Goal: Transaction & Acquisition: Book appointment/travel/reservation

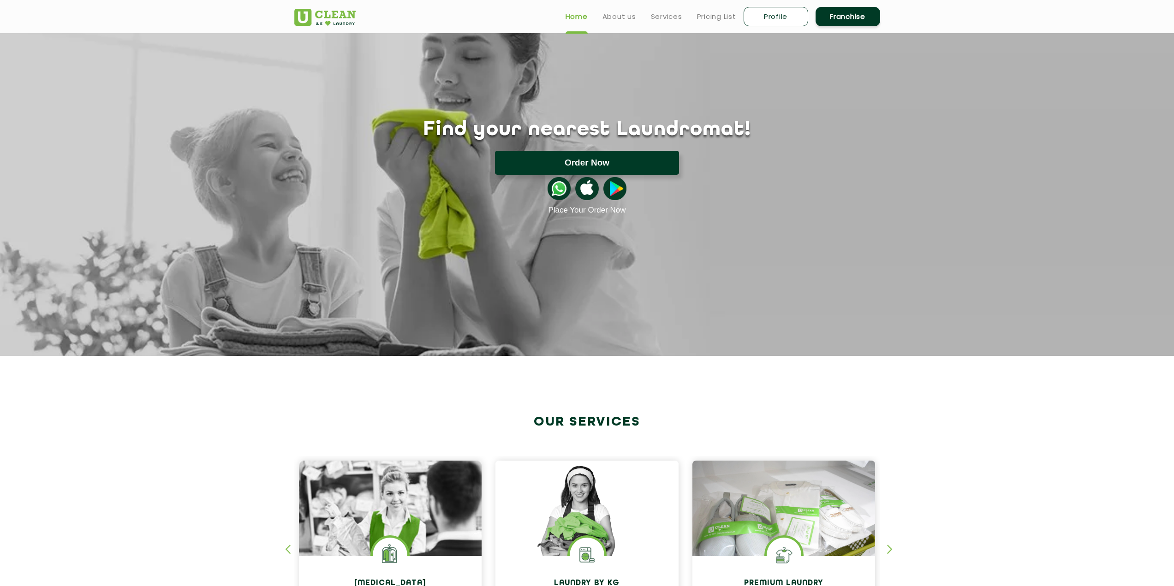
click at [640, 163] on button "Order Now" at bounding box center [587, 163] width 184 height 24
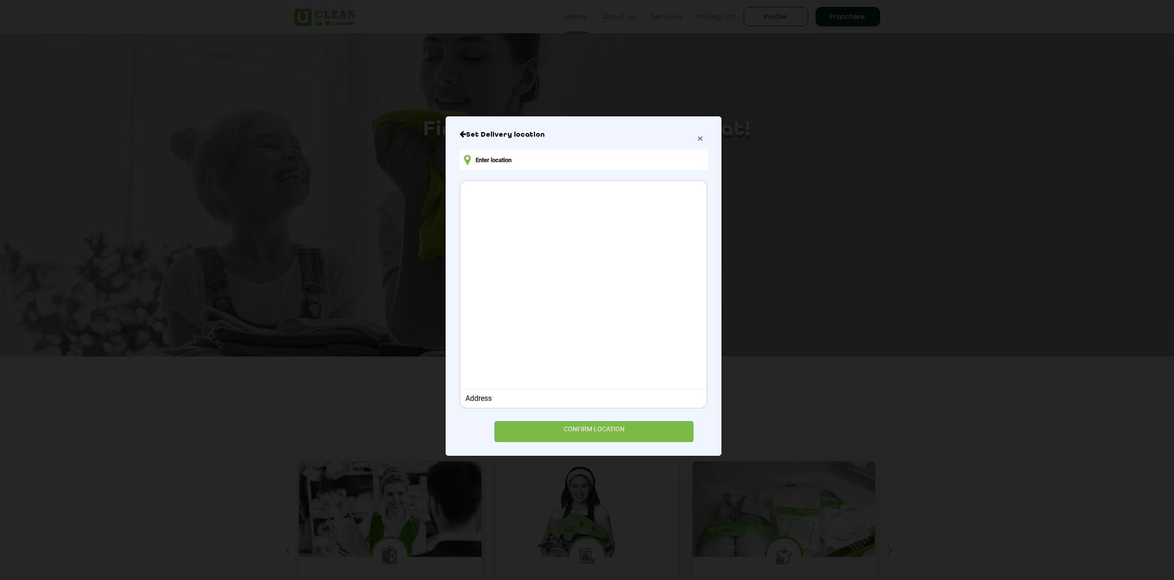
click at [698, 139] on span "×" at bounding box center [701, 138] width 6 height 11
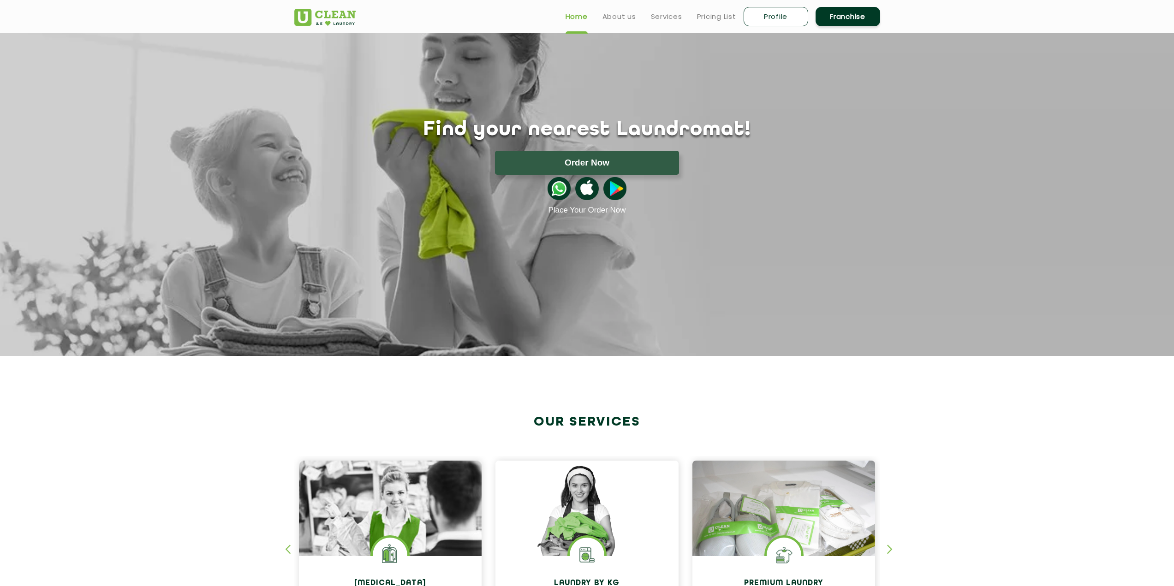
click at [771, 14] on link "Profile" at bounding box center [776, 16] width 65 height 19
select select
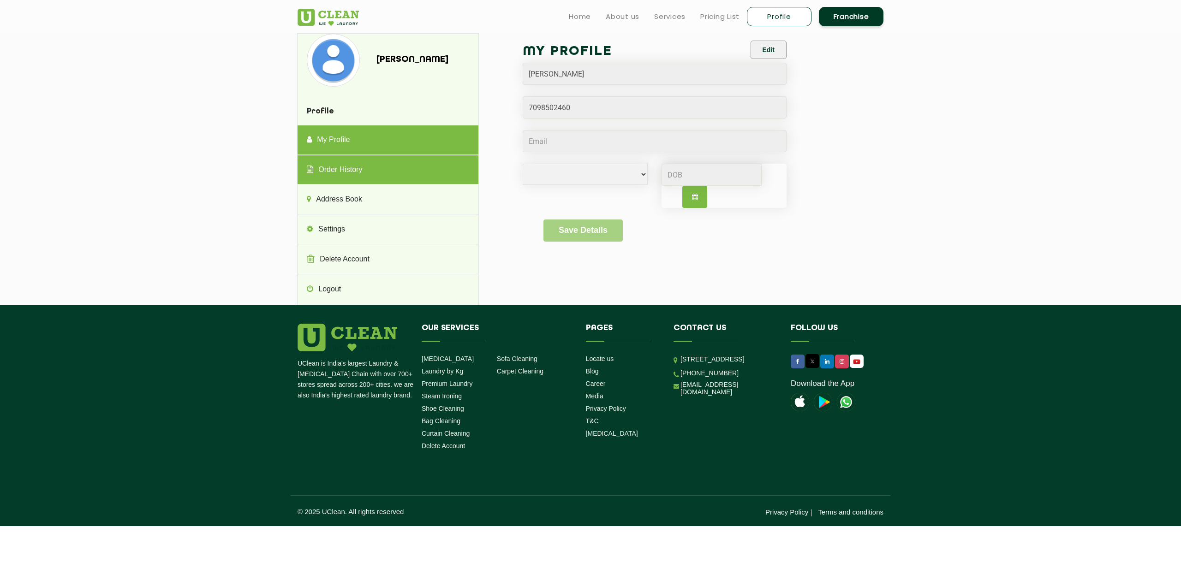
click at [360, 174] on link "Order History" at bounding box center [388, 171] width 180 height 30
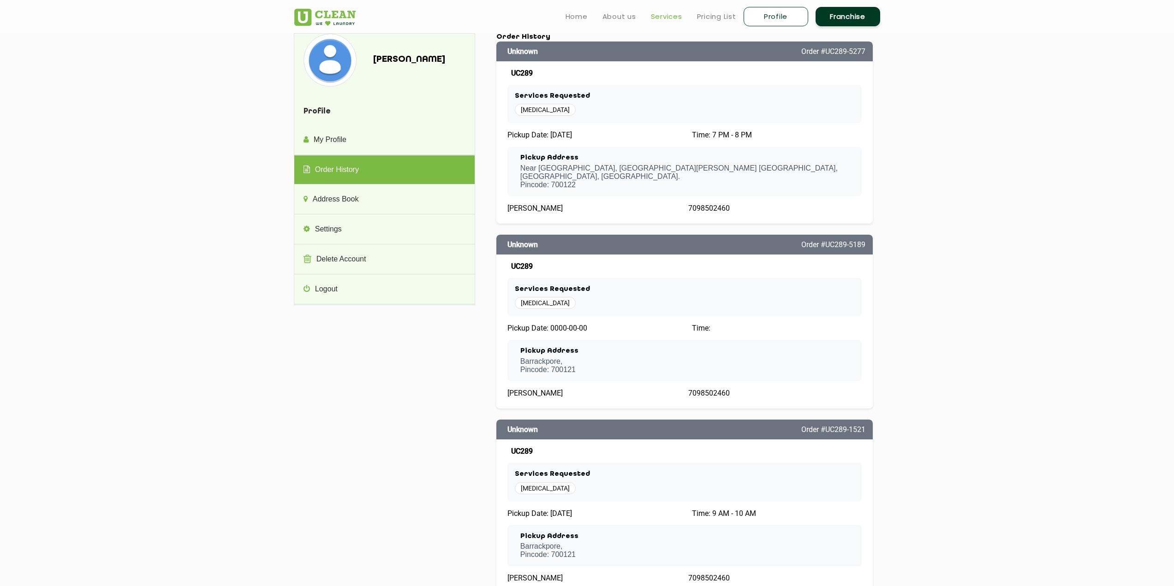
click at [660, 17] on link "Services" at bounding box center [666, 16] width 31 height 11
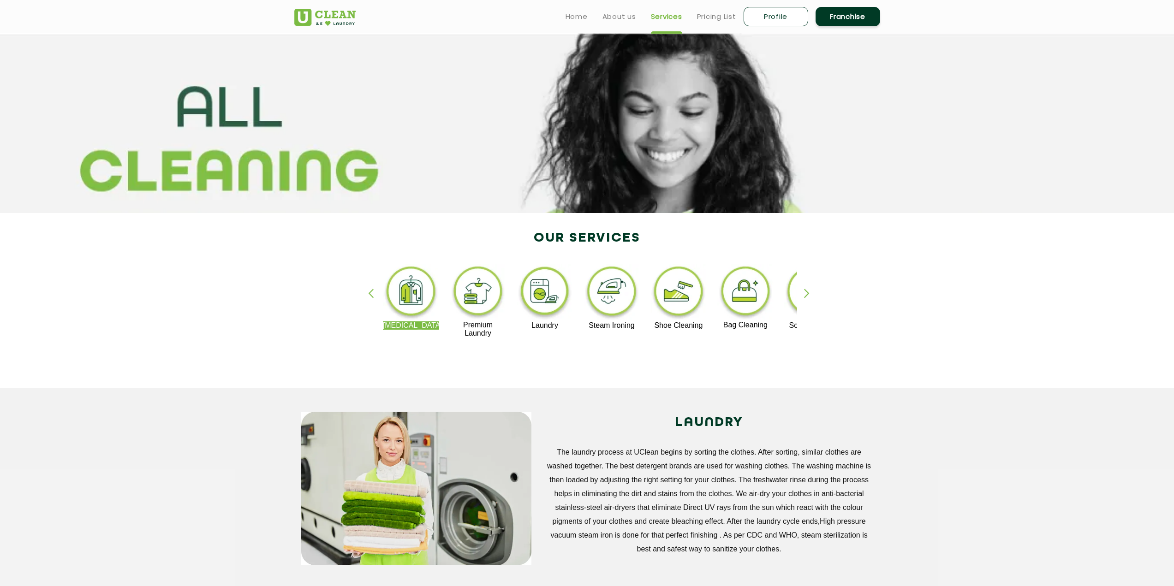
click at [421, 295] on img at bounding box center [411, 292] width 57 height 57
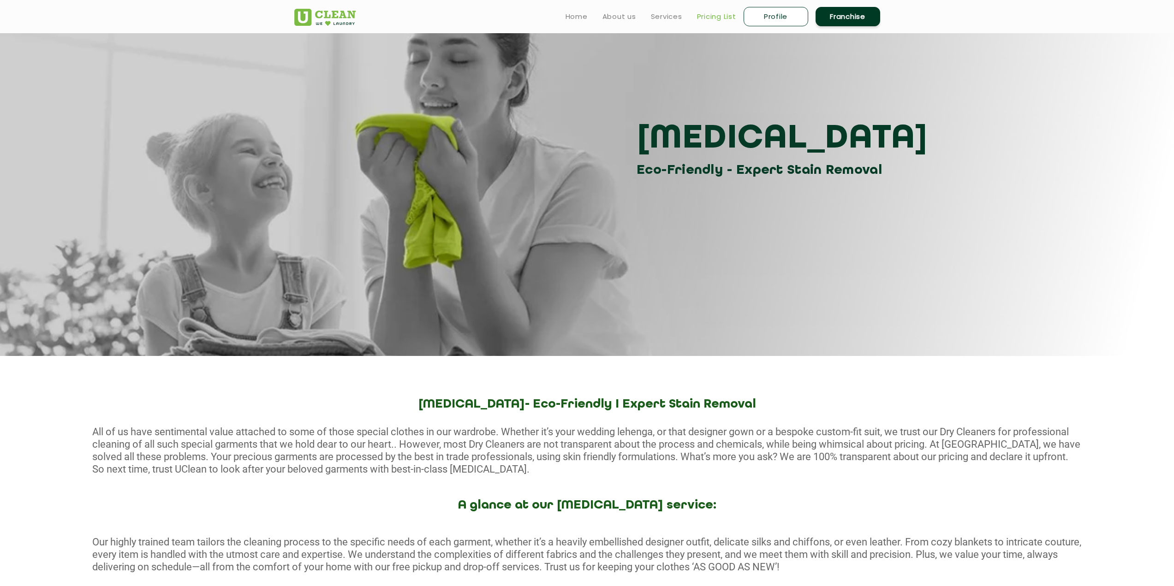
click at [726, 19] on link "Pricing List" at bounding box center [716, 16] width 39 height 11
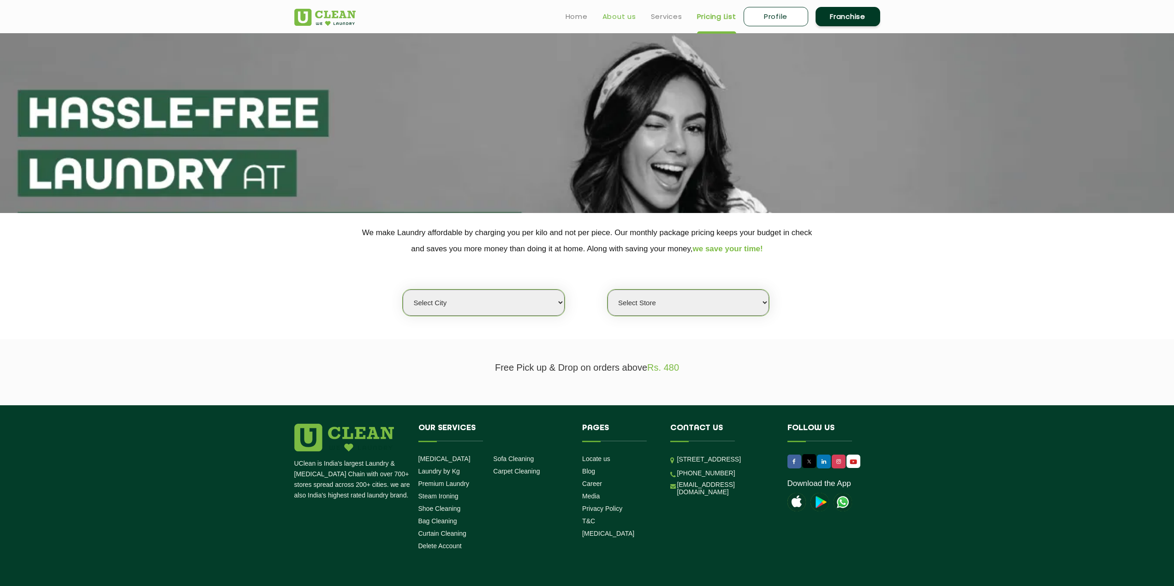
click at [605, 19] on link "About us" at bounding box center [620, 16] width 34 height 11
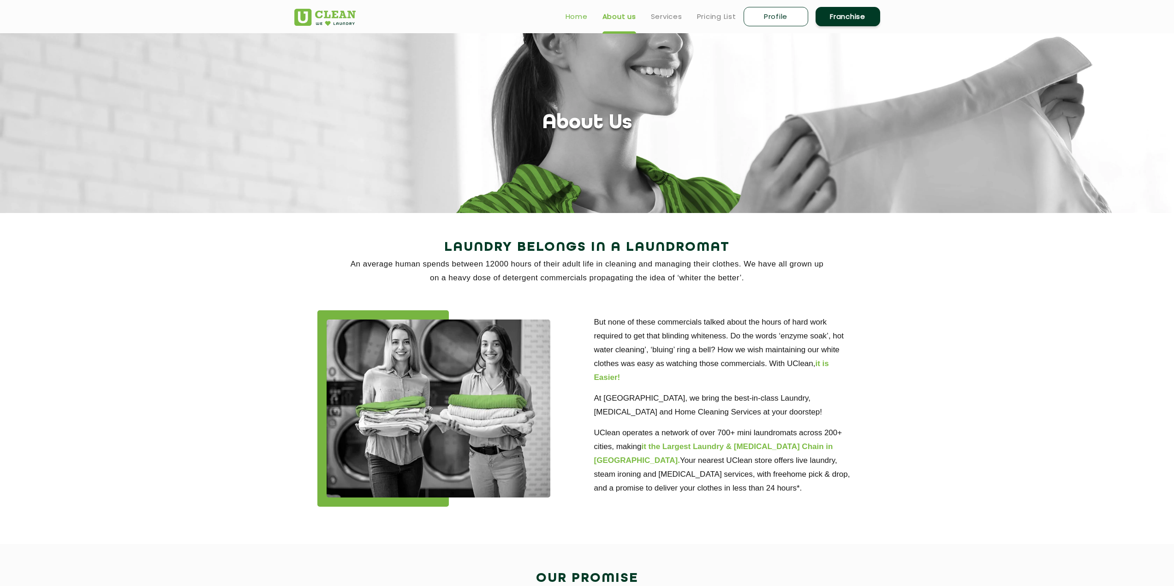
click at [569, 17] on link "Home" at bounding box center [577, 16] width 22 height 11
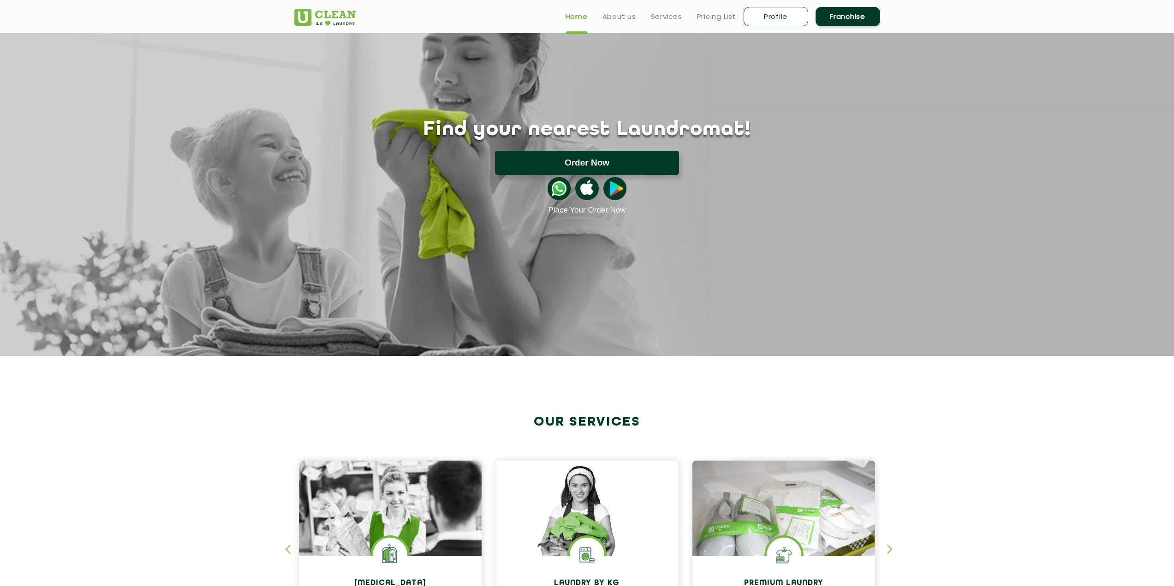
drag, startPoint x: 0, startPoint y: 0, endPoint x: 592, endPoint y: 165, distance: 614.6
click at [592, 165] on button "Order Now" at bounding box center [587, 163] width 184 height 24
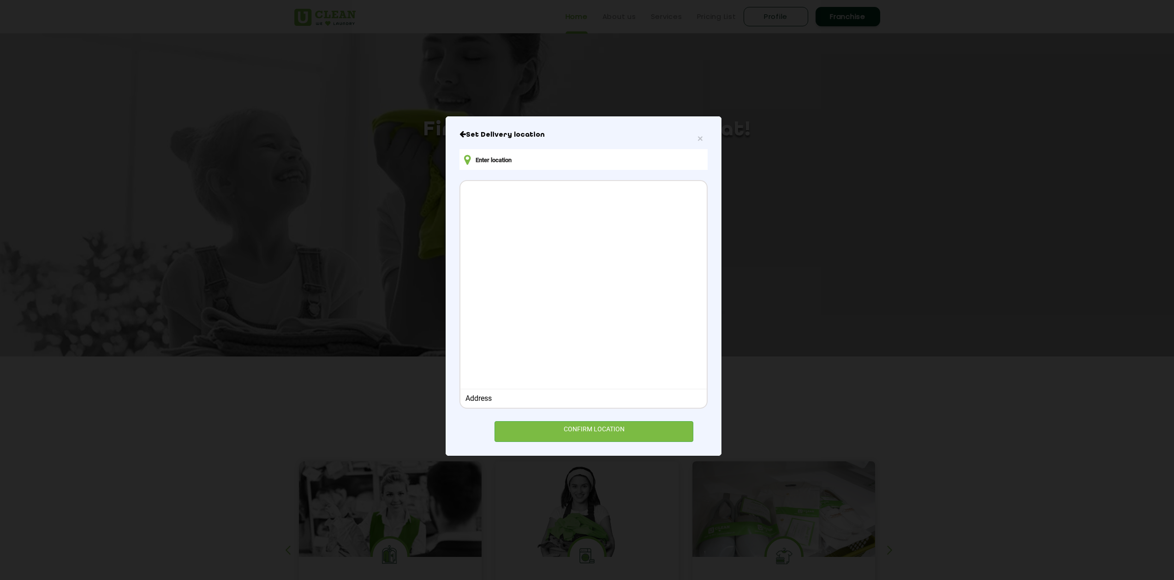
click at [513, 161] on input "text" at bounding box center [584, 159] width 248 height 21
click at [596, 436] on div "CONFIRM LOCATION" at bounding box center [594, 431] width 199 height 21
click at [525, 167] on input "text" at bounding box center [584, 159] width 248 height 21
click at [519, 162] on input "text" at bounding box center [584, 159] width 248 height 21
drag, startPoint x: 517, startPoint y: 312, endPoint x: 511, endPoint y: 326, distance: 15.1
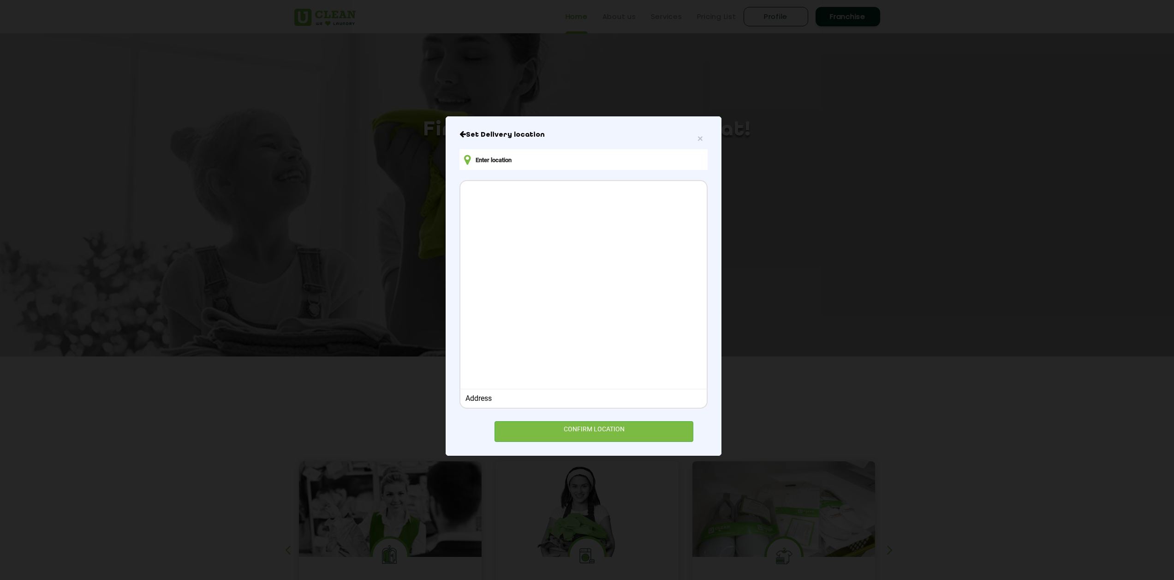
click at [512, 323] on div at bounding box center [584, 283] width 246 height 205
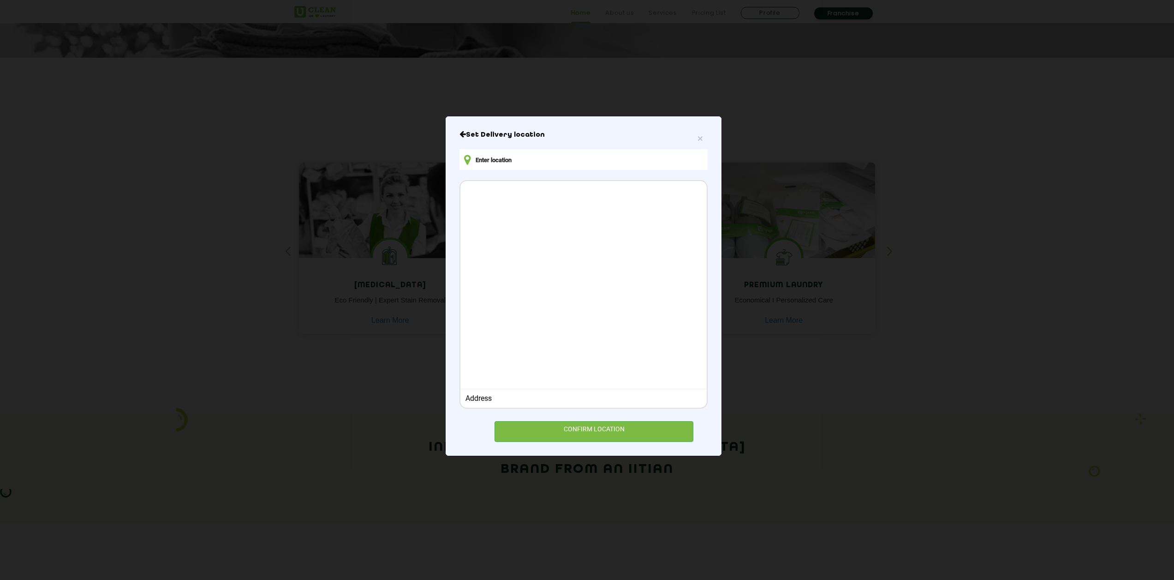
scroll to position [323, 0]
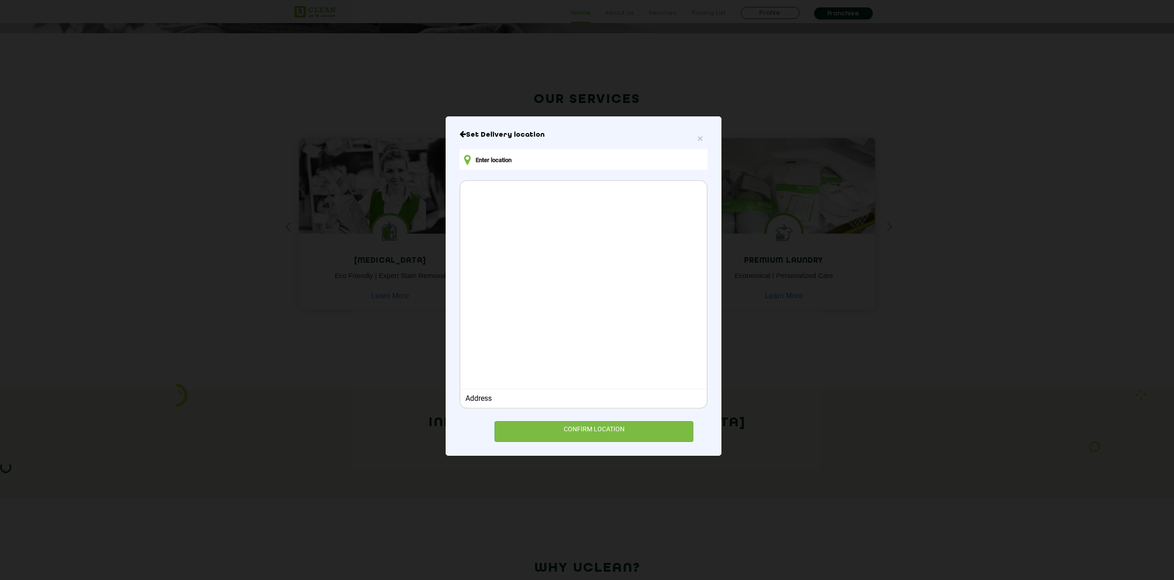
click at [488, 401] on div "Address" at bounding box center [584, 398] width 237 height 9
click at [520, 162] on input "text" at bounding box center [584, 159] width 248 height 21
click at [701, 137] on span "×" at bounding box center [701, 138] width 6 height 11
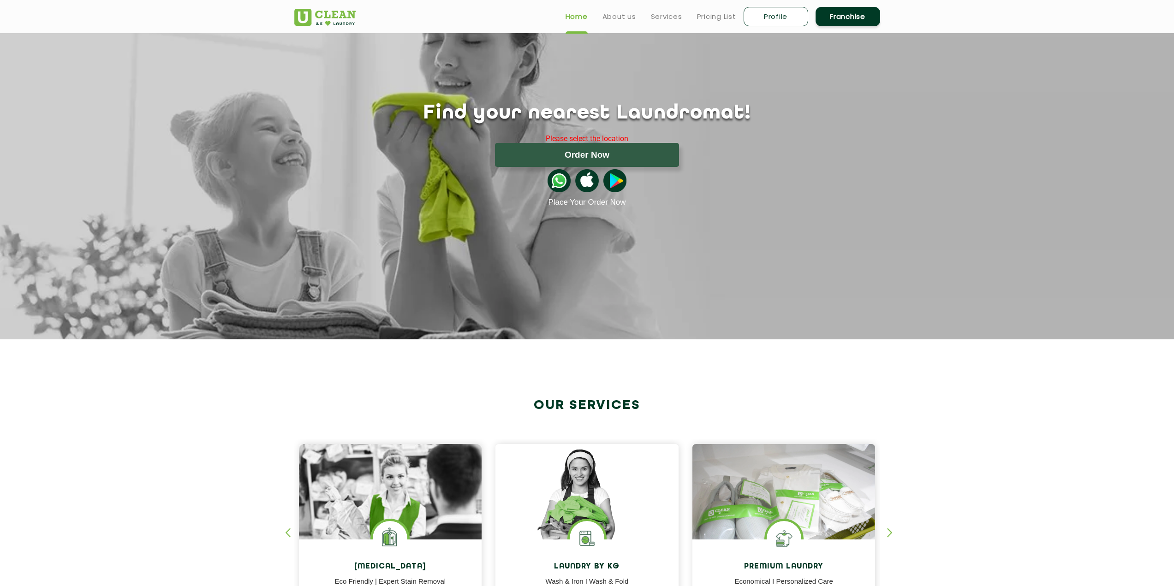
scroll to position [0, 0]
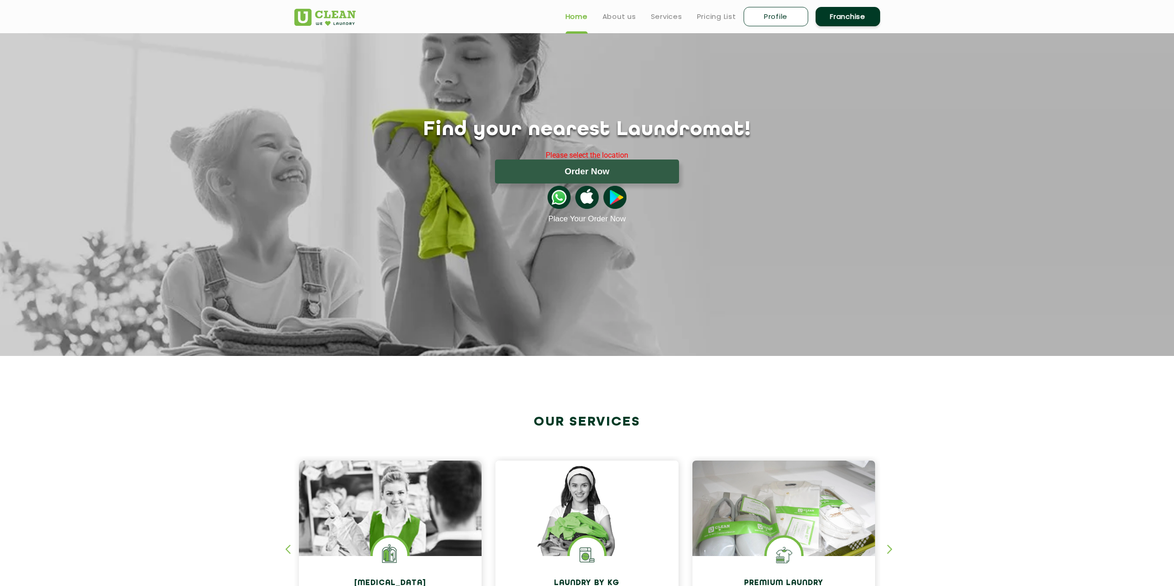
click at [622, 24] on ul "Home About us Services Pricing List Profile Franchise" at bounding box center [719, 17] width 322 height 22
click at [310, 11] on img at bounding box center [324, 17] width 61 height 17
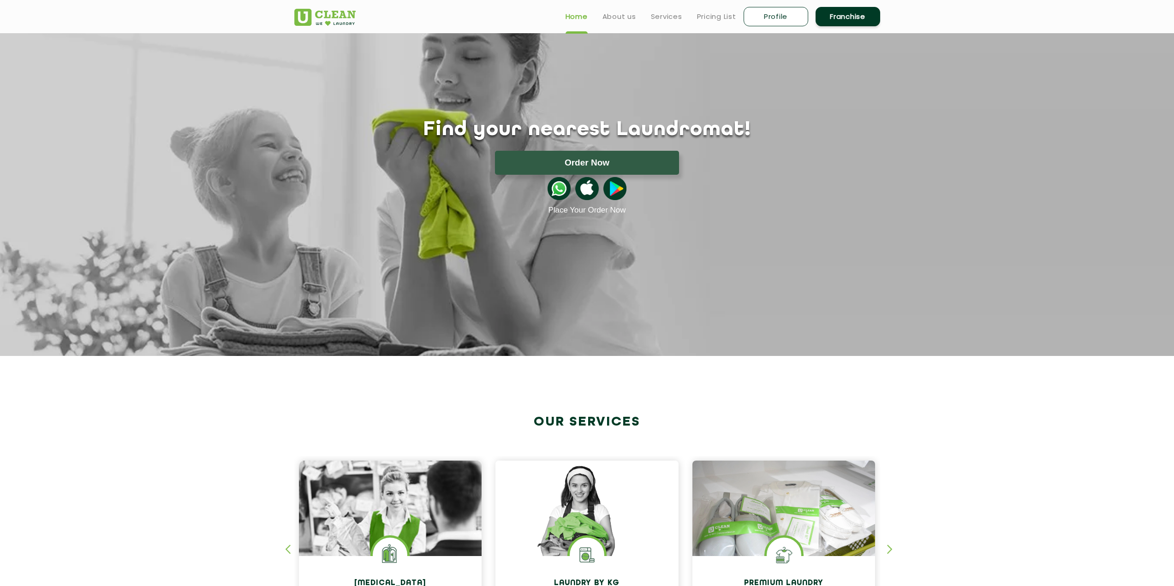
click at [774, 16] on link "Profile" at bounding box center [776, 16] width 65 height 19
select select
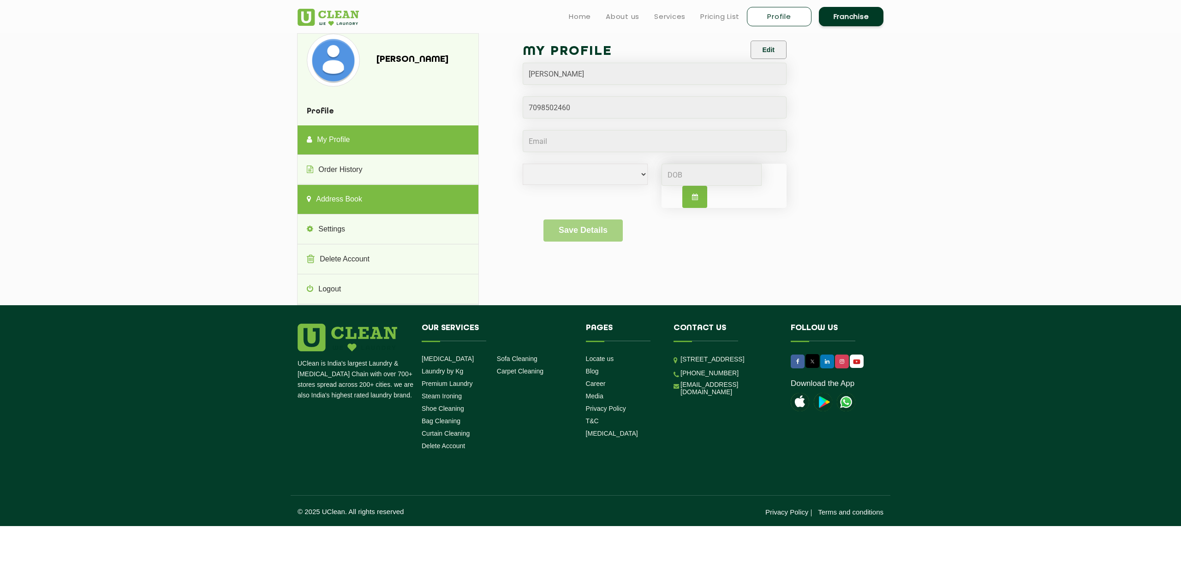
click at [355, 206] on link "Address Book" at bounding box center [388, 200] width 180 height 30
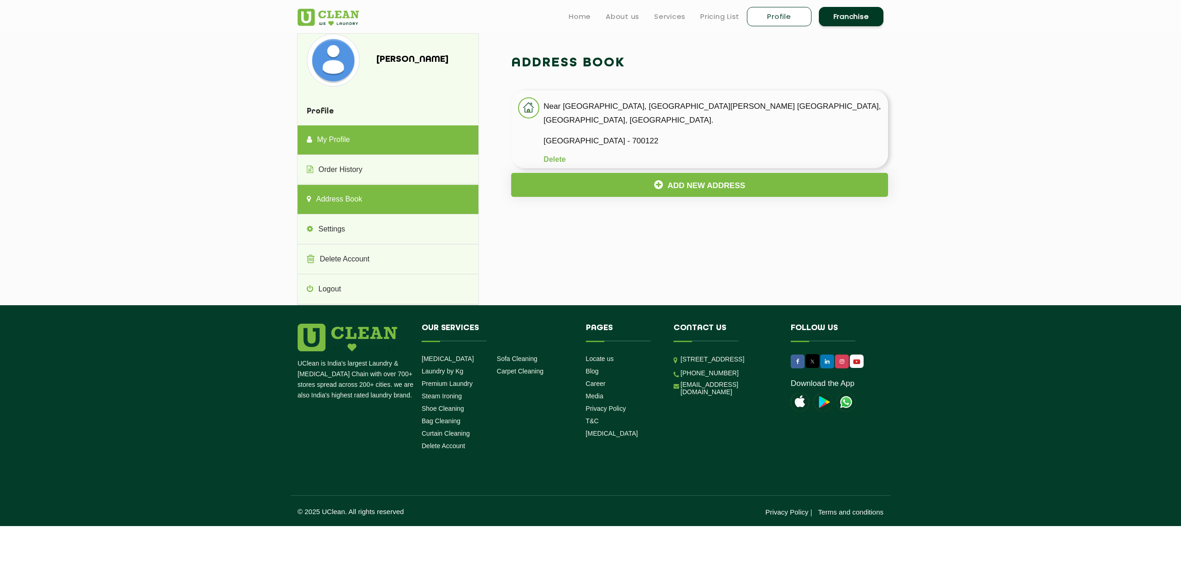
click at [348, 141] on link "My Profile" at bounding box center [388, 141] width 180 height 30
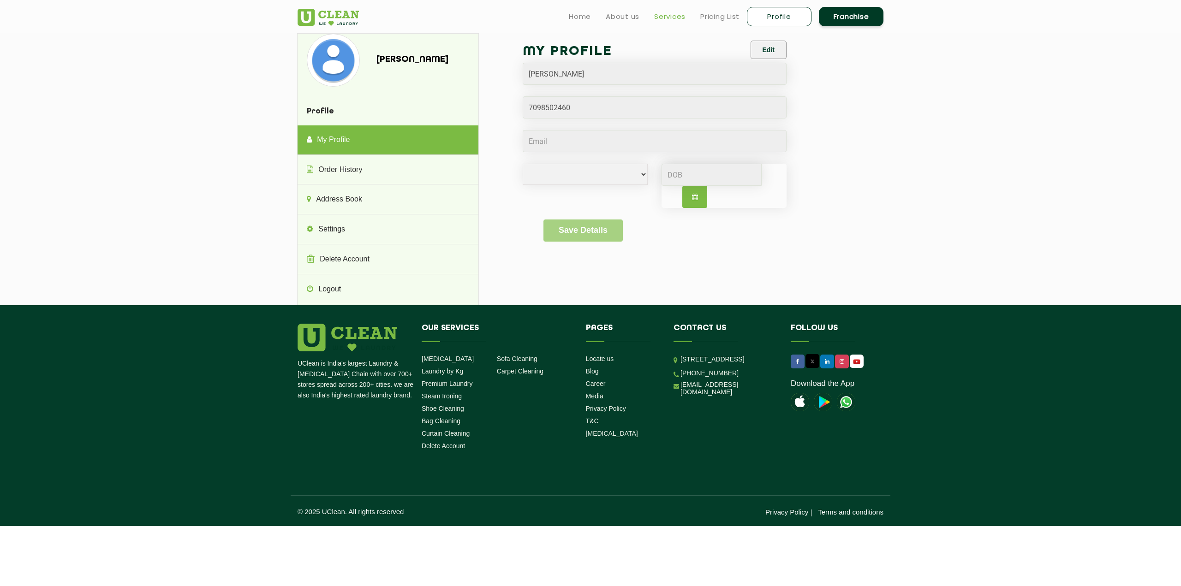
click at [668, 16] on link "Services" at bounding box center [669, 16] width 31 height 11
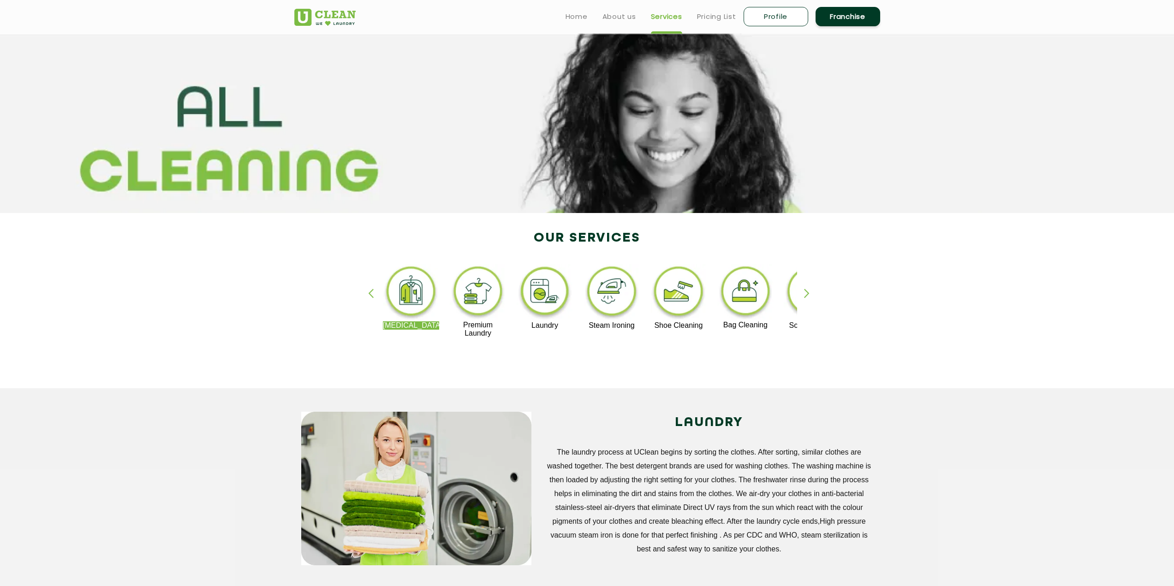
click at [424, 294] on img at bounding box center [411, 292] width 57 height 57
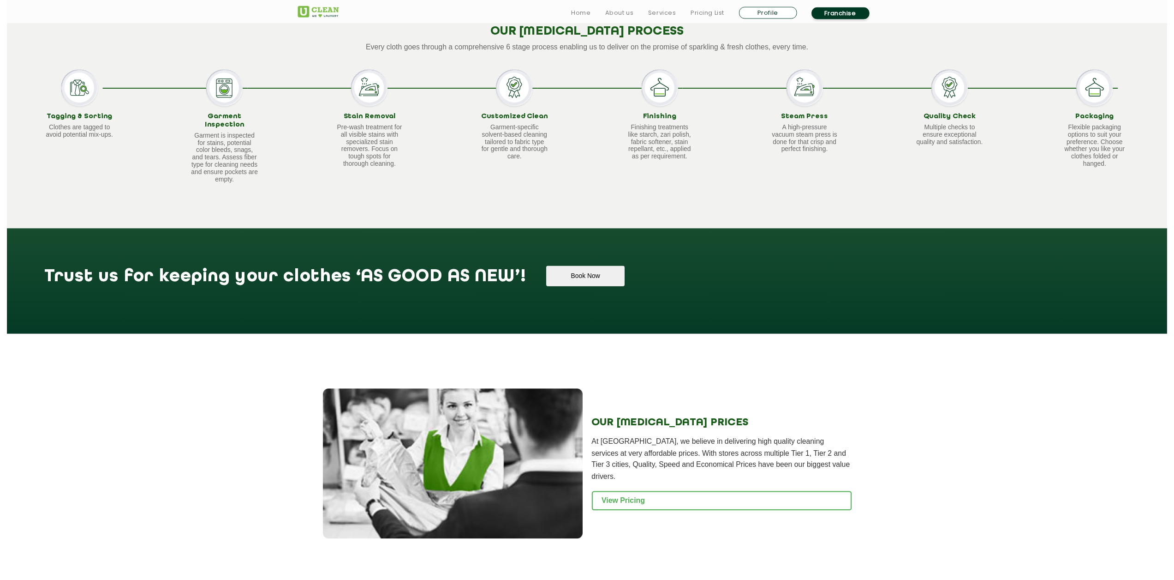
scroll to position [738, 0]
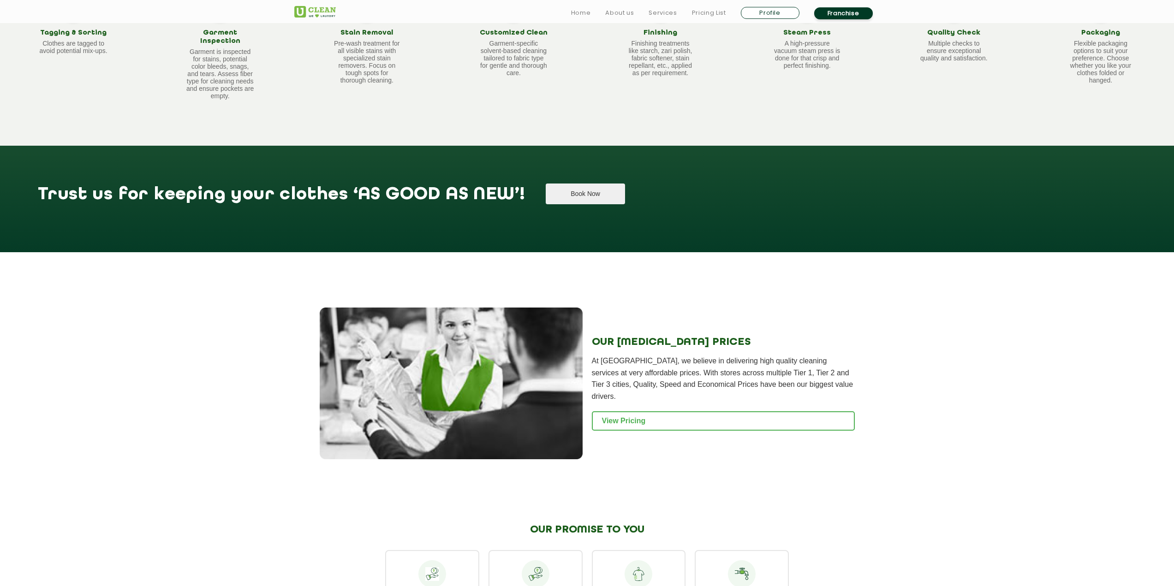
click at [546, 186] on button "Book Now" at bounding box center [585, 194] width 79 height 21
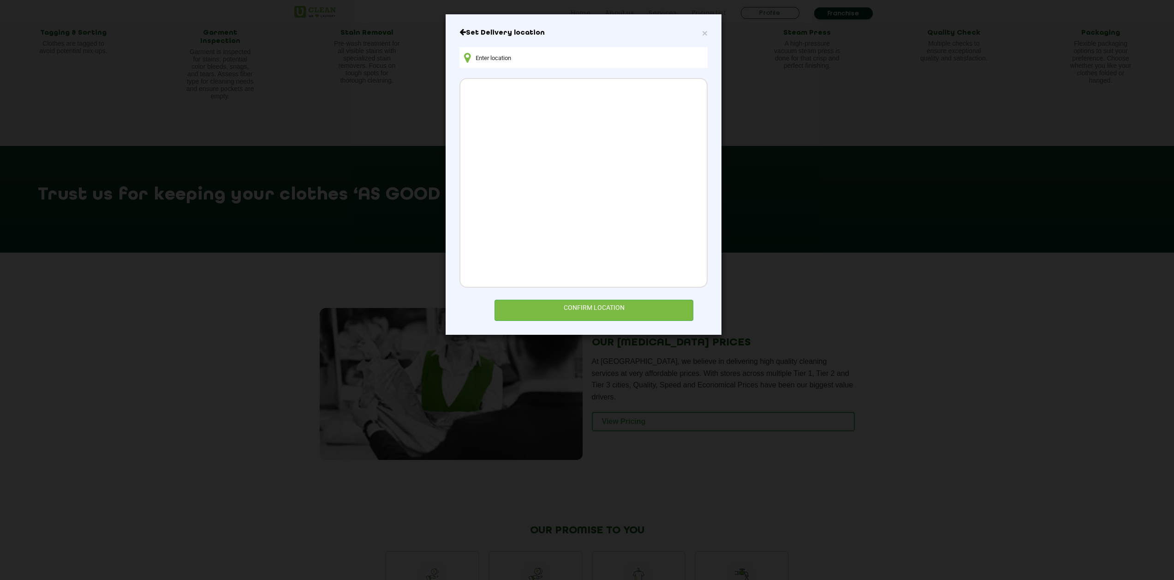
click at [501, 60] on input "text" at bounding box center [584, 57] width 248 height 21
click at [619, 302] on div "CONFIRM LOCATION" at bounding box center [594, 309] width 199 height 21
click at [513, 70] on div "Set Delivery location CONFIRM LOCATION" at bounding box center [584, 174] width 248 height 293
click at [508, 56] on input "text" at bounding box center [584, 57] width 248 height 21
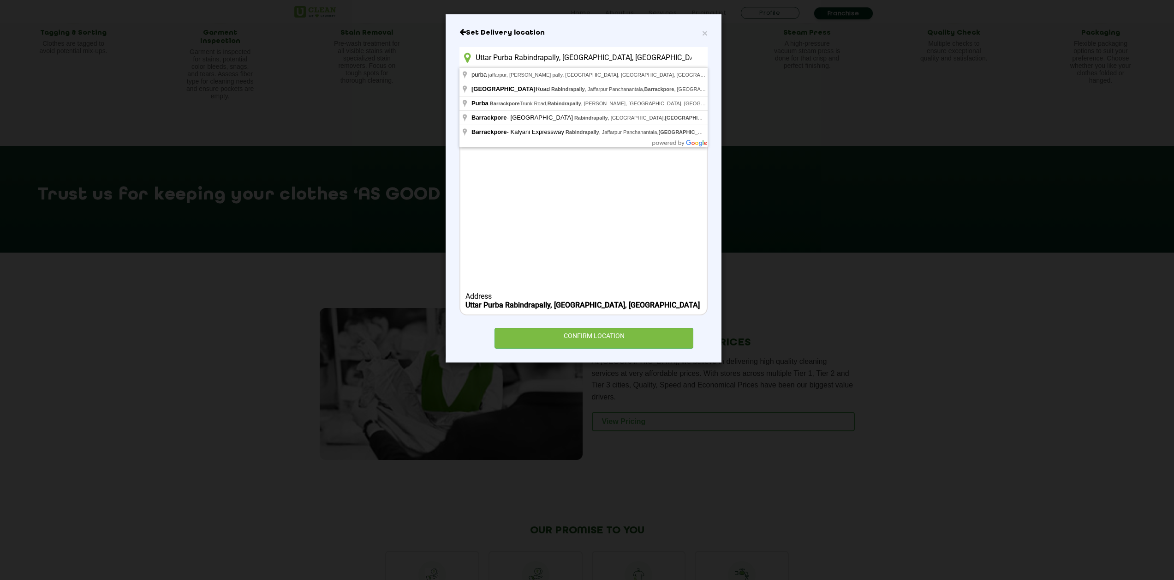
click at [477, 57] on input "Uttar Purba Rabindrapally, Jafarpur, Barrackpore" at bounding box center [584, 57] width 248 height 21
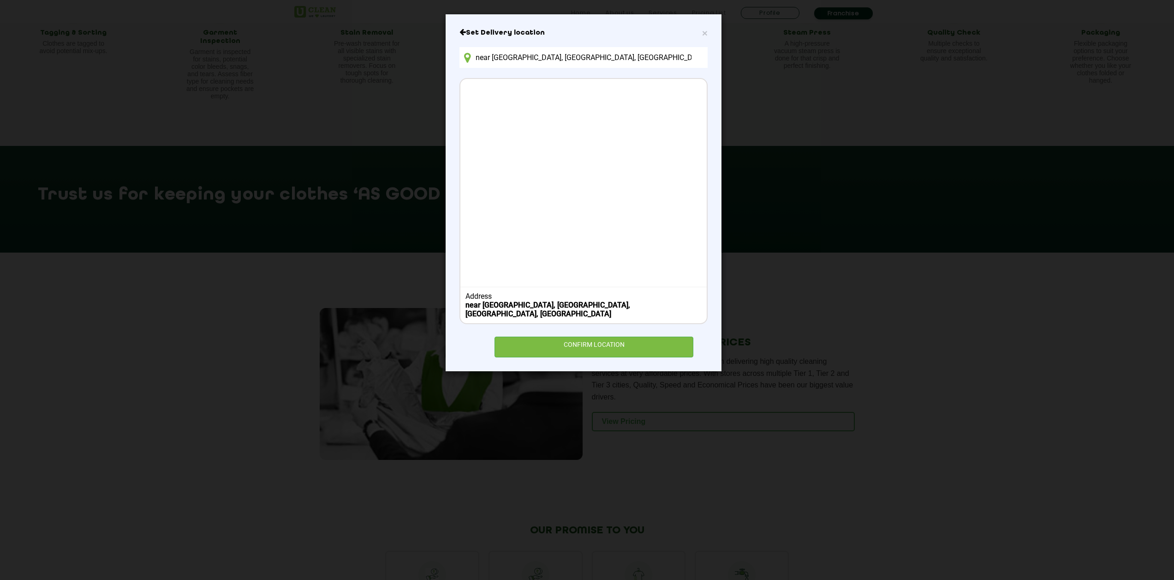
click at [479, 53] on input "near Lals Gym, Uttar Purba Rabindrapally, Jafarpur, Barrackpore" at bounding box center [584, 57] width 248 height 21
click at [584, 340] on div "CONFIRM LOCATION" at bounding box center [594, 346] width 199 height 21
click at [588, 336] on div "CONFIRM LOCATION" at bounding box center [594, 346] width 199 height 21
click at [629, 339] on div "CONFIRM LOCATION" at bounding box center [594, 346] width 199 height 21
click at [630, 339] on div "CONFIRM LOCATION" at bounding box center [594, 346] width 199 height 21
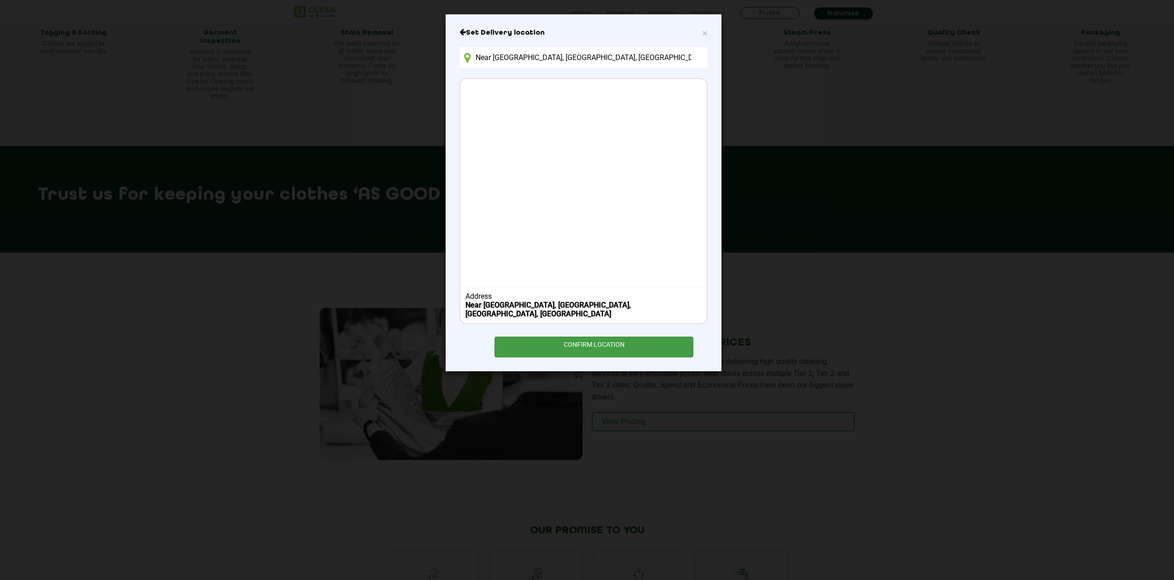
click at [630, 339] on div "CONFIRM LOCATION" at bounding box center [594, 346] width 199 height 21
click at [687, 305] on div "Near Lals Gym, Uttar Purba Rabindrapally, Jafarpur, Barrackpore" at bounding box center [584, 309] width 237 height 18
click at [681, 302] on div "Near Lals Gym, Uttar Purba Rabindrapally, Jafarpur, Barrackpore" at bounding box center [584, 309] width 237 height 18
drag, startPoint x: 671, startPoint y: 301, endPoint x: 642, endPoint y: 303, distance: 29.1
click at [631, 303] on b "Near Lals Gym, Uttar Purba Rabindrapally, Jafarpur, Barrackpore" at bounding box center [549, 309] width 166 height 18
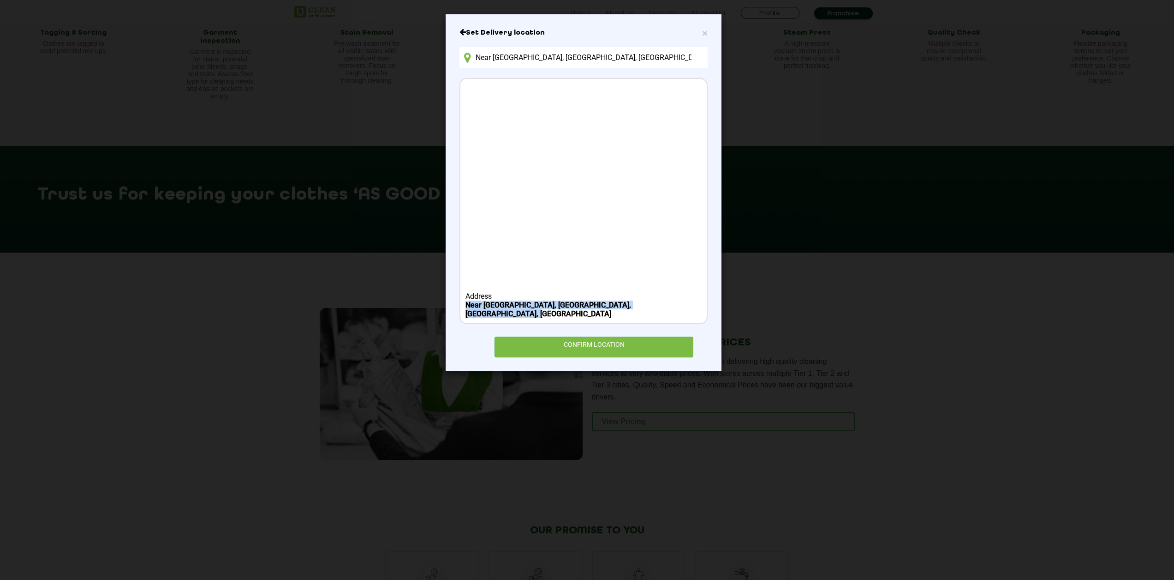
drag, startPoint x: 679, startPoint y: 304, endPoint x: 467, endPoint y: 307, distance: 212.3
click at [467, 307] on div "Near Lals Gym, Uttar Purba Rabindrapally, Jafarpur, Barrackpore" at bounding box center [584, 309] width 237 height 18
copy b "Near Lals Gym, Uttar Purba Rabindrapally, Jafarpur, Barrackpore"
drag, startPoint x: 704, startPoint y: 58, endPoint x: 696, endPoint y: 58, distance: 7.8
click at [698, 58] on input "Near Lals Gym, Uttar Purba Rabindrapally, Jafarpur, Barrackpore" at bounding box center [584, 57] width 248 height 21
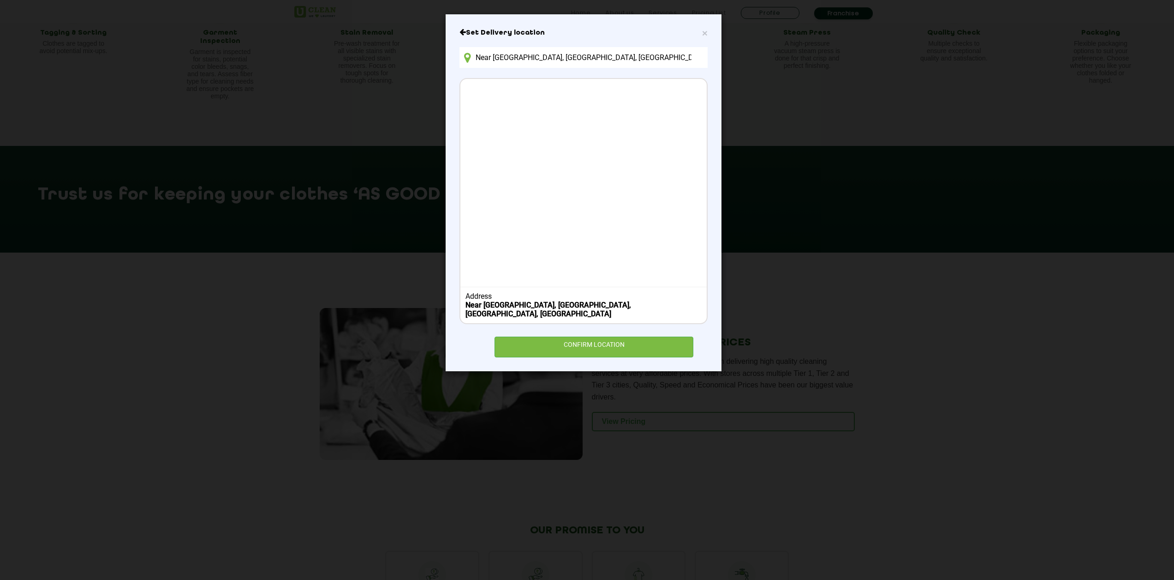
drag, startPoint x: 528, startPoint y: 60, endPoint x: 310, endPoint y: 72, distance: 219.0
click at [310, 72] on div "× Set Delivery location Near Lals Gym, Uttar Purba Rabindrapally, Jafarpur, Bar…" at bounding box center [587, 290] width 1174 height 580
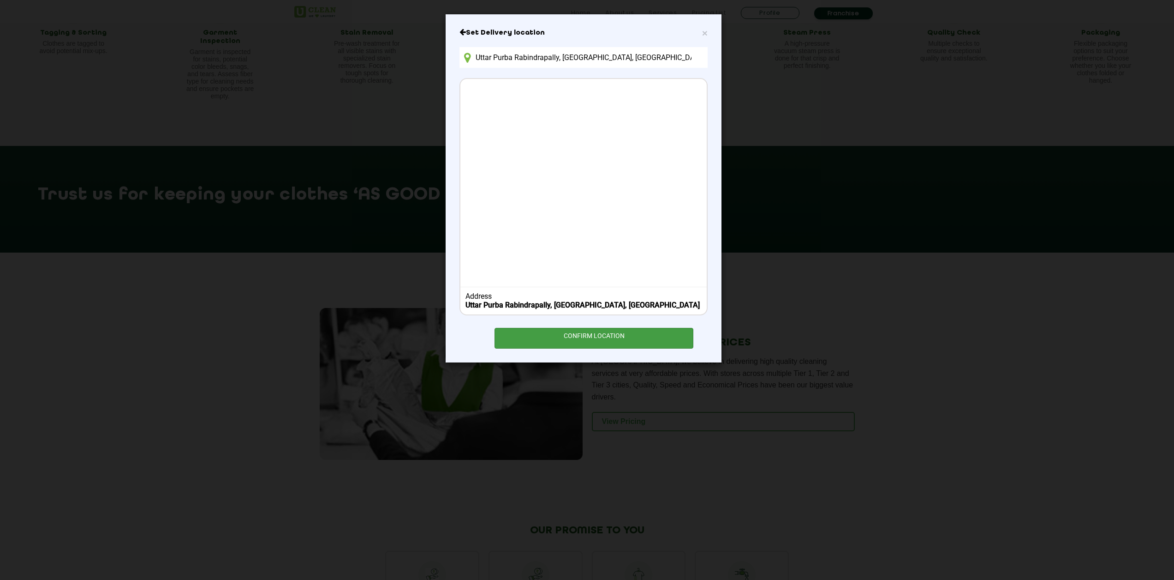
click at [594, 339] on div "CONFIRM LOCATION" at bounding box center [594, 338] width 199 height 21
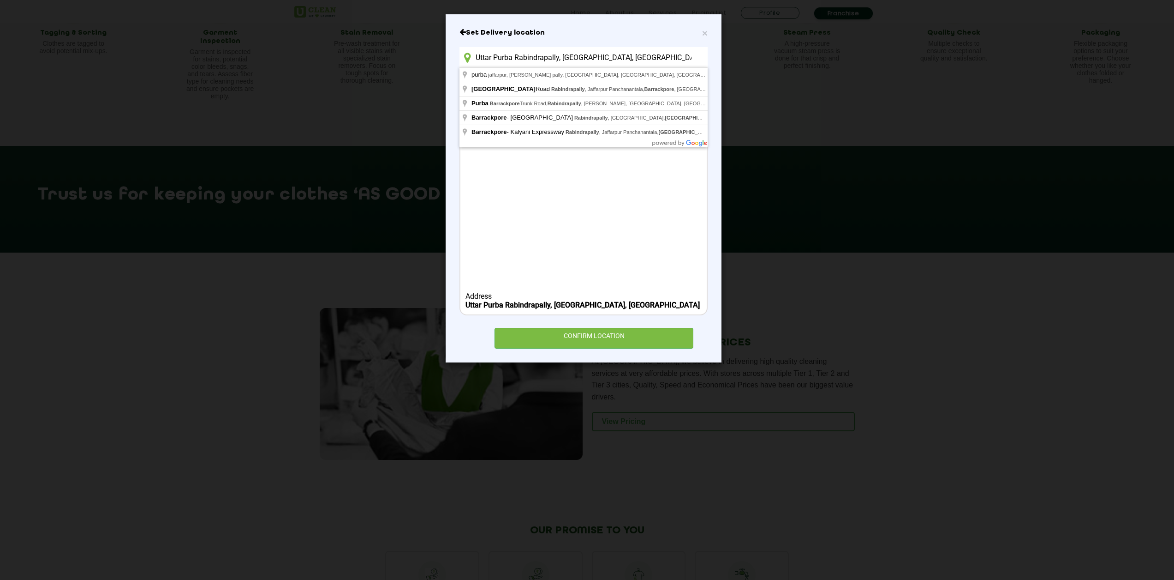
click at [640, 59] on input "Uttar Purba Rabindrapally, Jafarpur, Barrackpore" at bounding box center [584, 57] width 248 height 21
type input "Jaffarpur Road, Rabindrapally, Jaffarpur Panchanantala, Barrackpore, West Benga…"
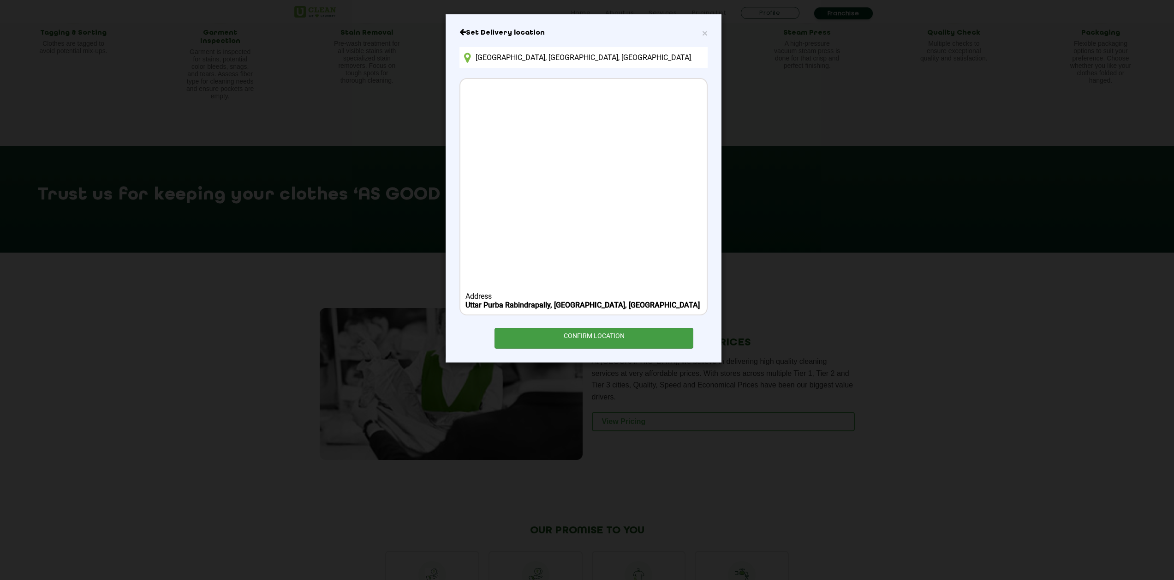
click at [611, 328] on div "CONFIRM LOCATION" at bounding box center [594, 338] width 199 height 21
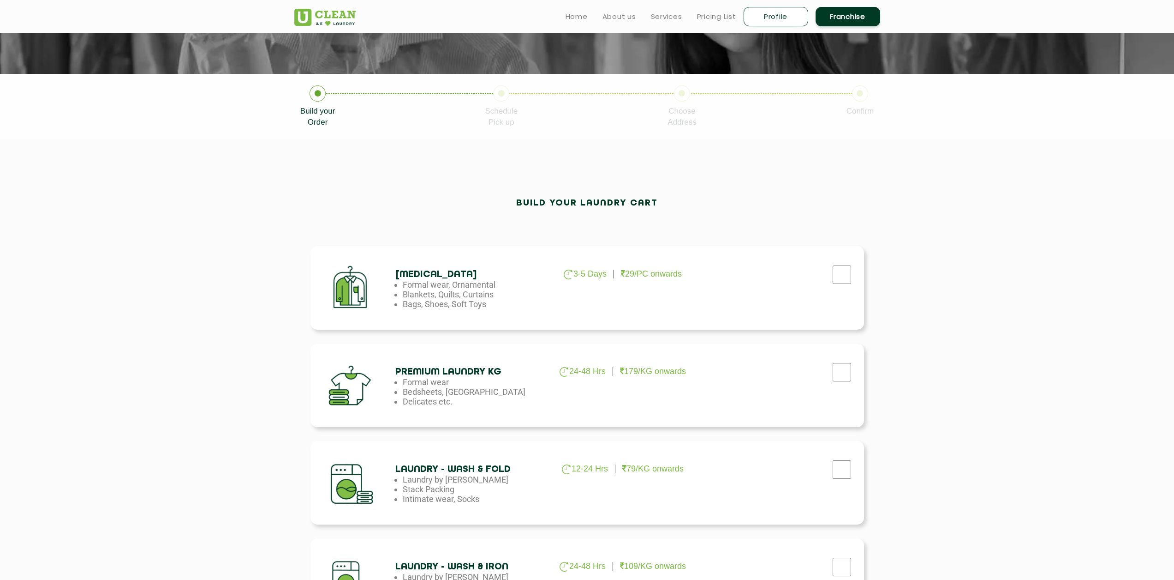
scroll to position [138, 0]
click at [838, 276] on input "checkbox" at bounding box center [842, 275] width 23 height 18
checkbox input "true"
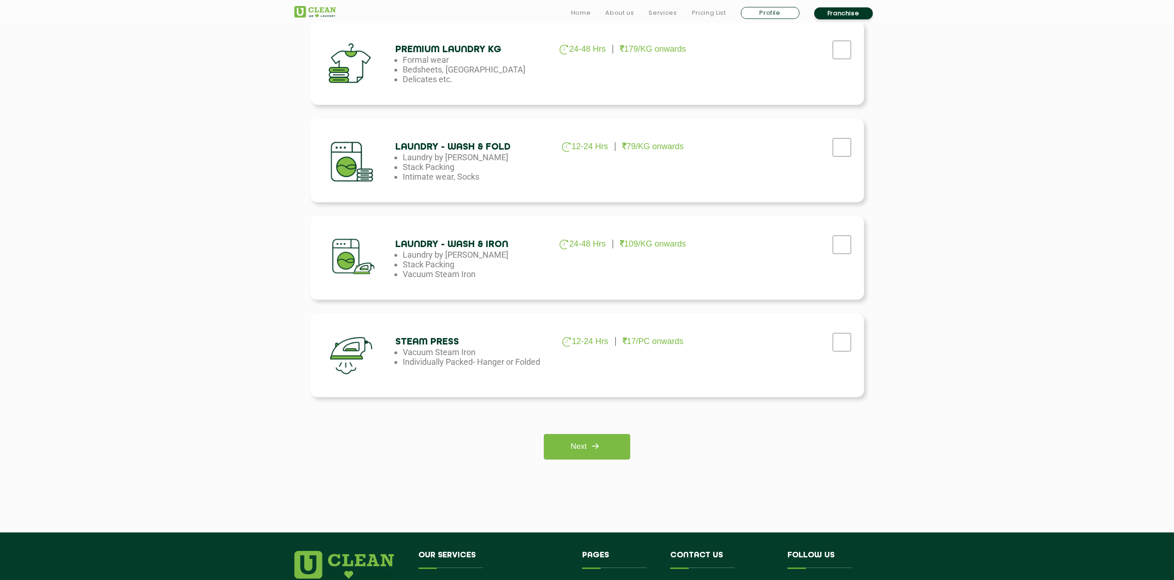
scroll to position [634, 0]
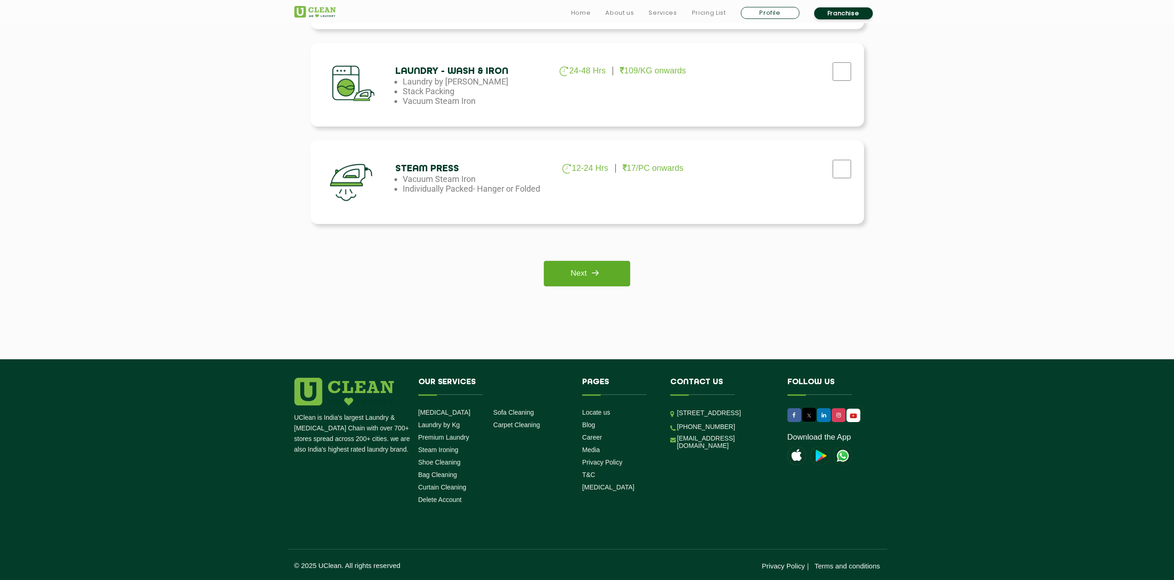
click at [586, 278] on link "Next" at bounding box center [587, 273] width 86 height 25
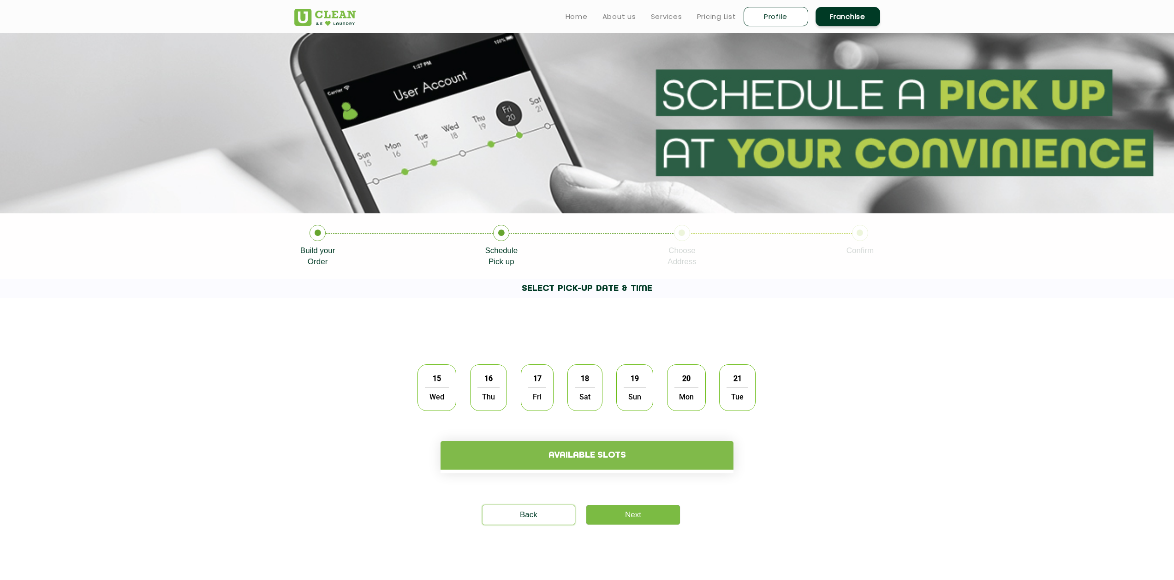
click at [491, 378] on span "16" at bounding box center [489, 378] width 18 height 18
click at [601, 454] on h4 "Available slots" at bounding box center [587, 455] width 293 height 29
click at [658, 512] on link "Next" at bounding box center [633, 514] width 94 height 19
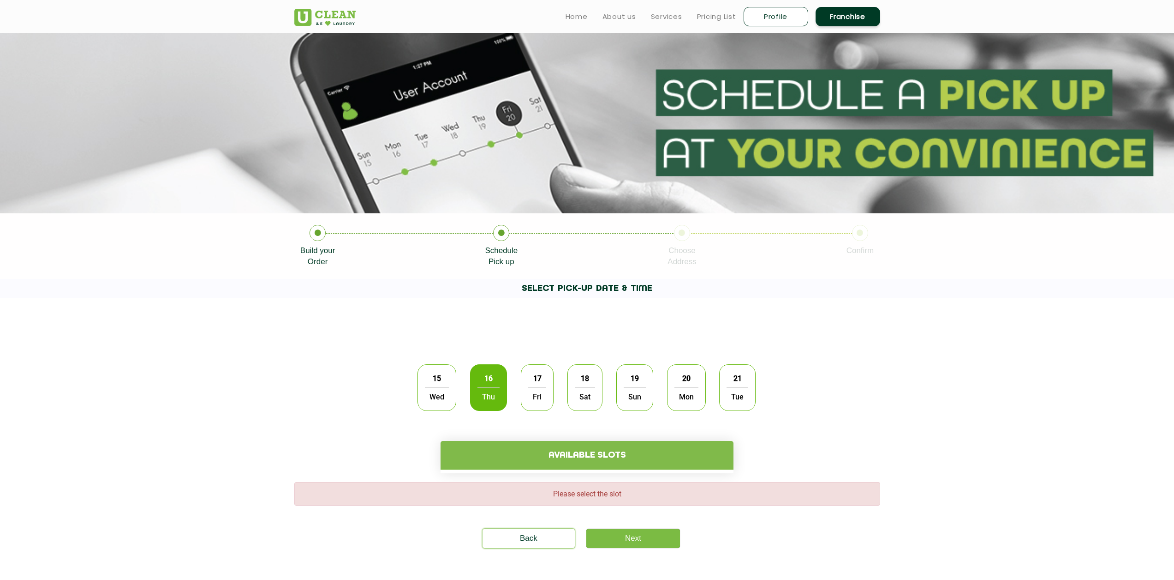
click at [483, 383] on span "16" at bounding box center [489, 378] width 18 height 18
click at [487, 394] on span "Thu" at bounding box center [489, 396] width 22 height 18
click at [492, 389] on span "Thu" at bounding box center [489, 396] width 22 height 18
click at [564, 458] on h4 "Available slots" at bounding box center [587, 455] width 293 height 29
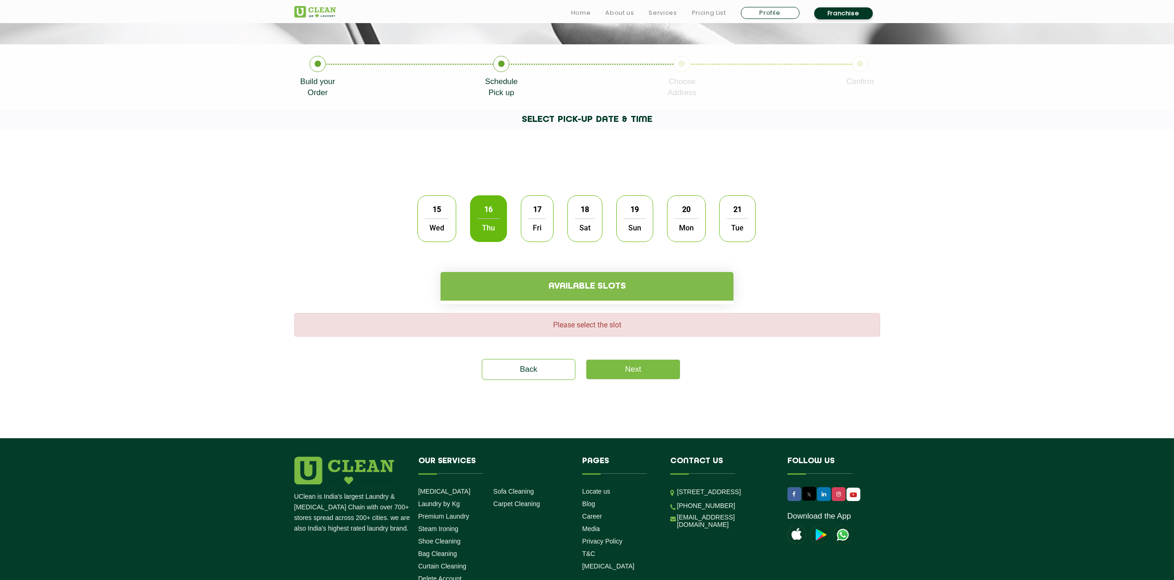
scroll to position [185, 0]
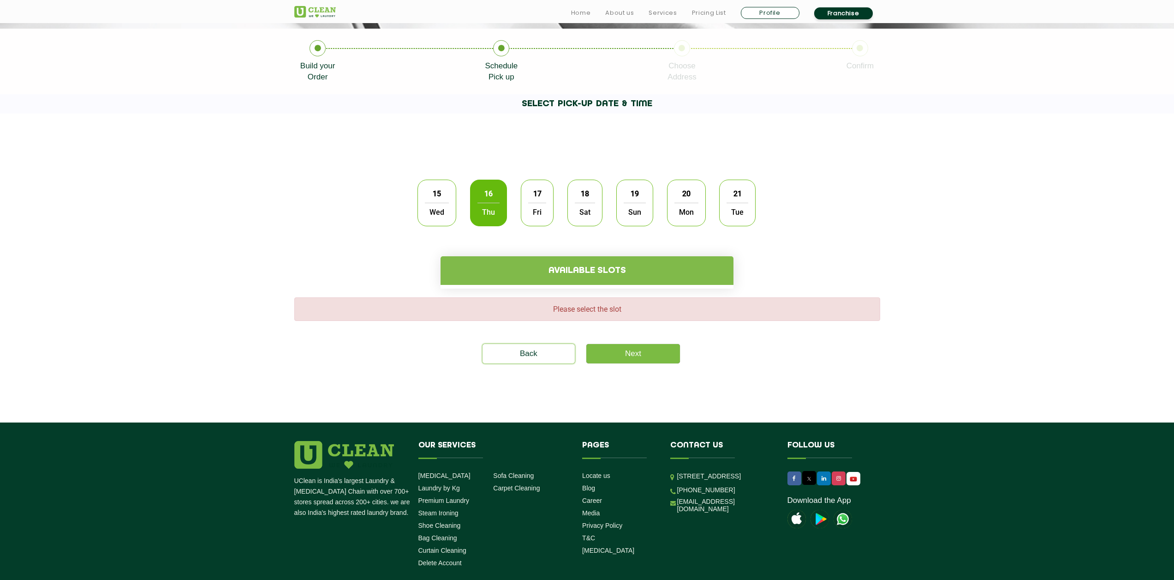
click at [524, 202] on div "17 Fri" at bounding box center [537, 202] width 33 height 47
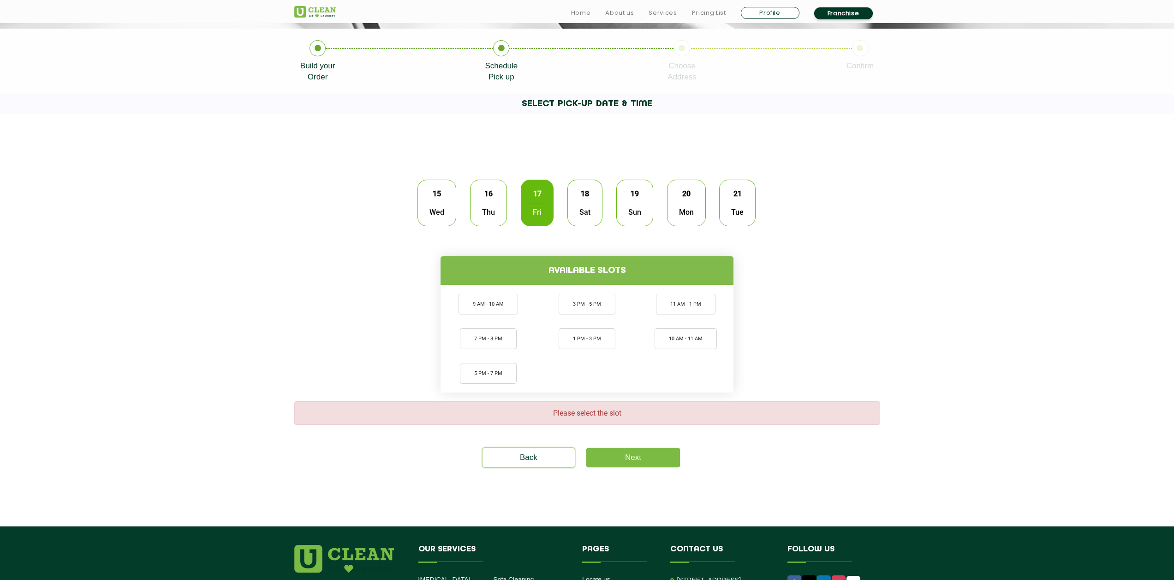
click at [479, 203] on span "Thu" at bounding box center [489, 212] width 22 height 18
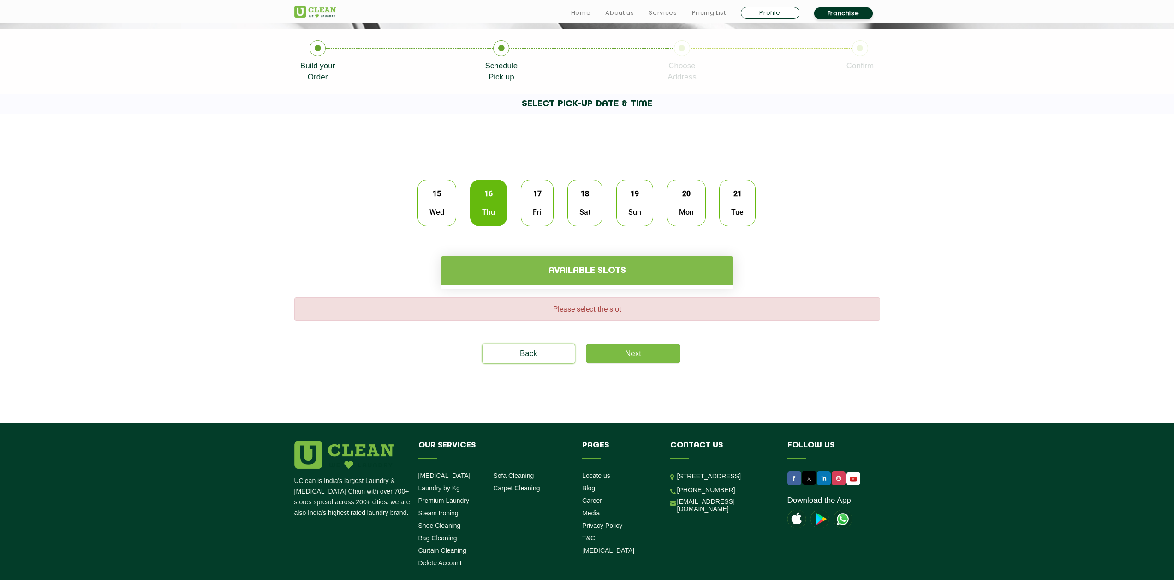
click at [538, 197] on span "17" at bounding box center [538, 194] width 18 height 18
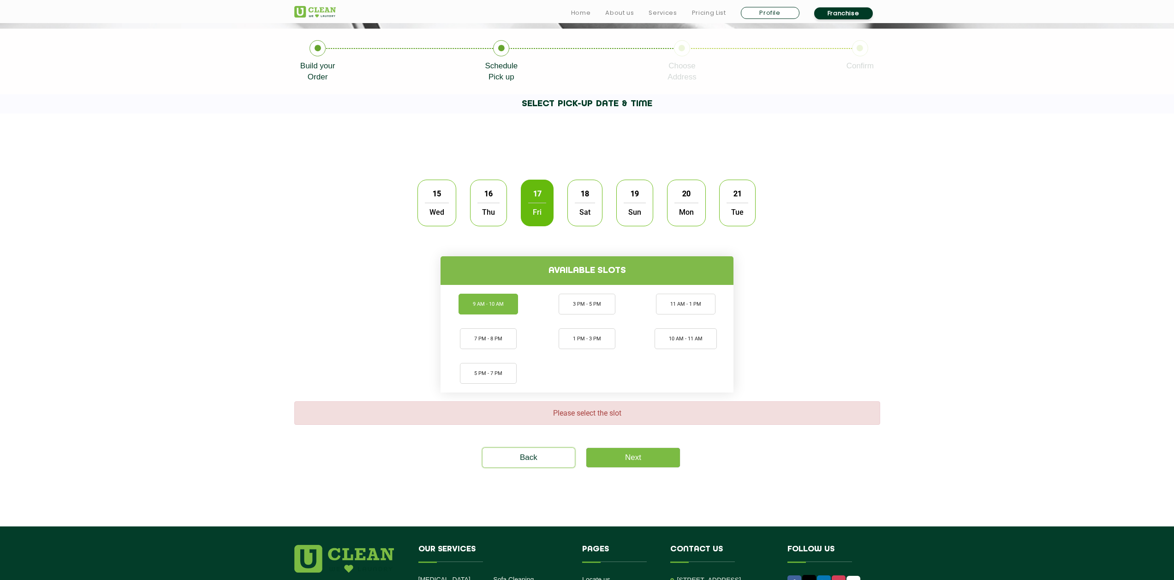
click at [475, 307] on li "9 AM - 10 AM" at bounding box center [489, 303] width 60 height 21
click at [631, 457] on link "Next" at bounding box center [633, 457] width 94 height 19
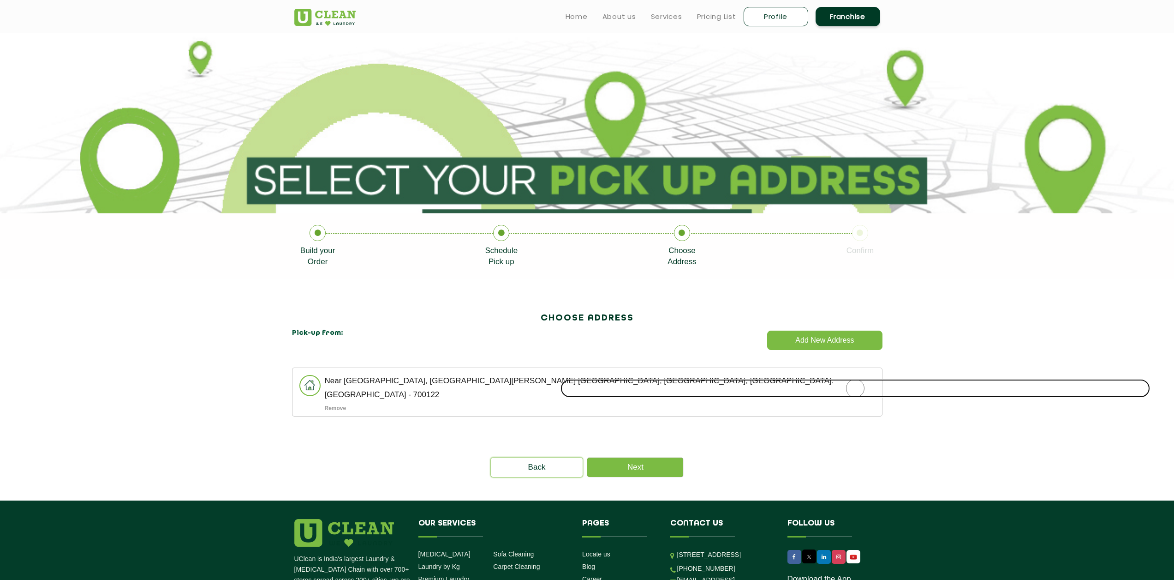
click at [853, 390] on input "radio" at bounding box center [856, 388] width 590 height 18
radio input "true"
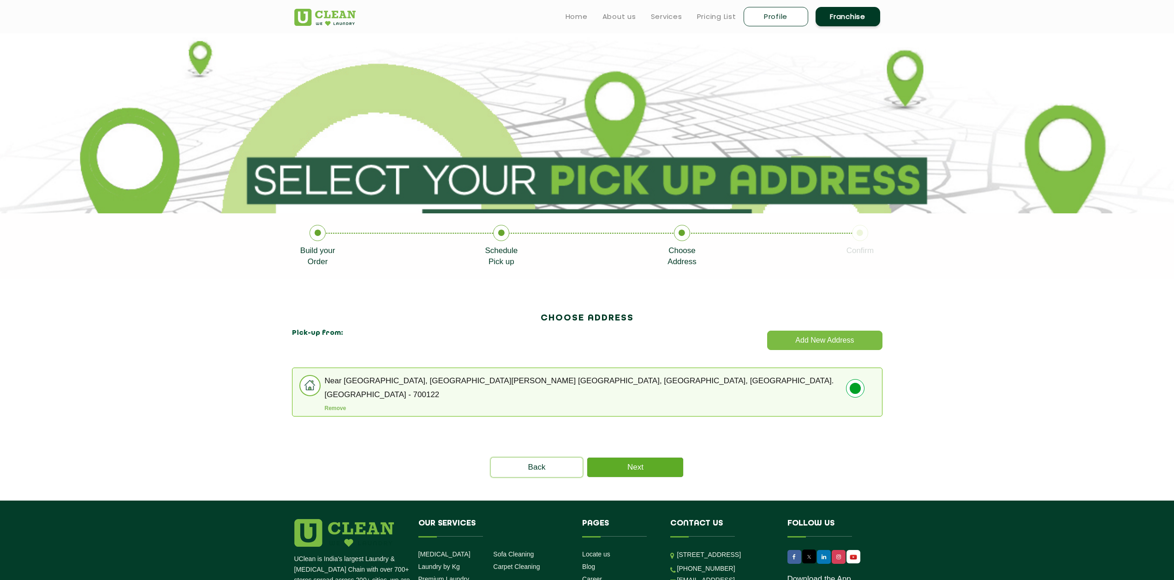
click at [628, 467] on link "Next" at bounding box center [635, 466] width 96 height 19
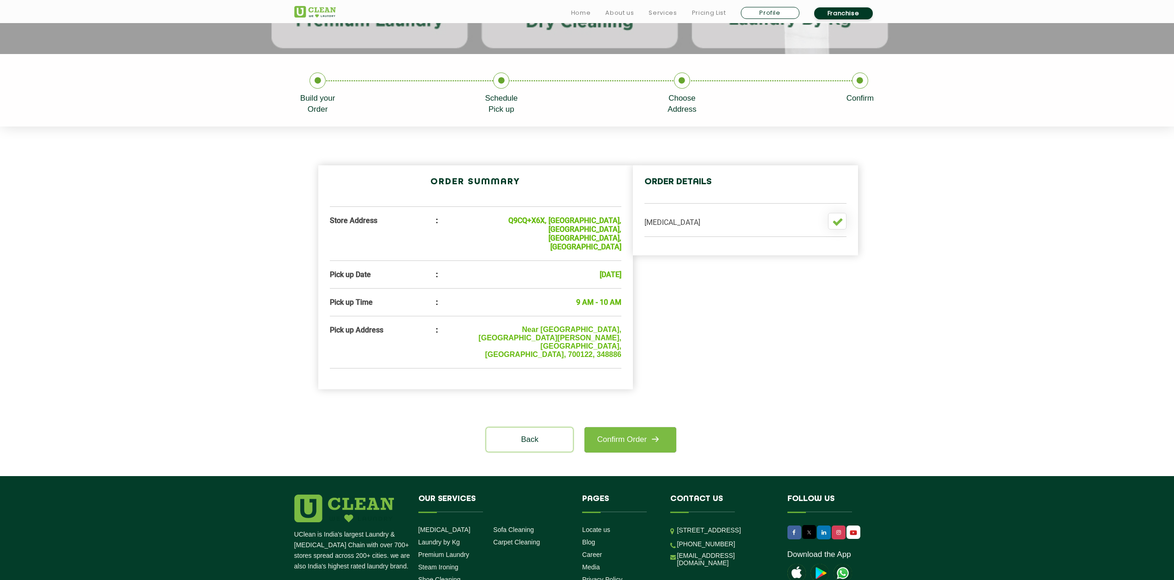
scroll to position [185, 0]
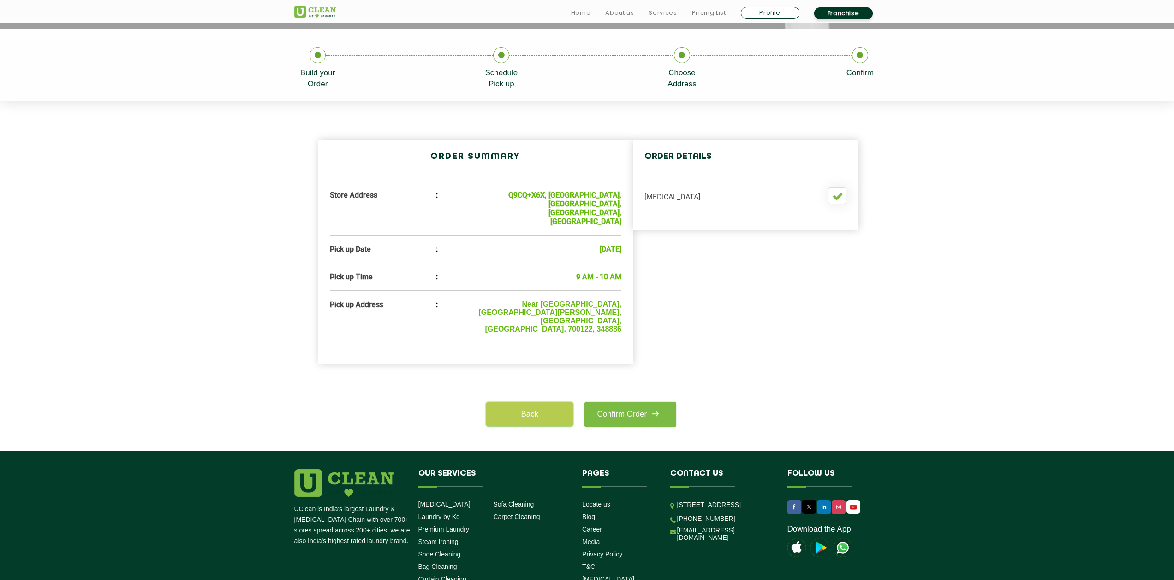
click at [536, 402] on link "Back" at bounding box center [529, 414] width 87 height 24
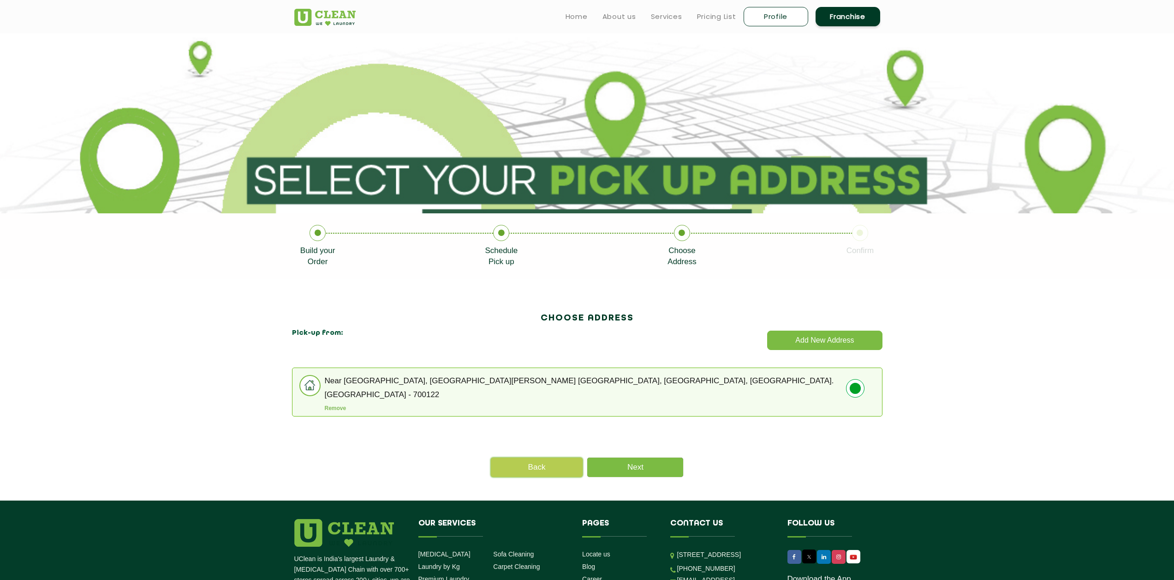
click at [520, 466] on link "Back" at bounding box center [537, 466] width 92 height 19
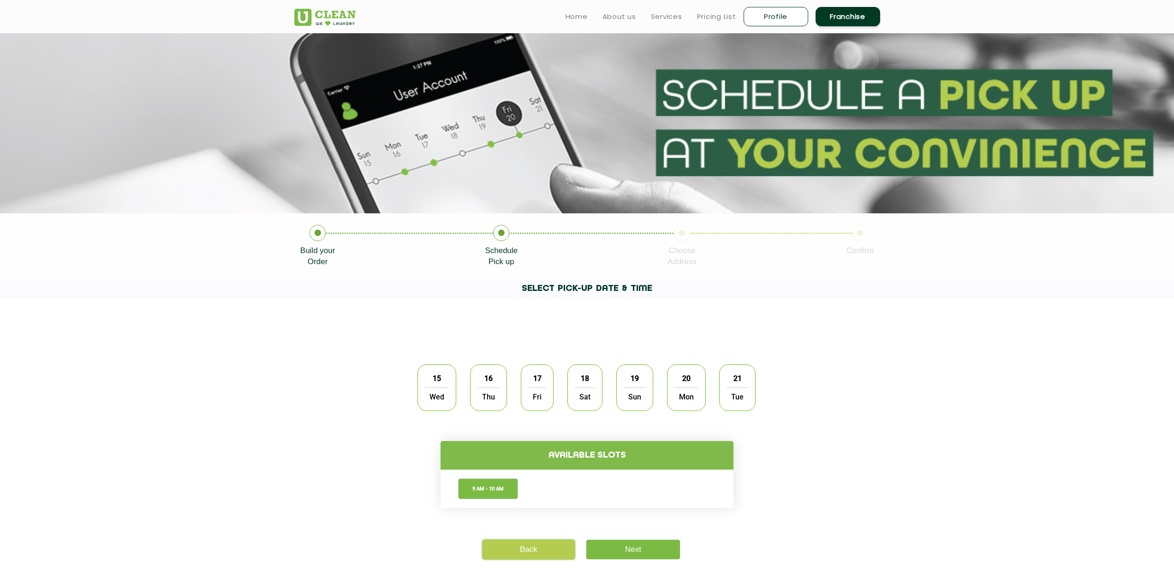
click at [522, 551] on link "Back" at bounding box center [529, 548] width 92 height 19
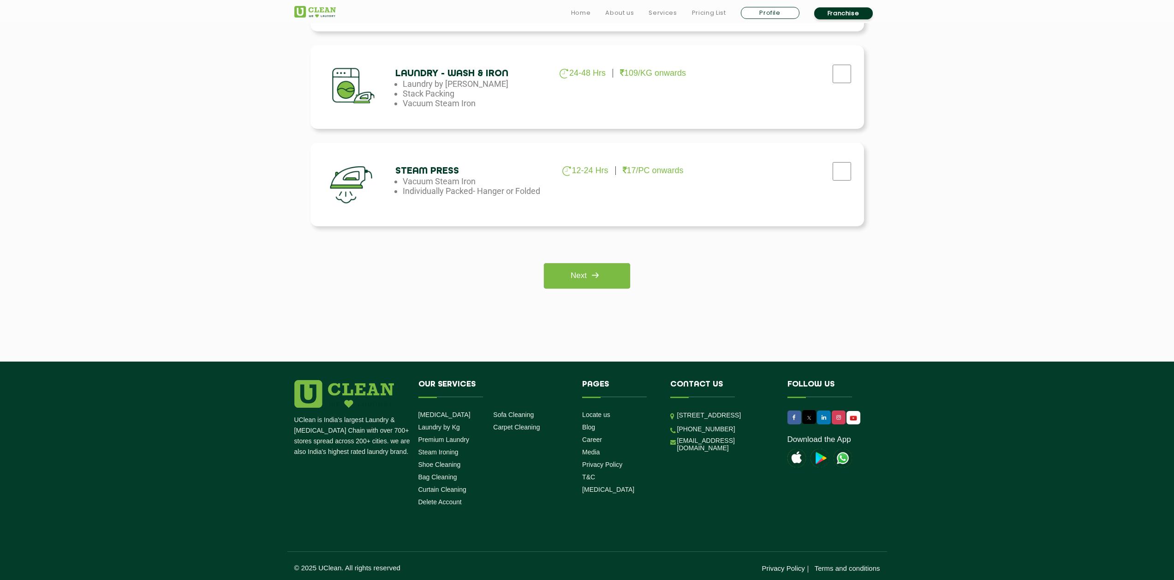
scroll to position [634, 0]
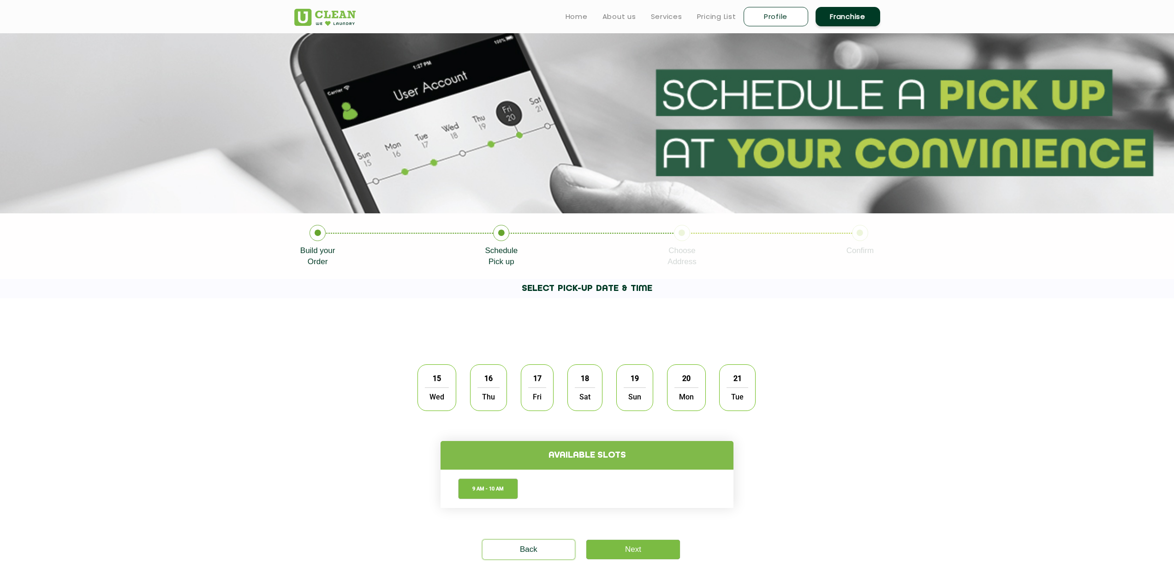
drag, startPoint x: 390, startPoint y: 394, endPoint x: 405, endPoint y: 388, distance: 15.7
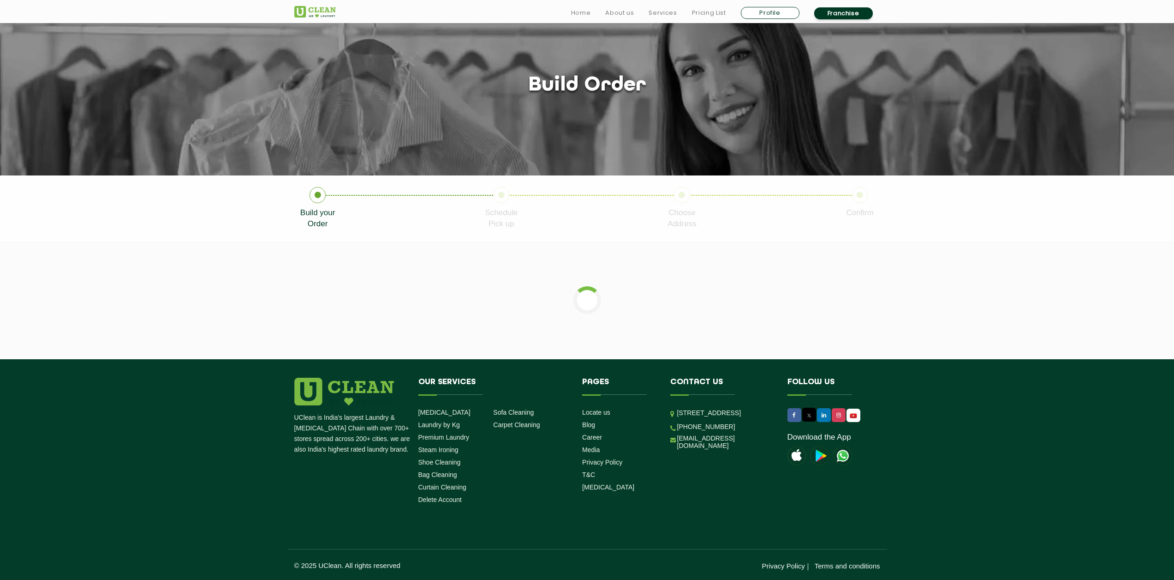
scroll to position [375, 0]
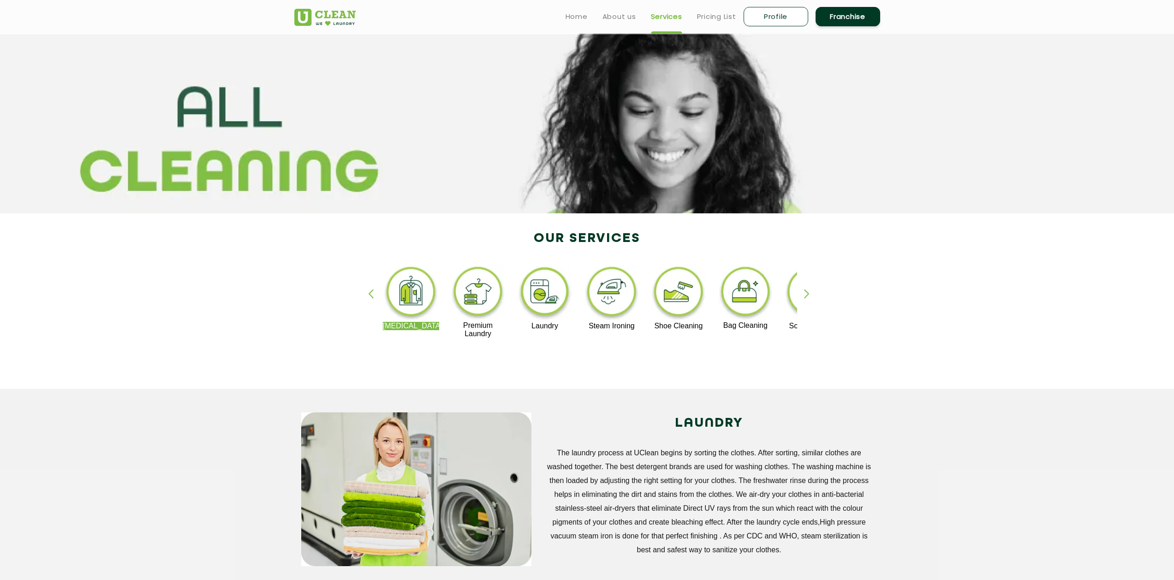
select select
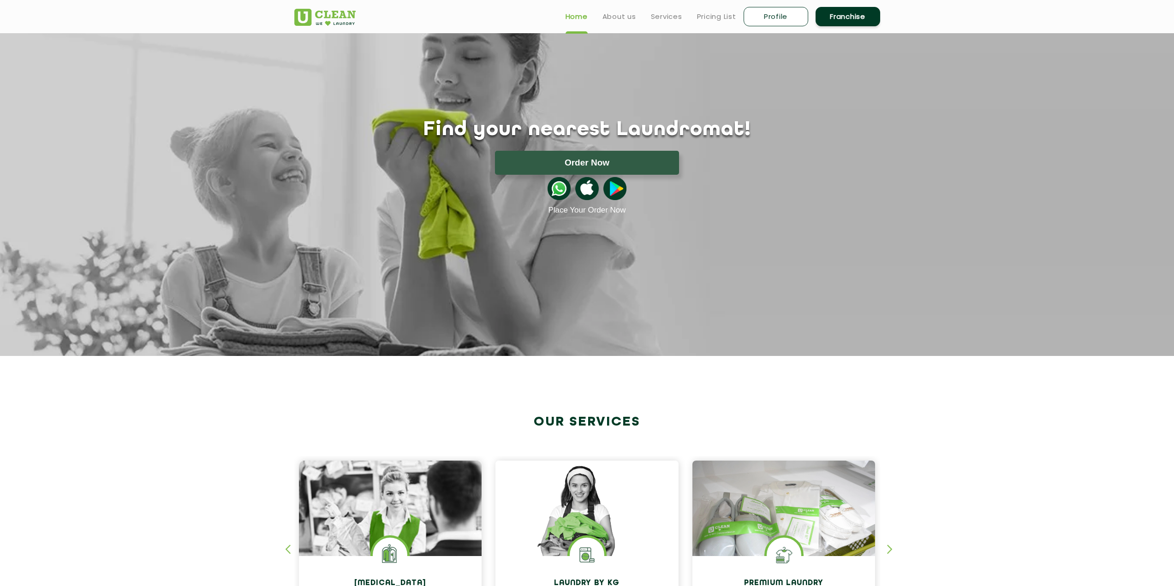
drag, startPoint x: 639, startPoint y: 344, endPoint x: 640, endPoint y: 362, distance: 18.5
select select
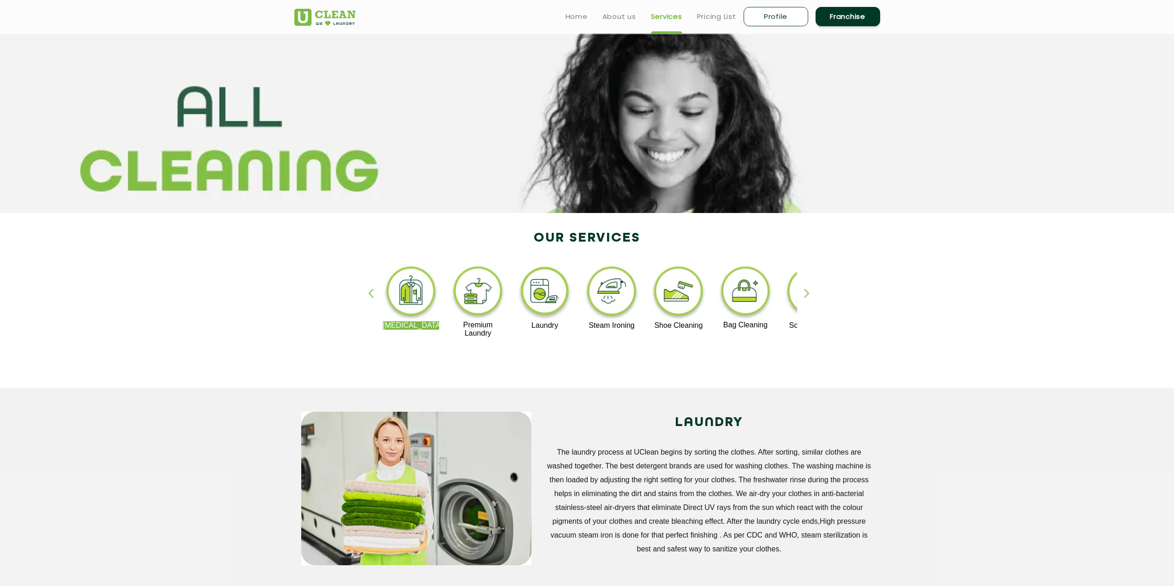
select select
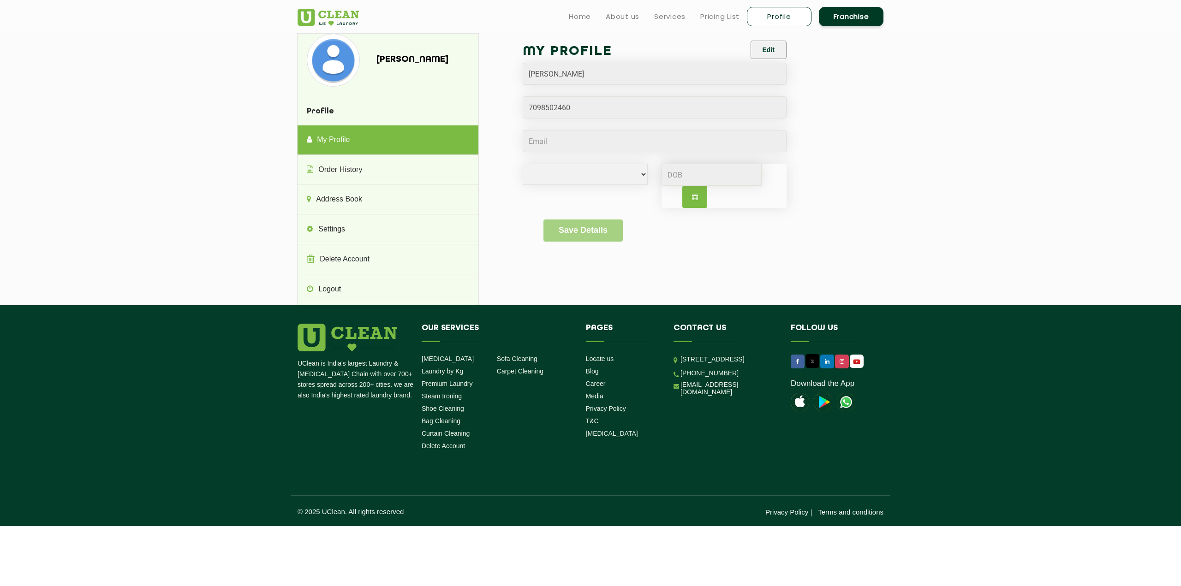
drag, startPoint x: 658, startPoint y: 424, endPoint x: 681, endPoint y: 473, distance: 53.7
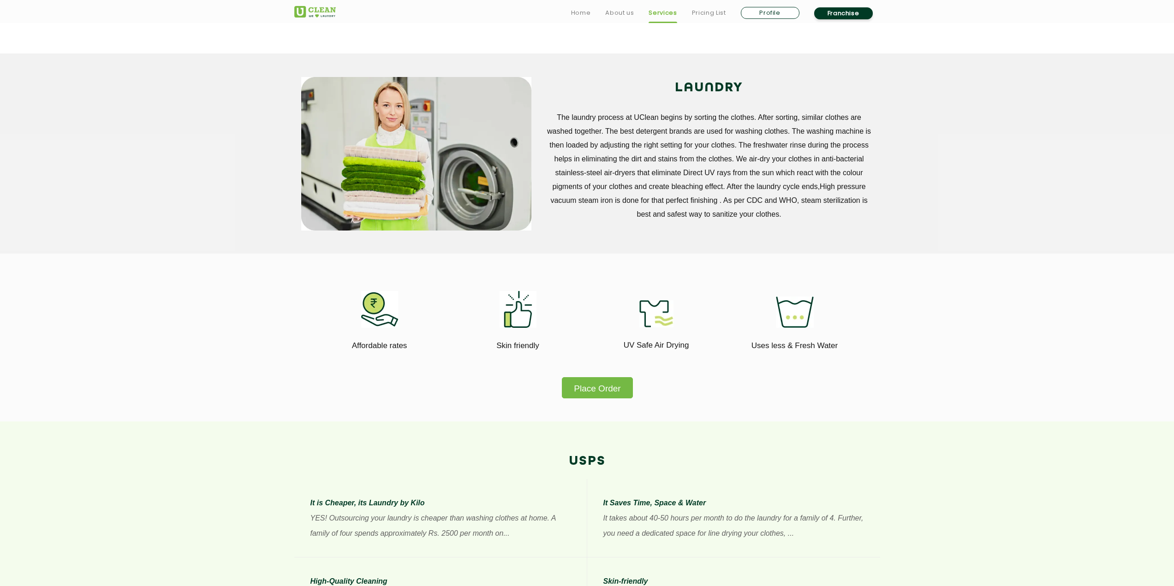
scroll to position [415, 0]
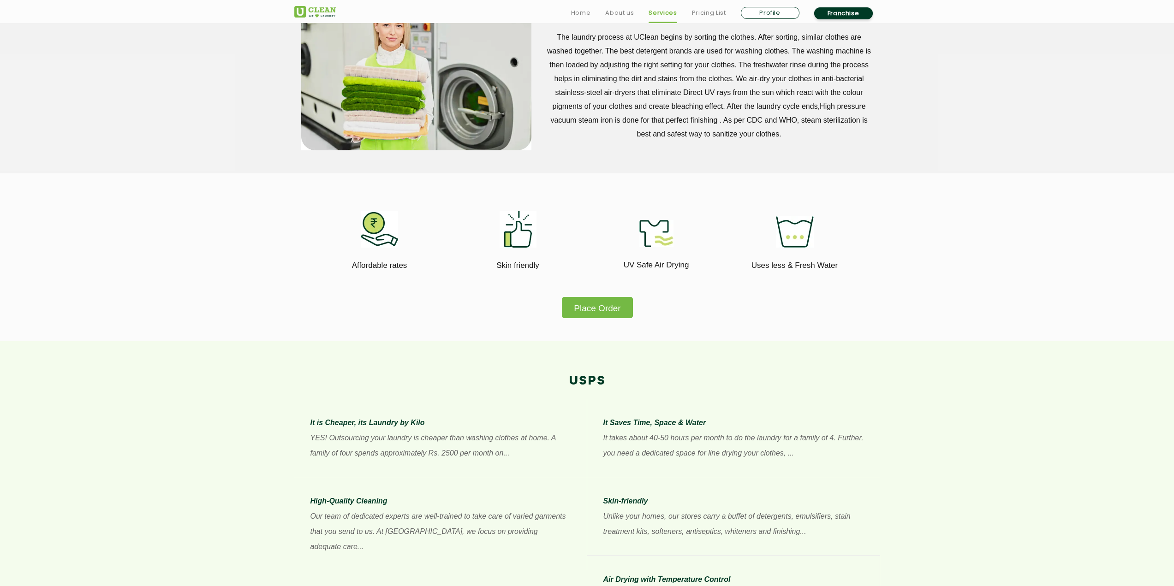
click at [585, 309] on button "Place Order" at bounding box center [597, 307] width 71 height 21
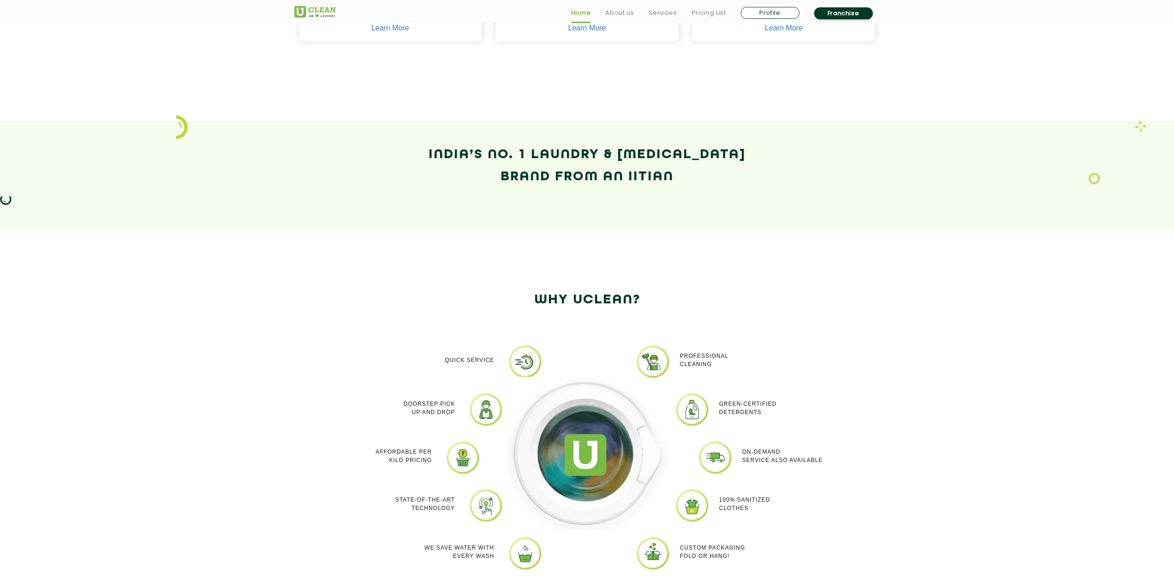
scroll to position [600, 0]
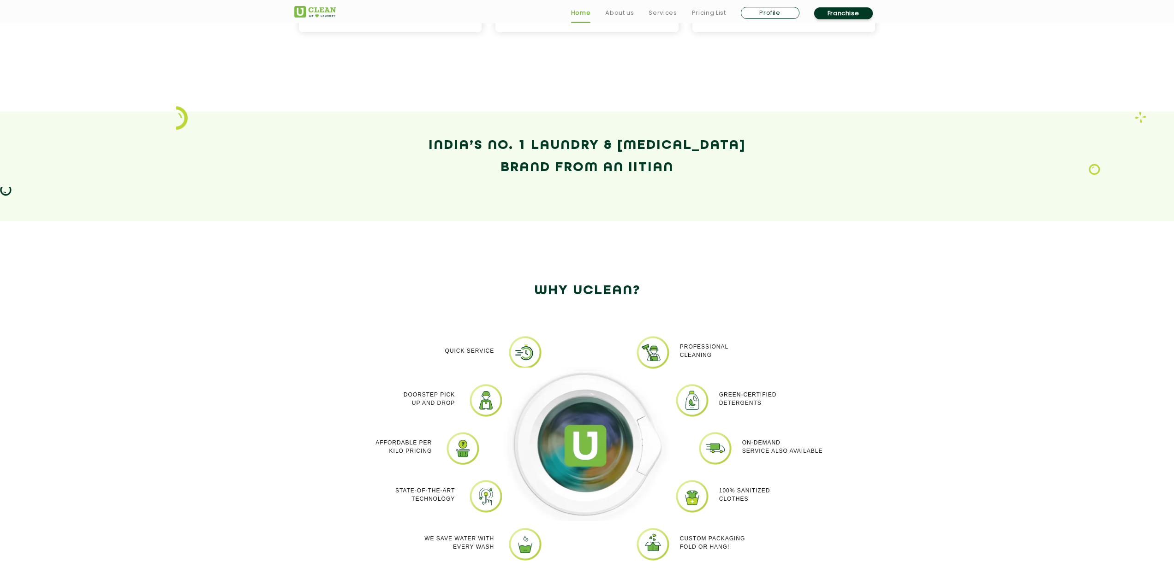
drag, startPoint x: 605, startPoint y: 469, endPoint x: 599, endPoint y: 468, distance: 6.1
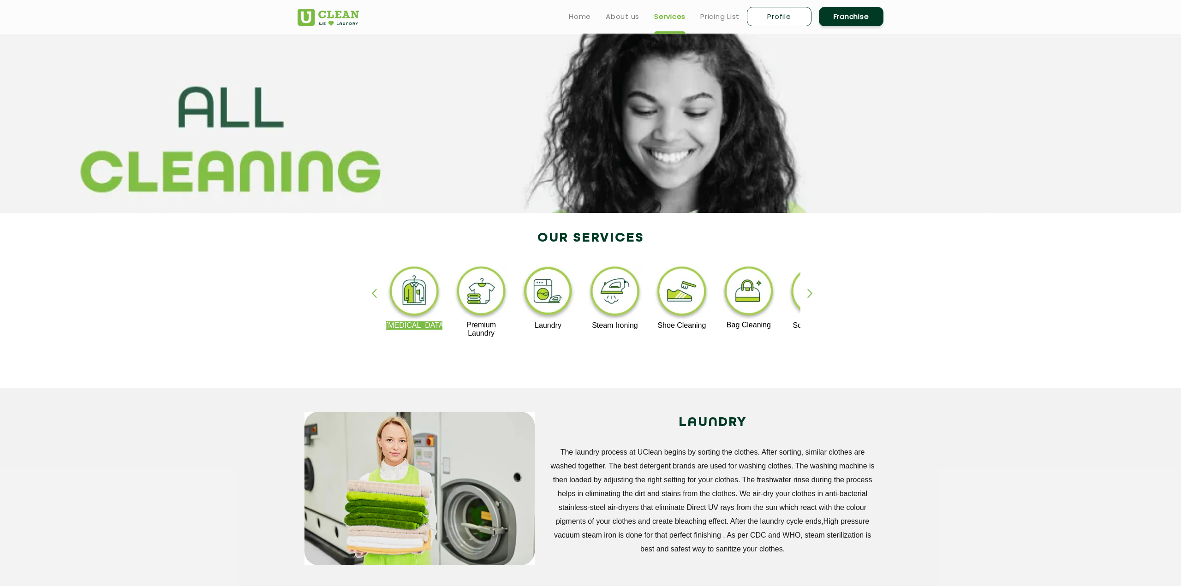
select select
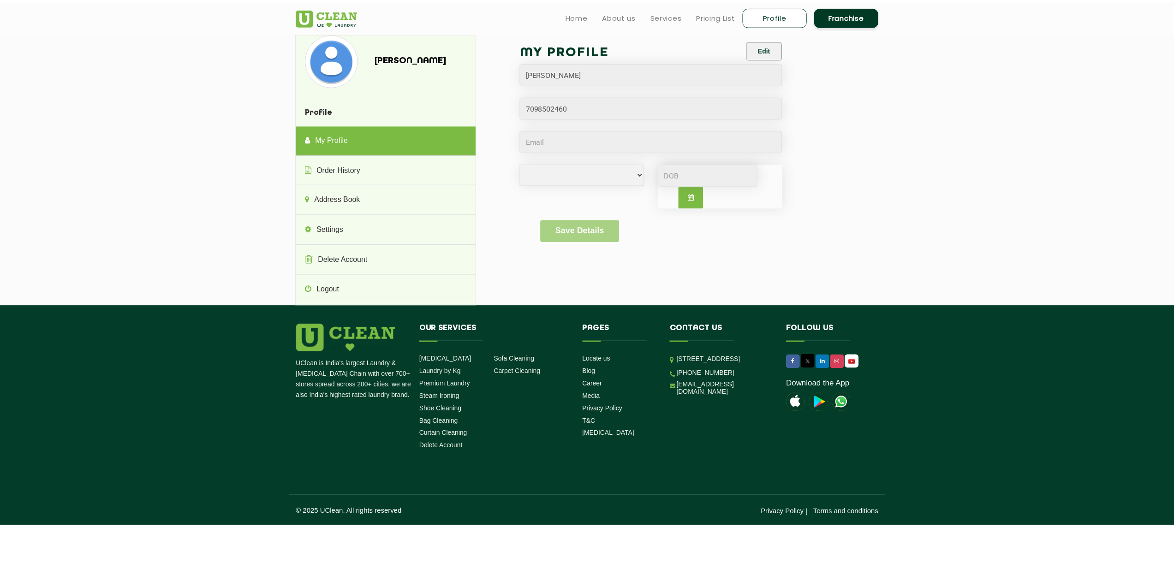
scroll to position [328, 0]
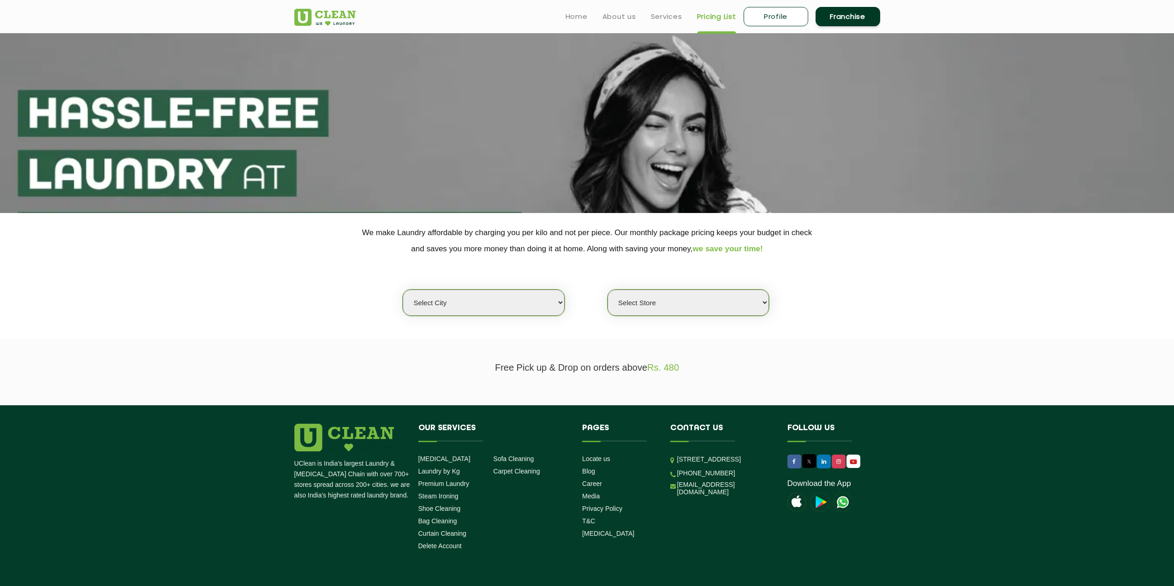
select select "0"
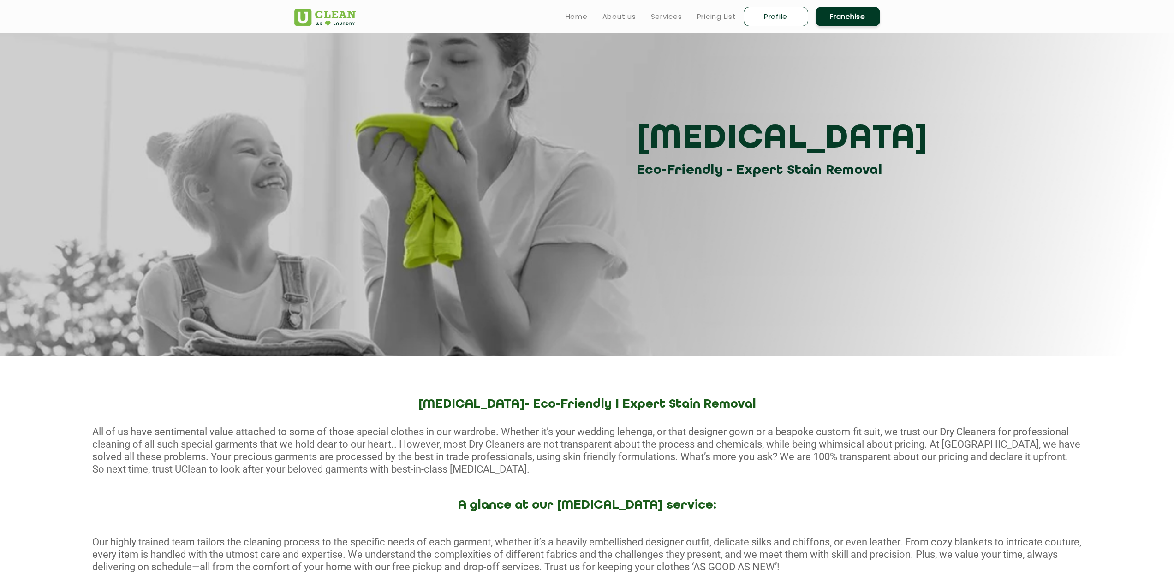
select select
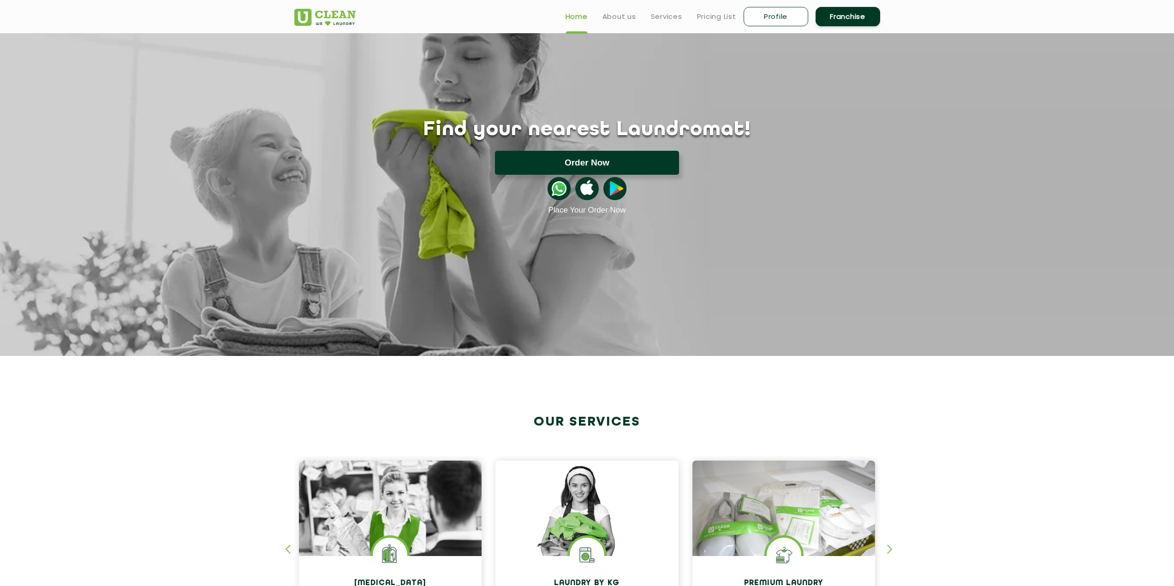
click at [593, 166] on button "Order Now" at bounding box center [587, 163] width 184 height 24
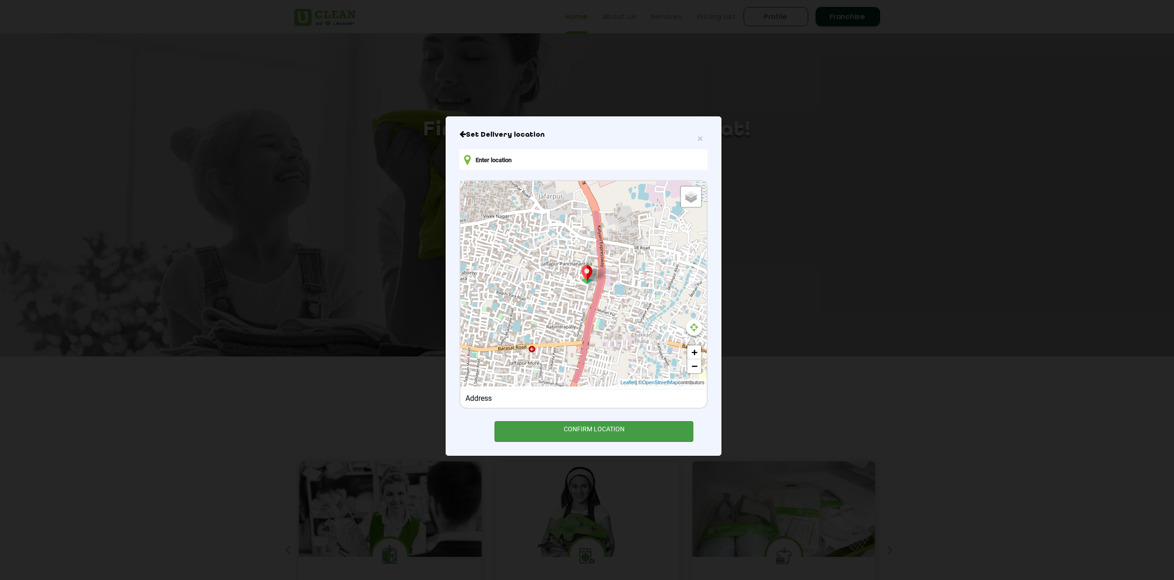
click at [597, 428] on div "CONFIRM LOCATION" at bounding box center [594, 431] width 199 height 21
click at [508, 163] on input "text" at bounding box center [584, 159] width 248 height 21
click at [691, 200] on div "Satellite" at bounding box center [683, 204] width 27 height 10
click at [676, 202] on input "Satellite" at bounding box center [673, 205] width 6 height 6
radio input "true"
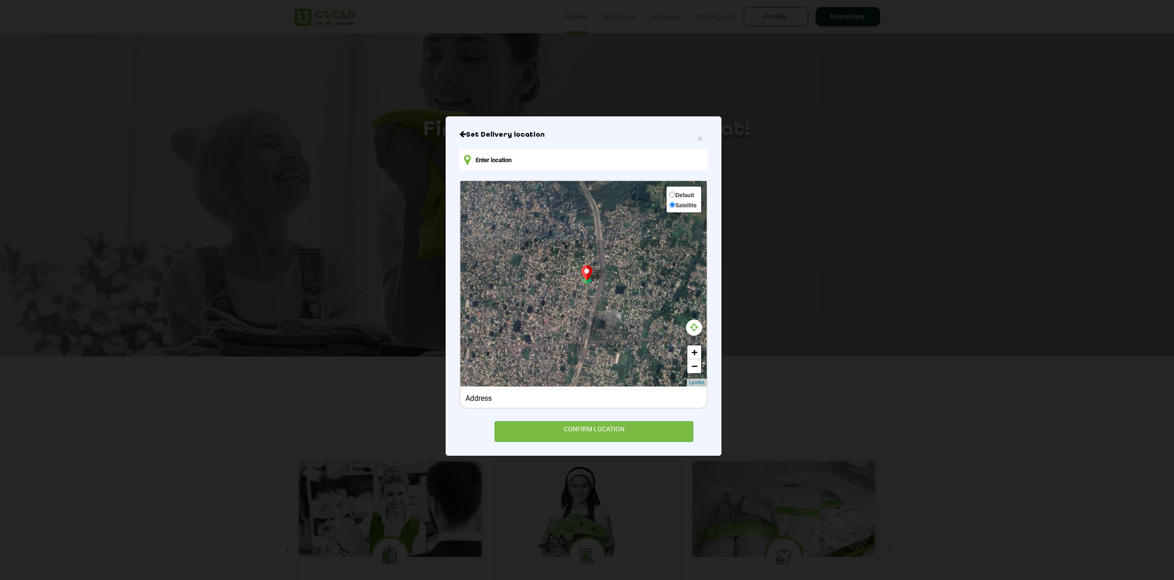
click at [685, 189] on div "Default Satellite" at bounding box center [684, 199] width 36 height 28
click at [682, 196] on span "Default" at bounding box center [685, 195] width 19 height 6
click at [676, 196] on input "Default" at bounding box center [673, 194] width 6 height 6
radio input "true"
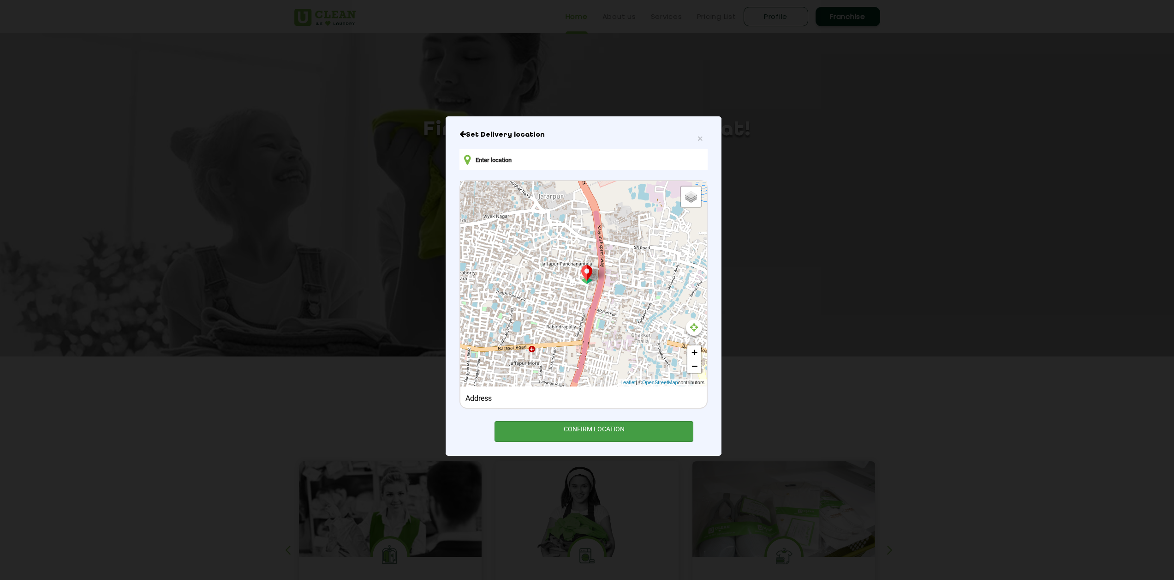
click at [604, 426] on div "CONFIRM LOCATION" at bounding box center [594, 431] width 199 height 21
click at [513, 400] on div "Address" at bounding box center [584, 398] width 237 height 9
click at [536, 164] on input "text" at bounding box center [584, 159] width 248 height 21
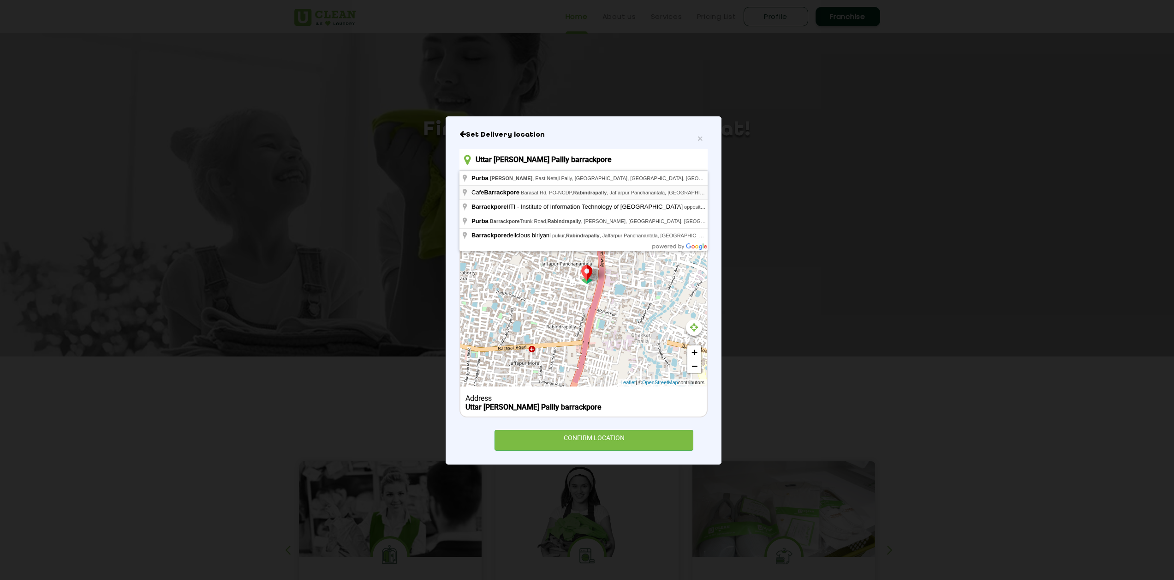
type input "Cafe Barrackpore, Barasat Rd, PO-NCDP, Rabindrapally, Jaffarpur Panchanantala, …"
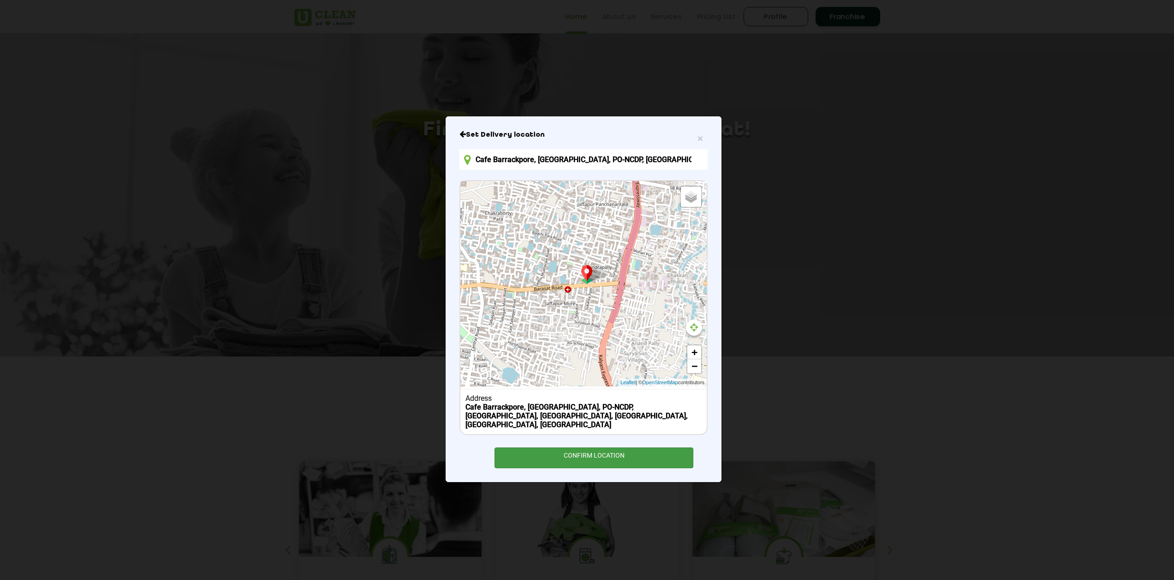
click at [576, 451] on div "CONFIRM LOCATION" at bounding box center [594, 457] width 199 height 21
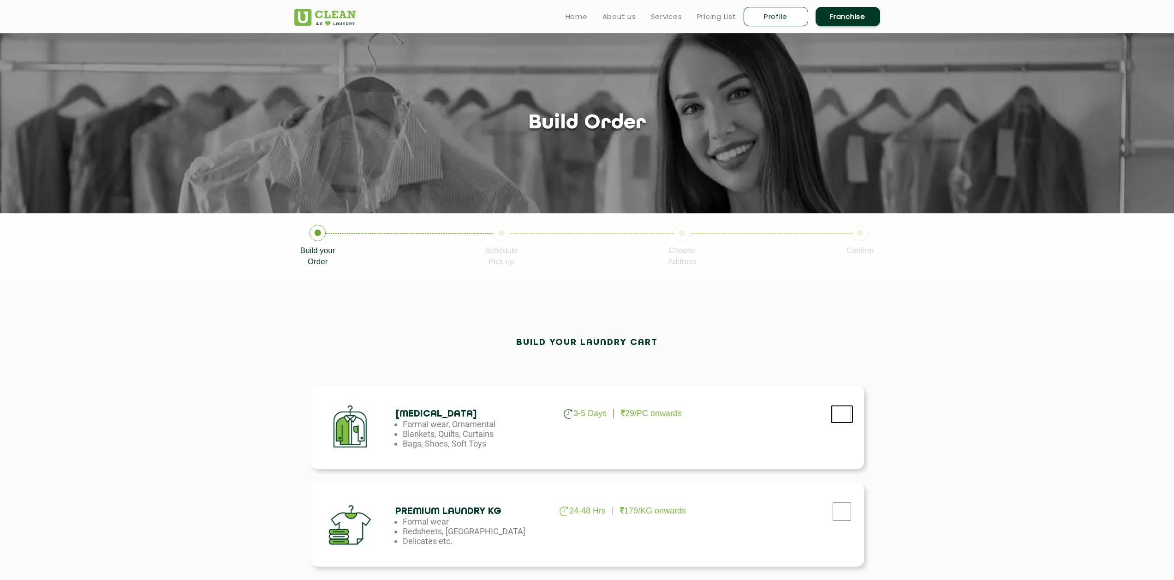
click at [841, 419] on input "checkbox" at bounding box center [842, 414] width 23 height 18
checkbox input "true"
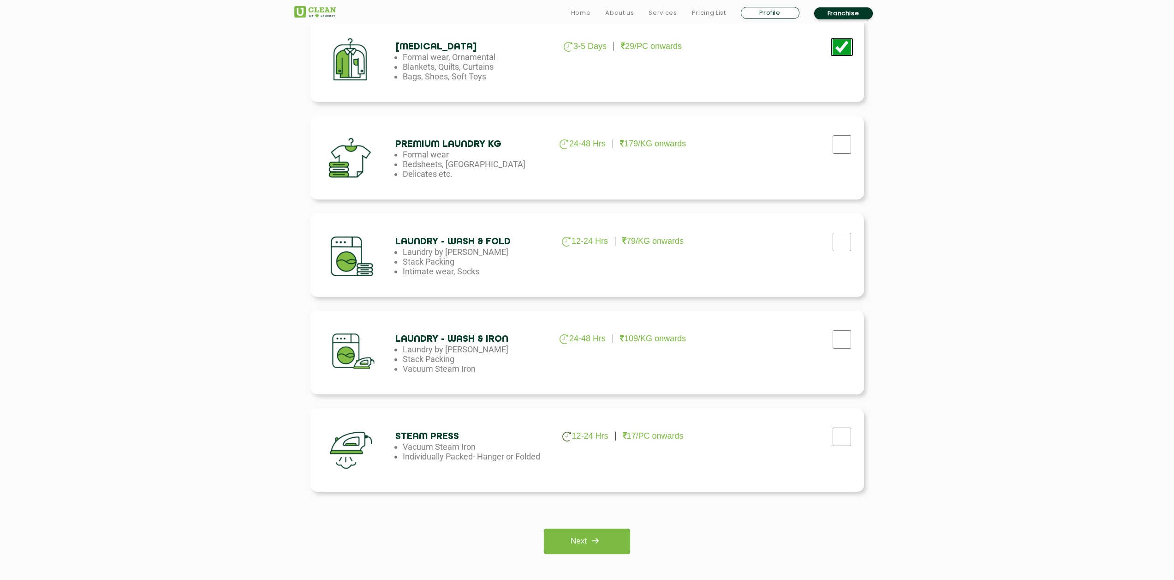
scroll to position [369, 0]
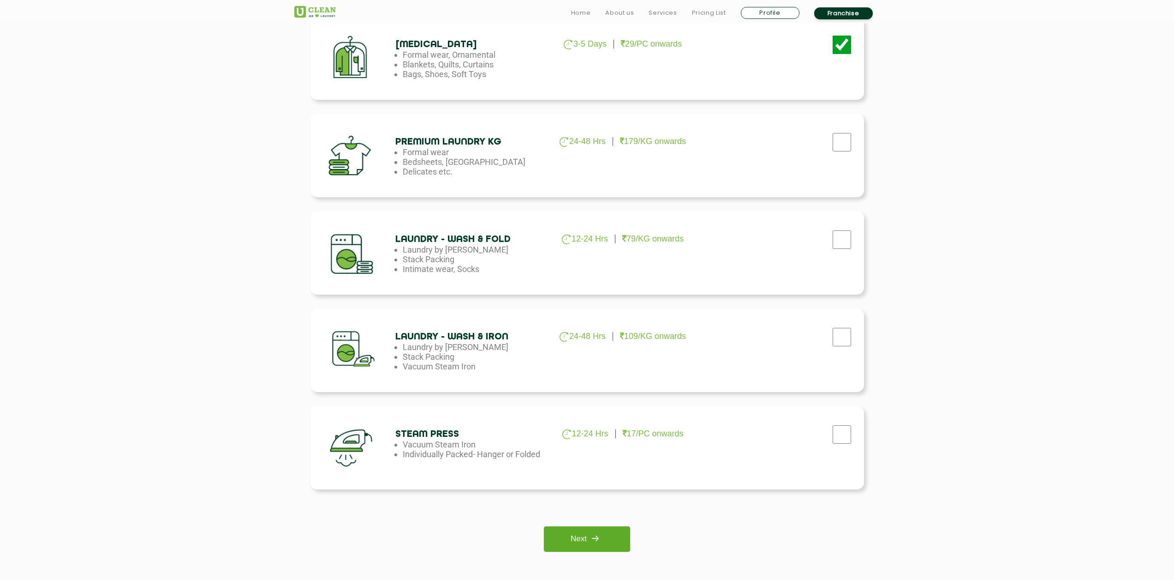
click at [613, 530] on link "Next" at bounding box center [587, 538] width 86 height 25
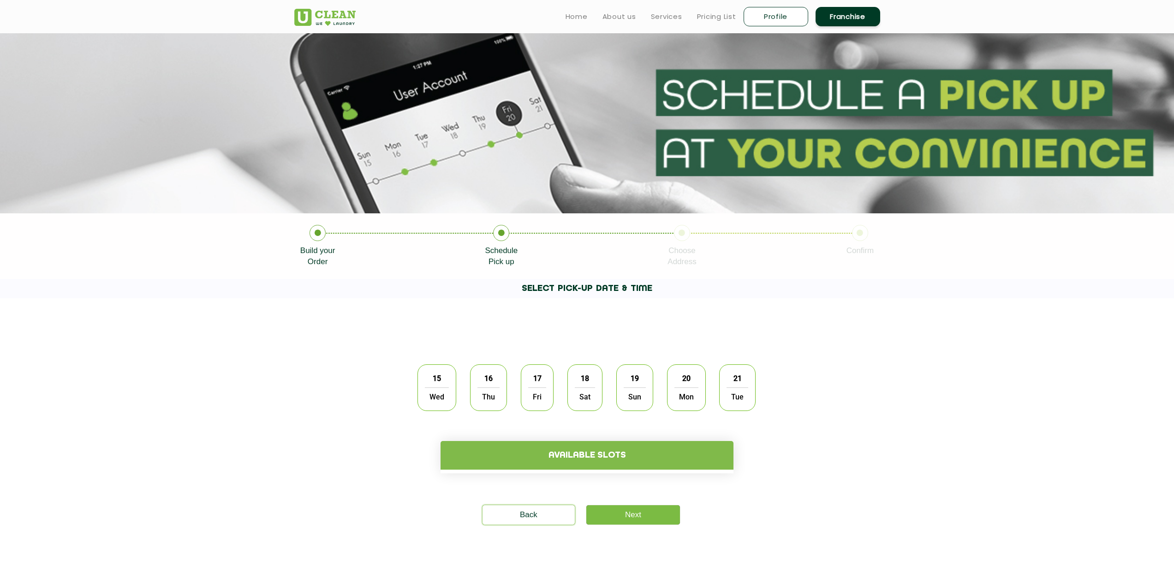
click at [549, 393] on div "17 Fri" at bounding box center [537, 387] width 33 height 47
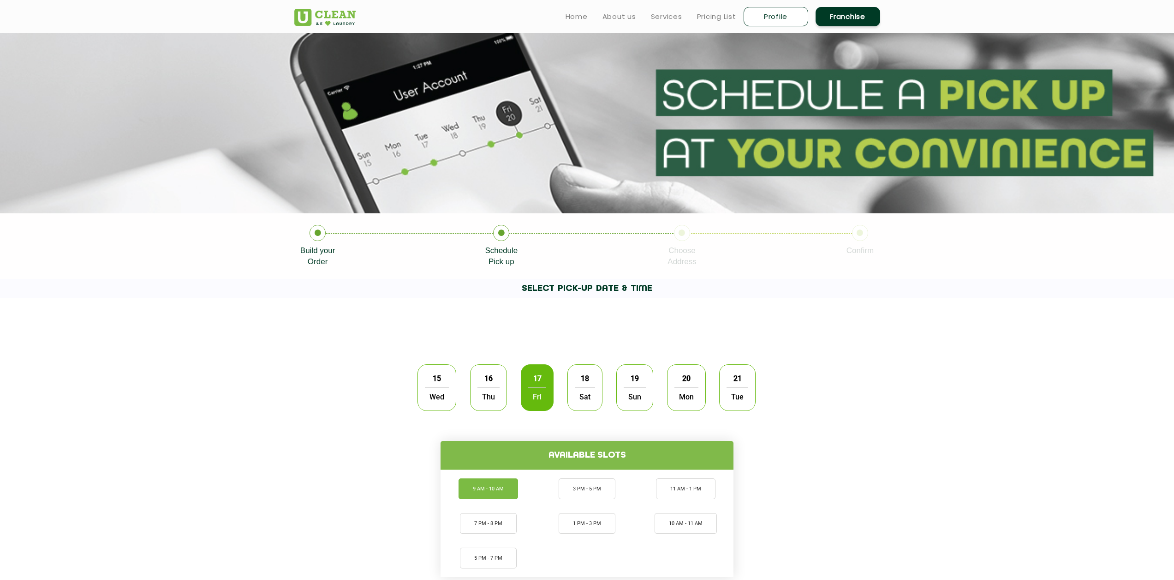
click at [494, 493] on li "9 AM - 10 AM" at bounding box center [489, 488] width 60 height 21
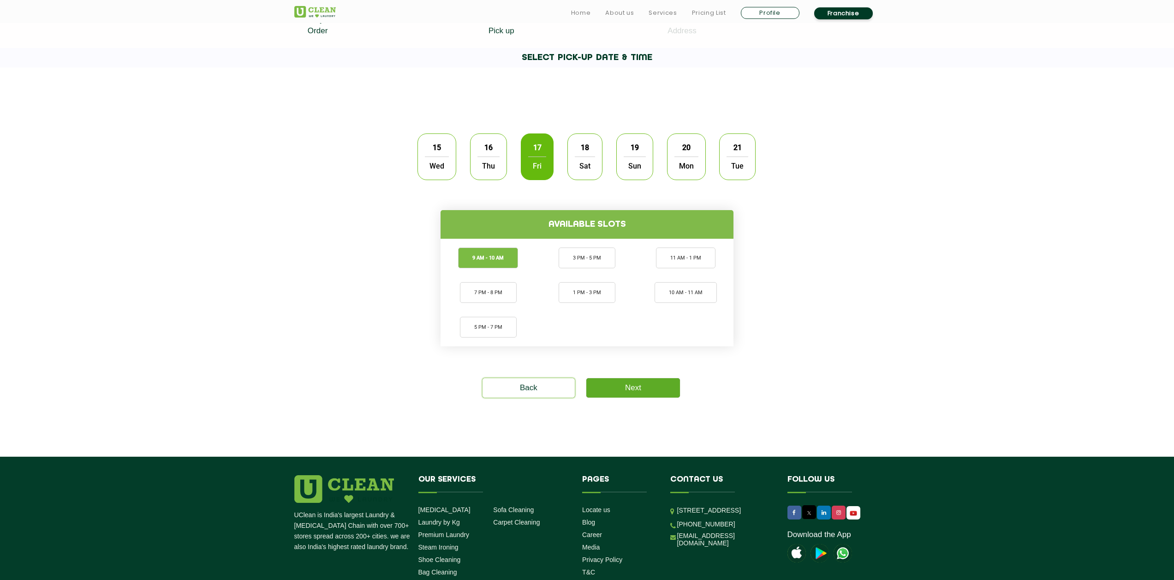
click at [644, 396] on link "Next" at bounding box center [633, 387] width 94 height 19
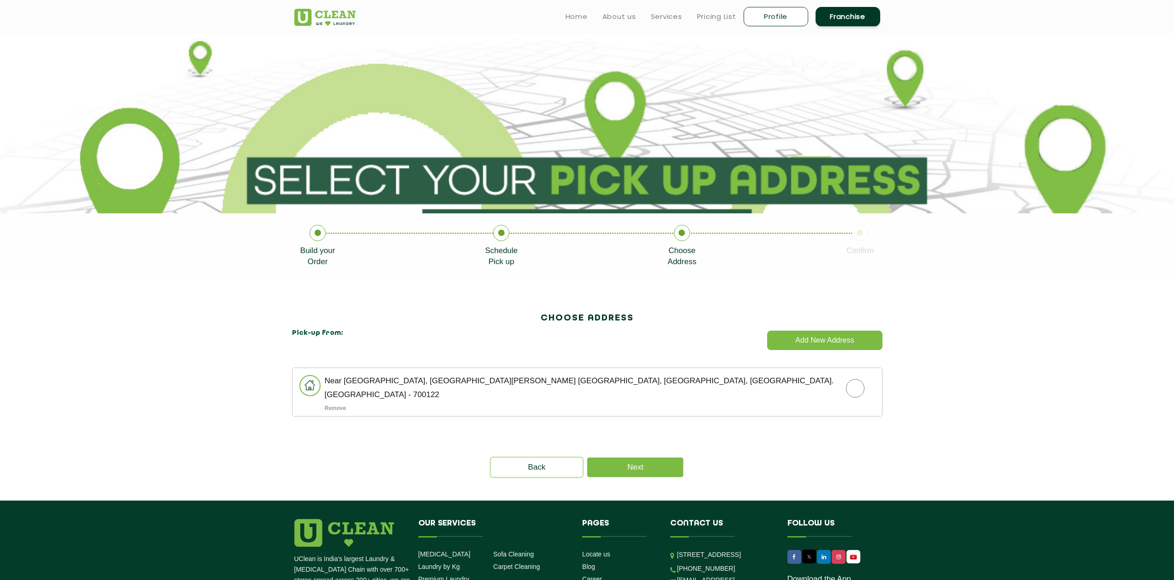
click at [470, 391] on p "Kolkata - 700122" at bounding box center [603, 394] width 557 height 7
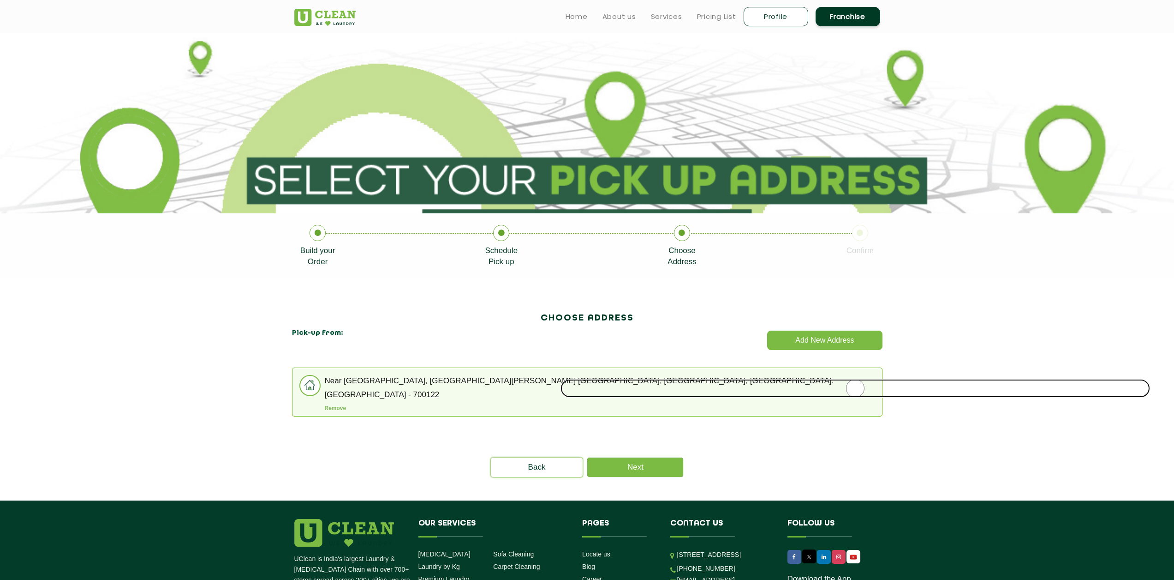
click at [859, 386] on input "radio" at bounding box center [856, 388] width 590 height 18
radio input "true"
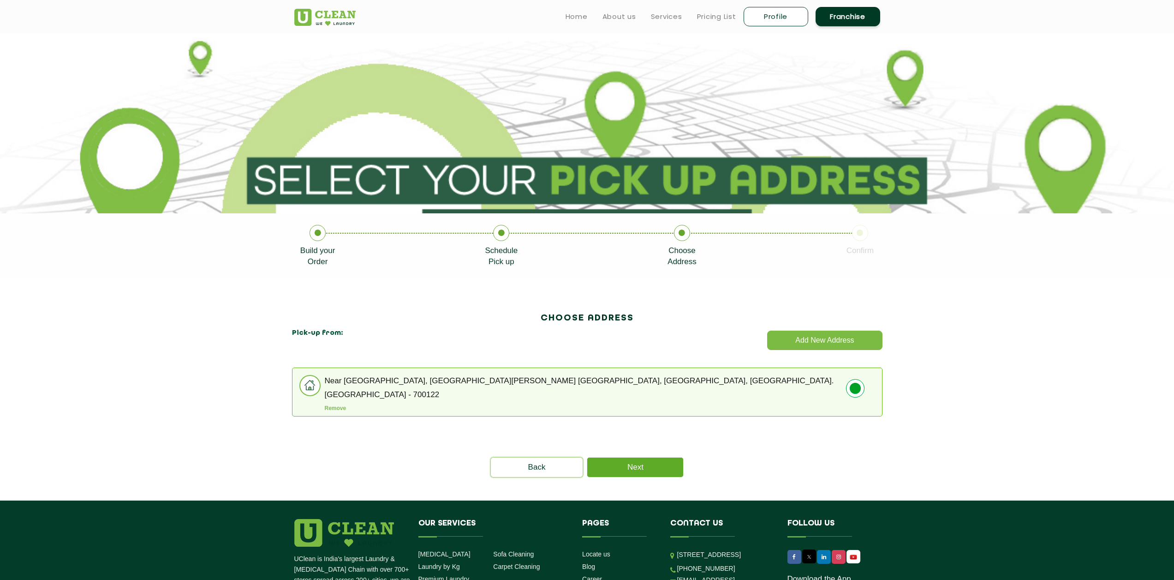
click at [662, 467] on link "Next" at bounding box center [635, 466] width 96 height 19
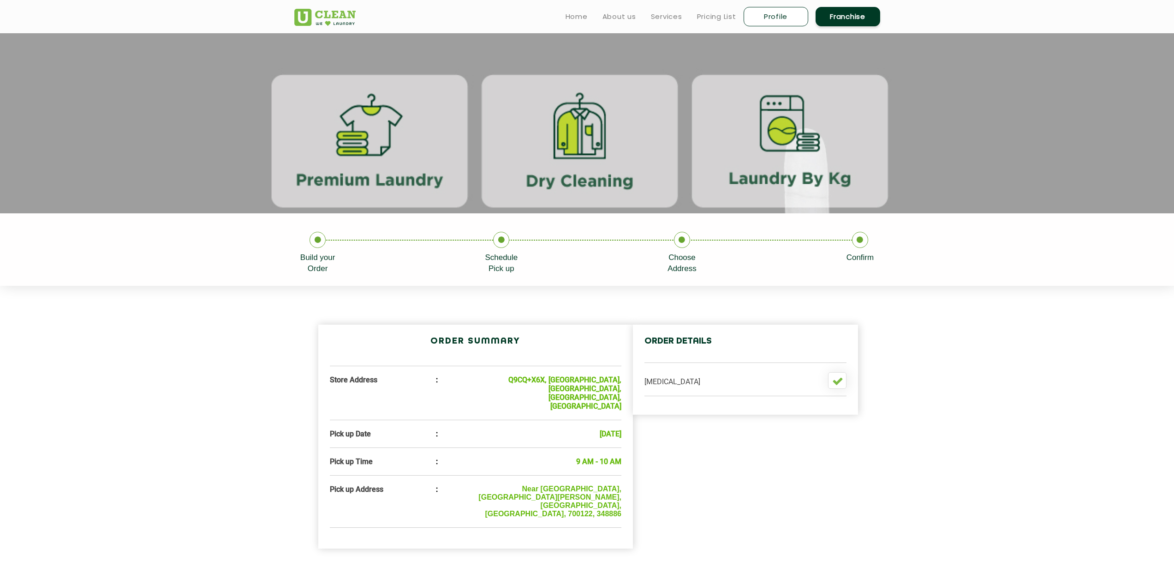
click at [768, 14] on link "Profile" at bounding box center [776, 16] width 65 height 19
select select
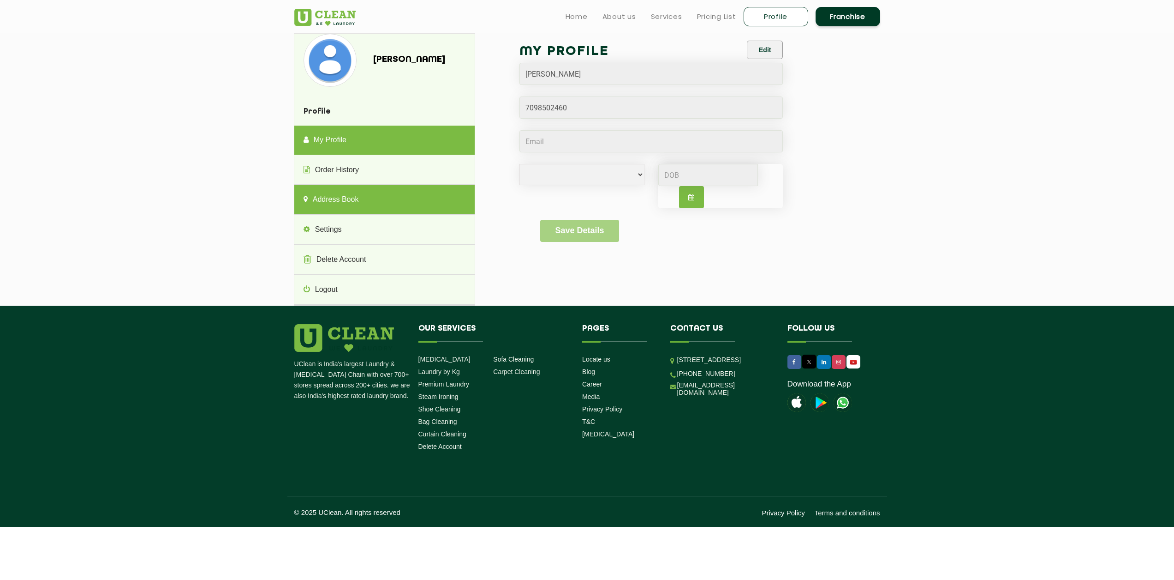
click at [352, 202] on link "Address Book" at bounding box center [384, 200] width 180 height 30
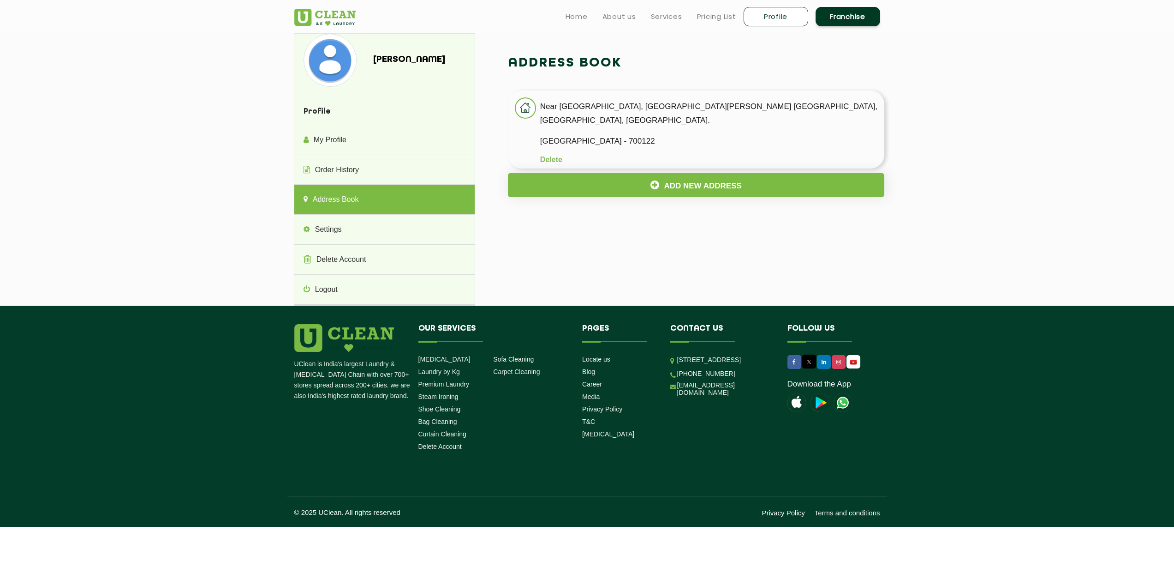
click at [712, 134] on p "Kolkata - 700122" at bounding box center [712, 141] width 345 height 14
click at [538, 110] on li "Near Lals Gym, Uttar Purba Rabindra Pally., Jafarpur, Barrackpore. Kolkata - 70…" at bounding box center [696, 129] width 377 height 78
click at [660, 173] on button "Add New Address" at bounding box center [696, 185] width 377 height 24
select select
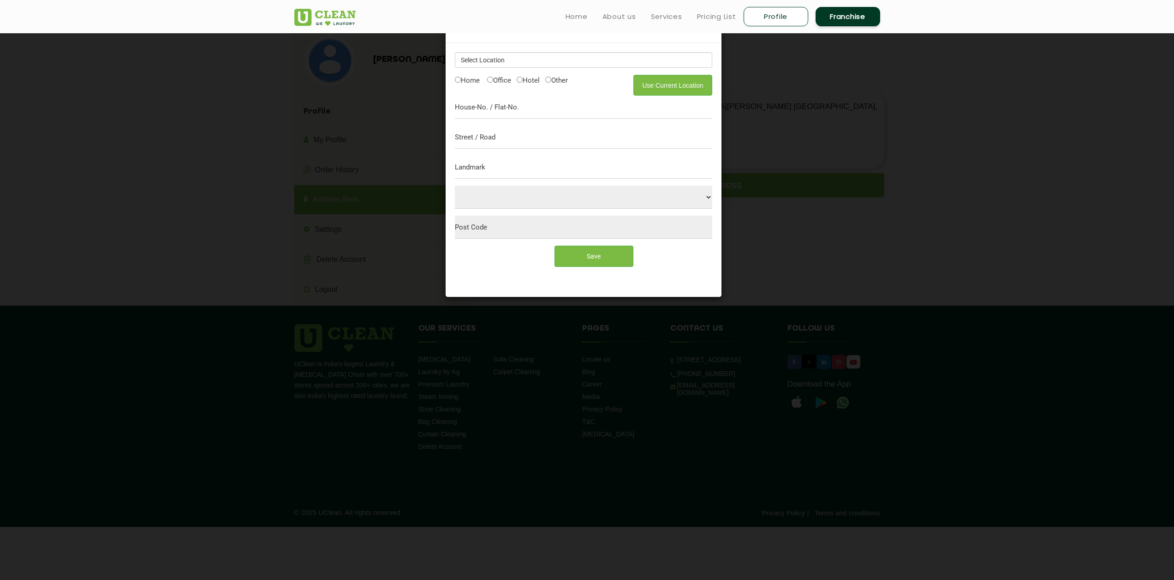
drag, startPoint x: 824, startPoint y: 231, endPoint x: 809, endPoint y: 230, distance: 14.8
click at [821, 232] on div "Add New Address × Use Current Location Home Office Hotel Other Select City Aalo…" at bounding box center [587, 290] width 1174 height 580
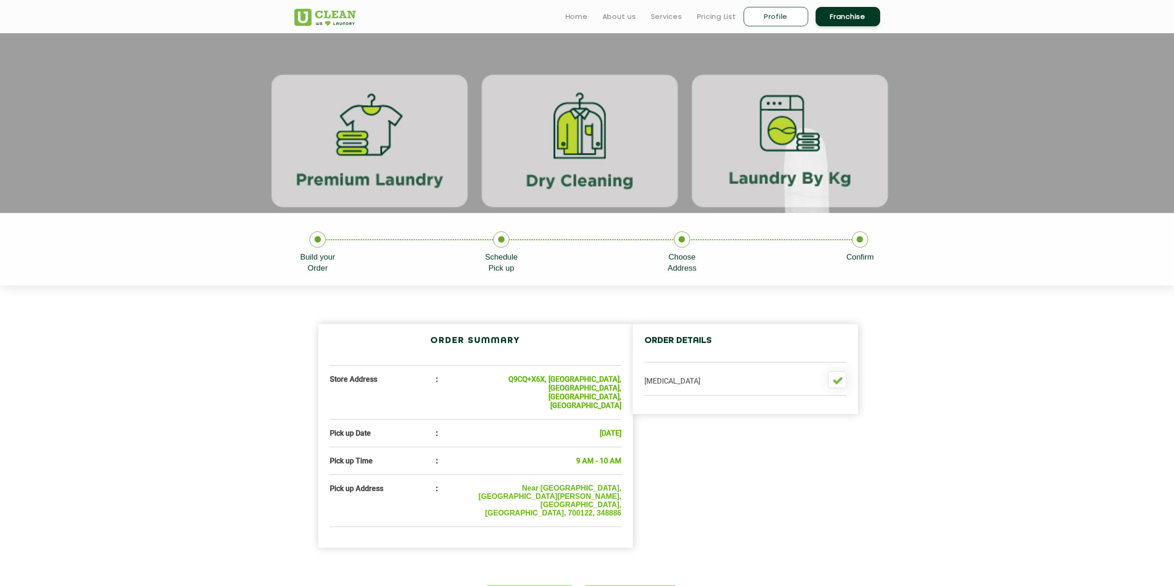
click at [759, 15] on link "Profile" at bounding box center [776, 16] width 65 height 19
select select
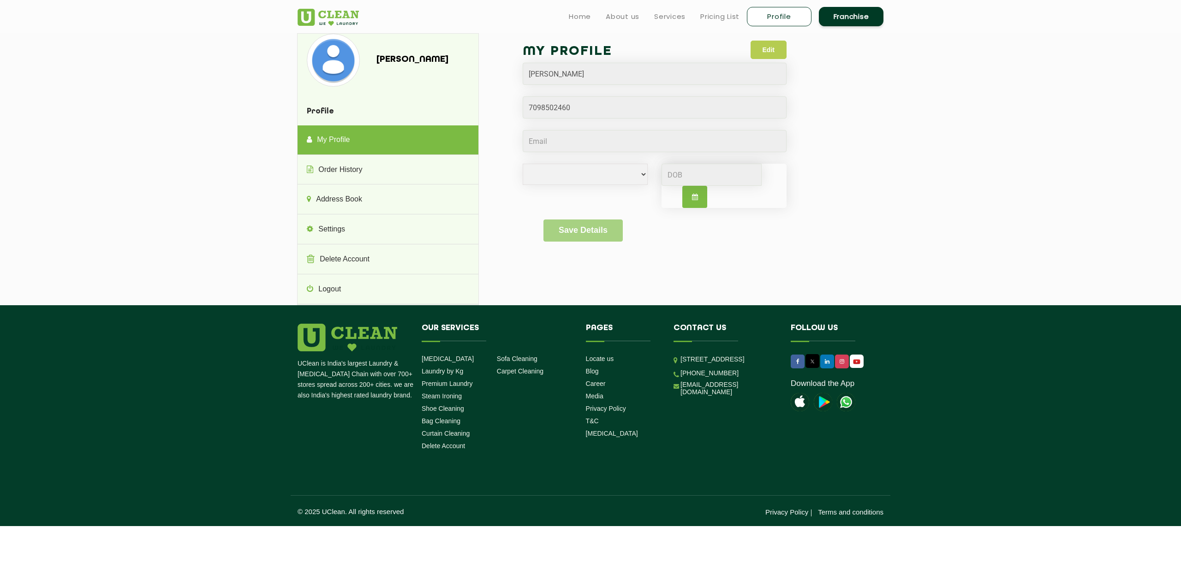
click at [775, 47] on button "Edit" at bounding box center [769, 50] width 36 height 18
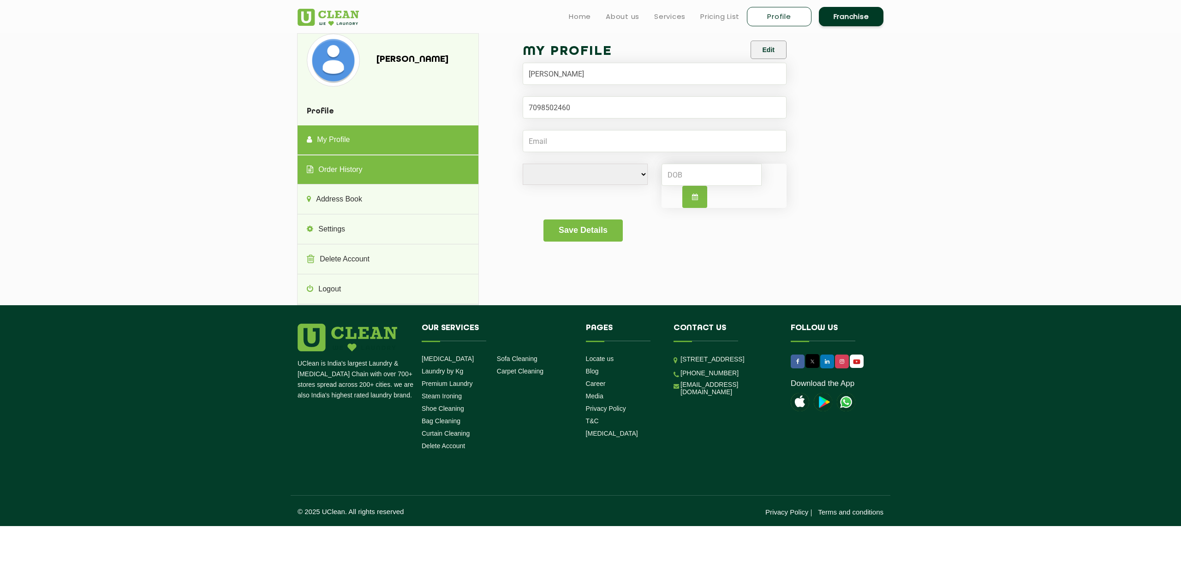
click at [369, 171] on link "Order History" at bounding box center [388, 171] width 180 height 30
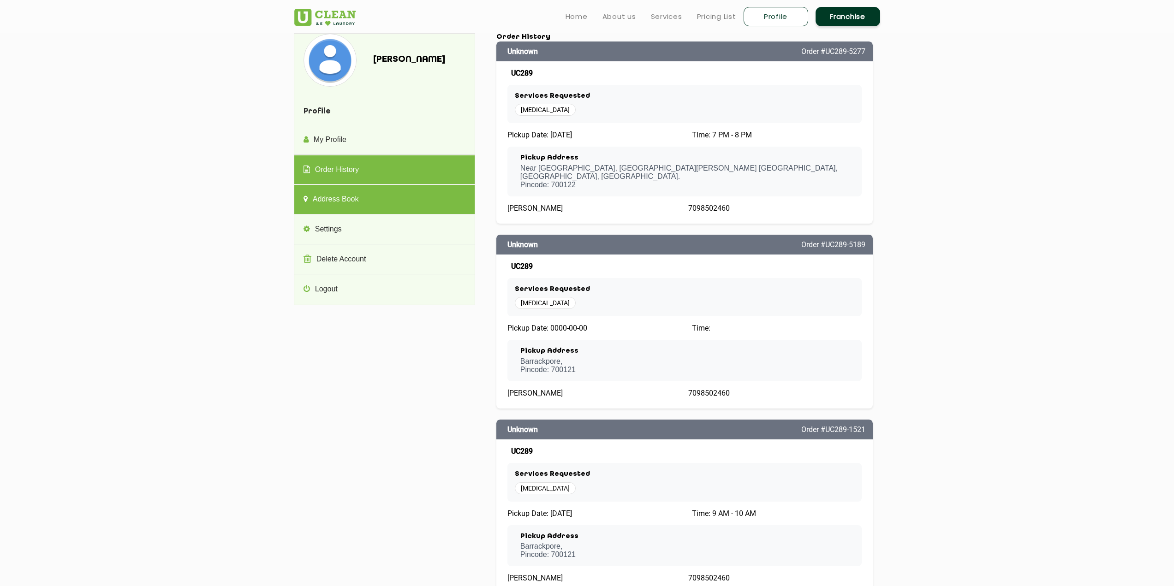
click at [347, 194] on link "Address Book" at bounding box center [384, 200] width 180 height 30
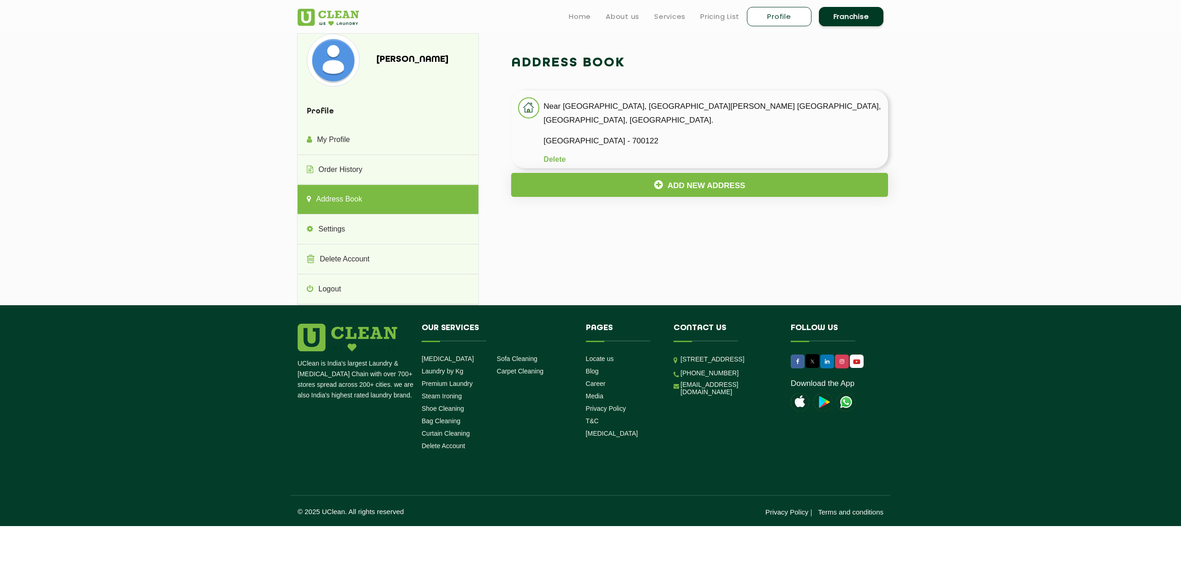
click at [559, 134] on p "Kolkata - 700122" at bounding box center [716, 141] width 345 height 14
click at [586, 116] on li "Near Lals Gym, Uttar Purba Rabindra Pally., Jafarpur, Barrackpore. Kolkata - 70…" at bounding box center [699, 129] width 377 height 78
click at [610, 108] on p "Near [GEOGRAPHIC_DATA], [GEOGRAPHIC_DATA][PERSON_NAME] [GEOGRAPHIC_DATA], [GEOG…" at bounding box center [716, 114] width 345 height 28
click at [694, 108] on p "Near [GEOGRAPHIC_DATA], [GEOGRAPHIC_DATA][PERSON_NAME] [GEOGRAPHIC_DATA], [GEOG…" at bounding box center [716, 114] width 345 height 28
click at [693, 109] on p "Near [GEOGRAPHIC_DATA], [GEOGRAPHIC_DATA][PERSON_NAME] [GEOGRAPHIC_DATA], [GEOG…" at bounding box center [716, 114] width 345 height 28
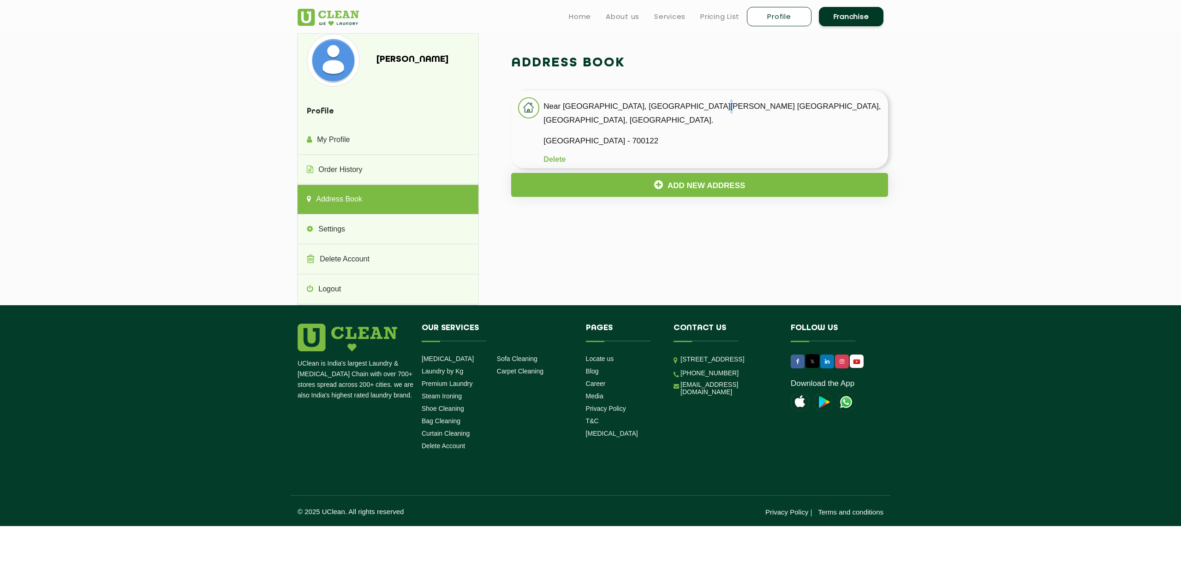
drag, startPoint x: 693, startPoint y: 109, endPoint x: 693, endPoint y: 117, distance: 7.4
click at [693, 109] on p "Near [GEOGRAPHIC_DATA], [GEOGRAPHIC_DATA][PERSON_NAME] [GEOGRAPHIC_DATA], [GEOG…" at bounding box center [716, 114] width 345 height 28
click at [605, 173] on button "Add New Address" at bounding box center [699, 185] width 377 height 24
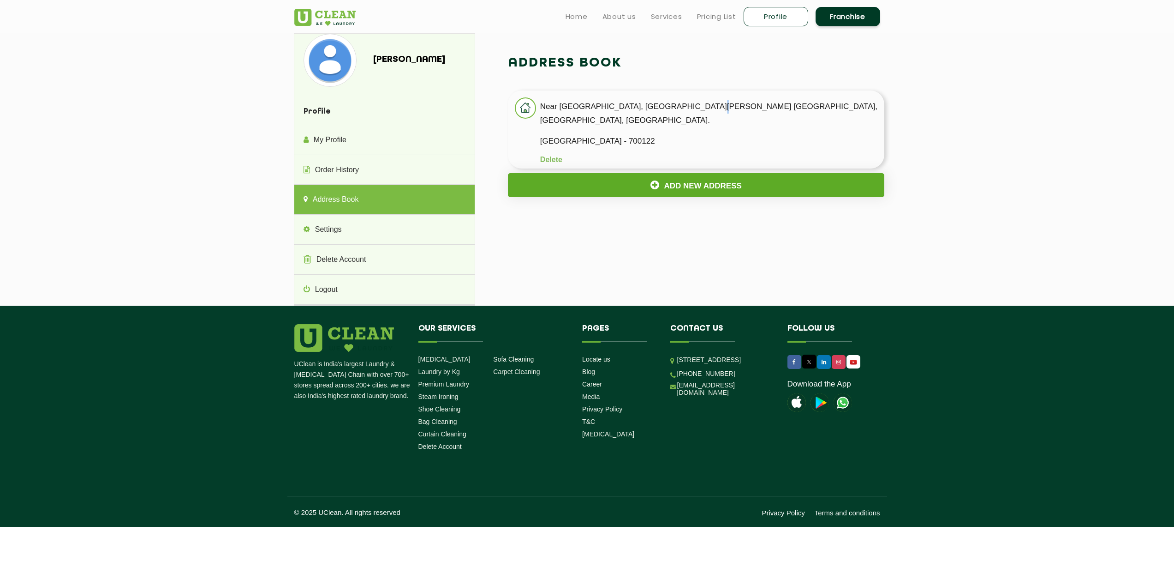
select select
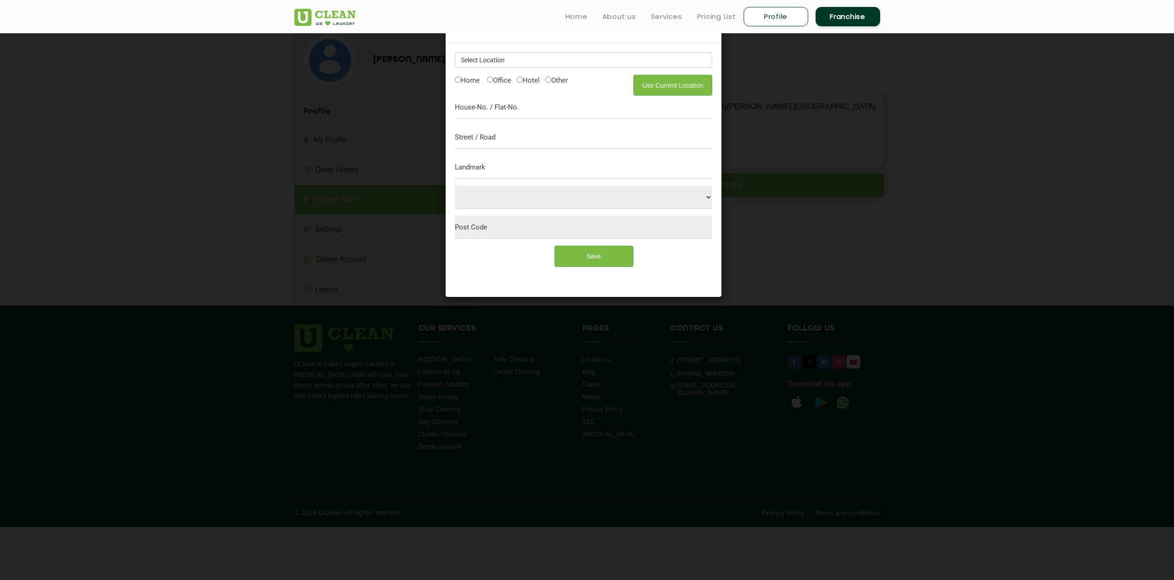
click at [461, 79] on label "Home" at bounding box center [467, 80] width 25 height 10
click at [461, 79] on input "Home" at bounding box center [458, 80] width 6 height 6
radio input "true"
click at [506, 60] on input "text" at bounding box center [583, 60] width 257 height 16
click at [656, 96] on input "text" at bounding box center [583, 107] width 257 height 23
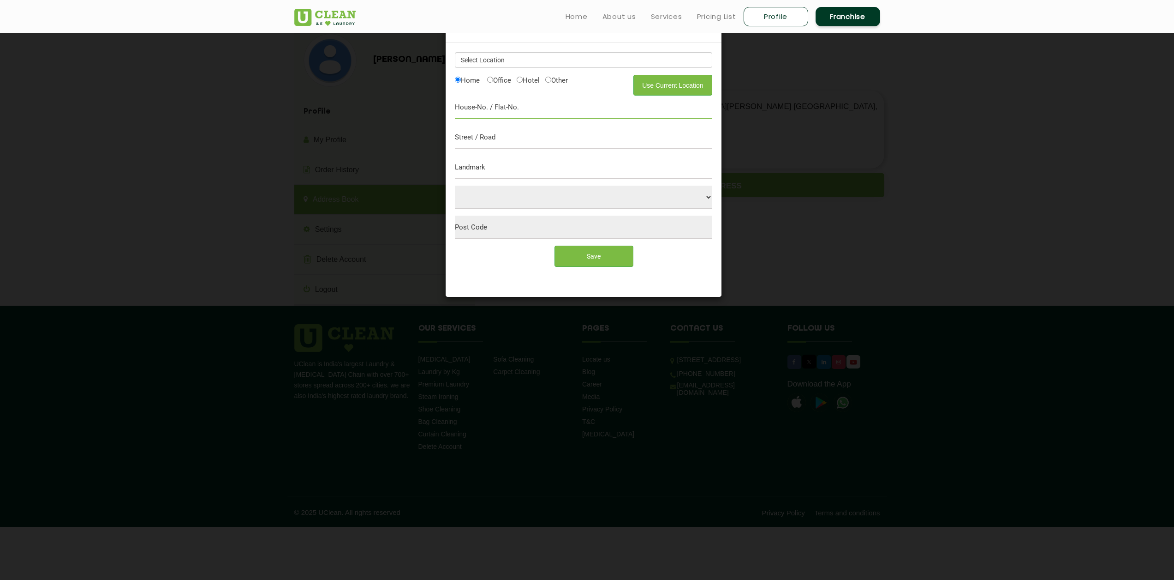
type input "Near Lals Ggym, Uttar Purba Rabindra Pally"
click at [510, 136] on input "text" at bounding box center [583, 137] width 257 height 23
click at [562, 57] on input "text" at bounding box center [583, 60] width 257 height 16
click at [597, 259] on input "Save" at bounding box center [594, 255] width 79 height 21
click at [472, 173] on input "text" at bounding box center [583, 167] width 257 height 23
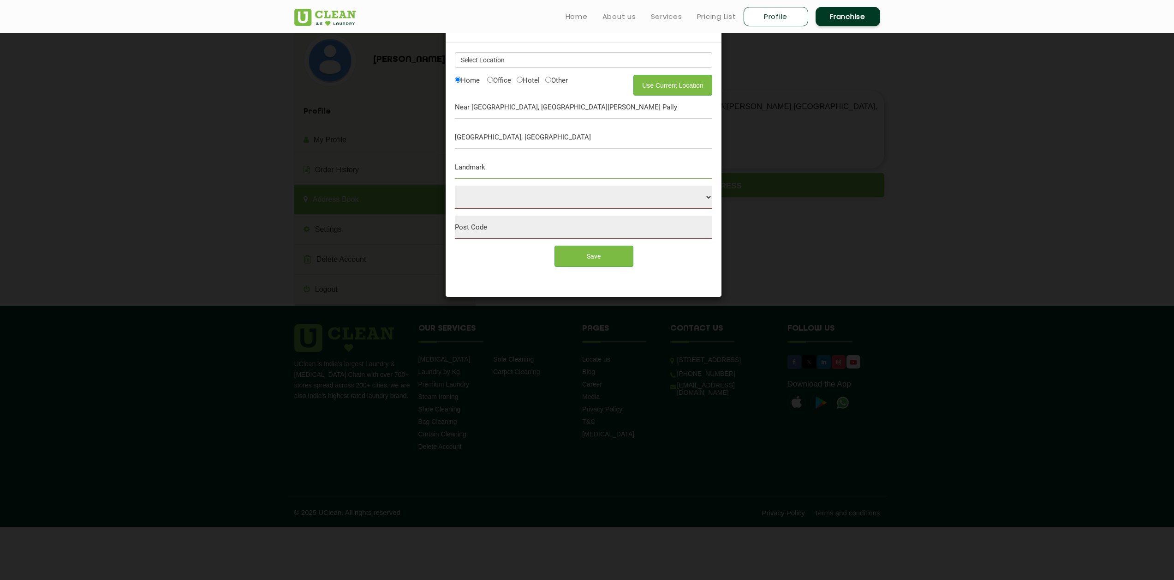
click at [474, 162] on input "text" at bounding box center [583, 167] width 257 height 23
drag, startPoint x: 481, startPoint y: 137, endPoint x: 610, endPoint y: 128, distance: 129.5
click at [610, 128] on input "Jafarpur, Barrackpore" at bounding box center [583, 137] width 257 height 23
type input "Jafarpur"
click at [473, 174] on input "text" at bounding box center [583, 167] width 257 height 23
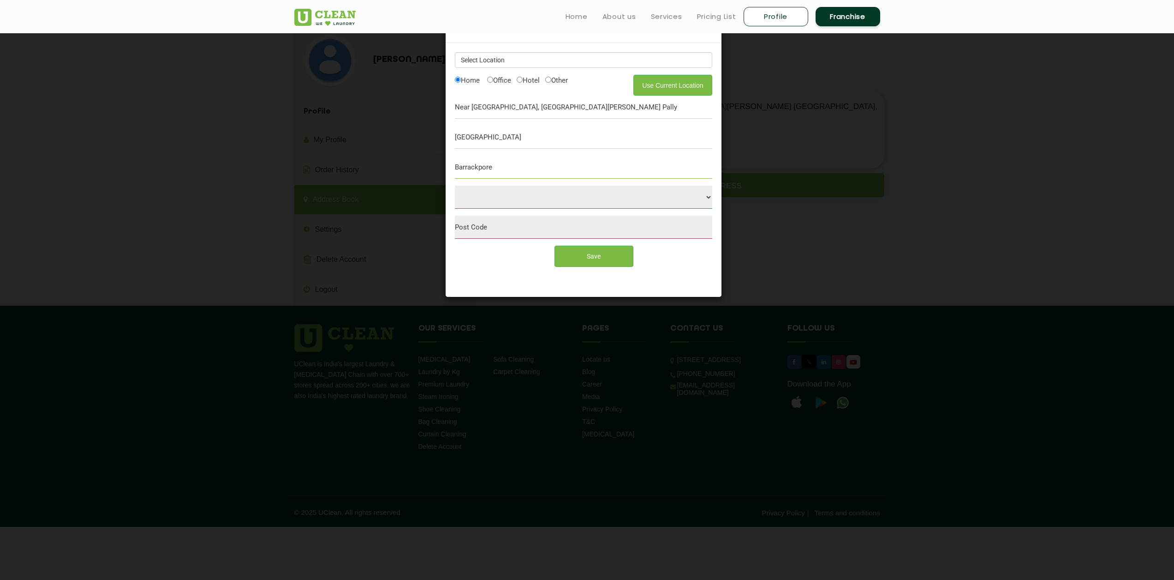
type input "Barrackpore"
click at [610, 253] on input "Save" at bounding box center [594, 255] width 79 height 21
click at [478, 59] on input "text" at bounding box center [583, 60] width 257 height 16
click at [685, 90] on button "Use Current Location" at bounding box center [673, 85] width 79 height 21
click at [592, 261] on input "Save" at bounding box center [594, 255] width 79 height 21
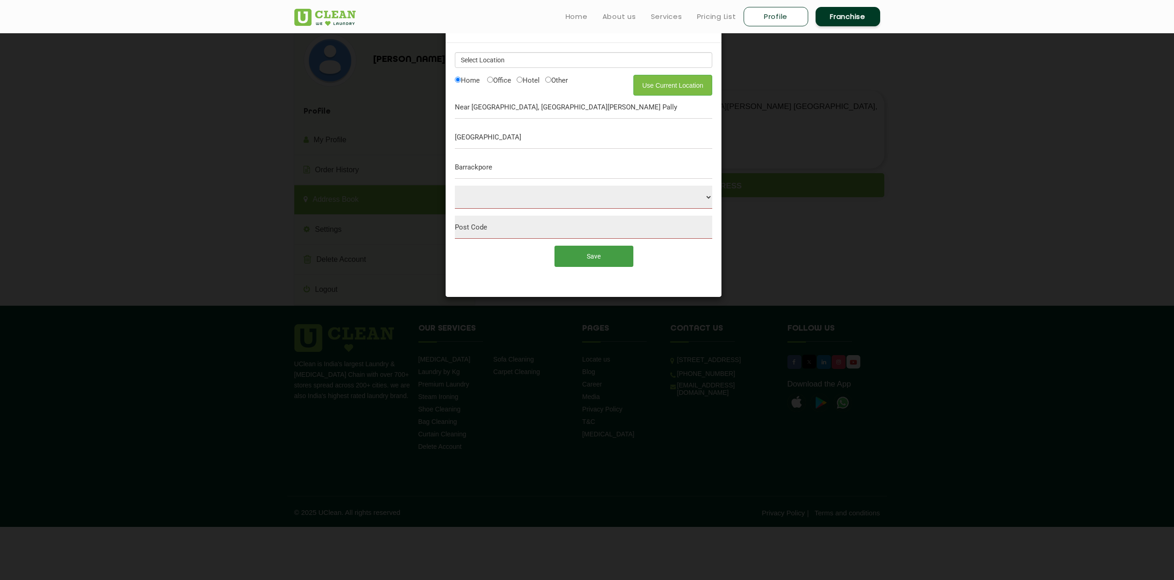
click at [592, 261] on input "Save" at bounding box center [594, 255] width 79 height 21
click at [498, 107] on input "Near Lals Ggym, Uttar Purba Rabindra Pally" at bounding box center [583, 107] width 257 height 23
type input "Near Lals Gym, Uttar Purba Rabindra Pally"
click at [600, 255] on input "Save" at bounding box center [594, 255] width 79 height 21
click at [598, 107] on input "Near Lals Gym, Uttar Purba Rabindra Pally" at bounding box center [583, 107] width 257 height 23
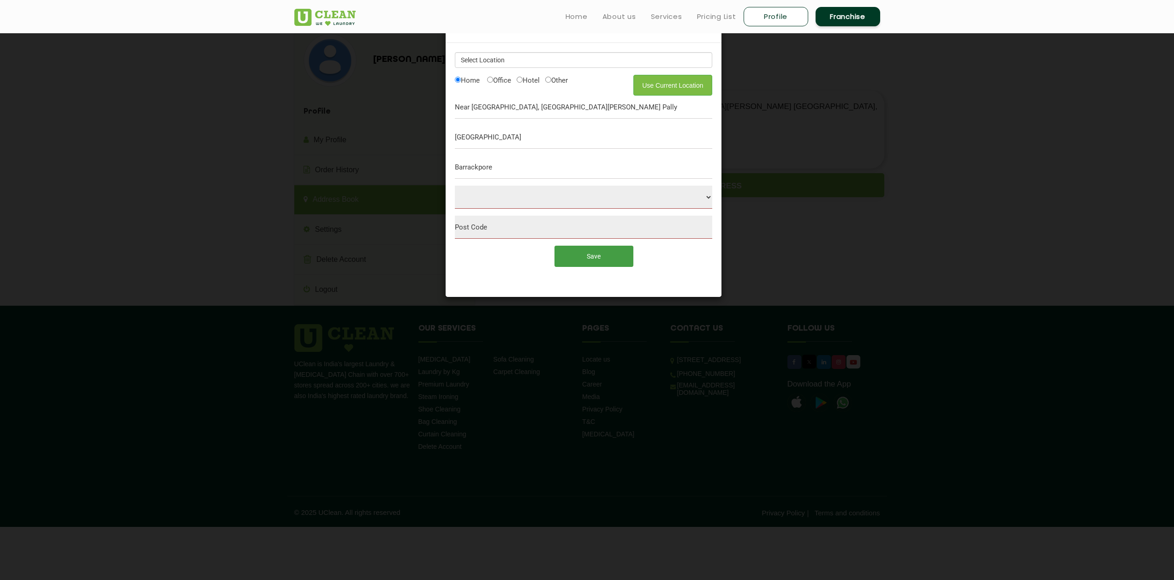
click at [597, 257] on input "Save" at bounding box center [594, 255] width 79 height 21
click at [584, 255] on input "Save" at bounding box center [594, 255] width 79 height 21
click at [503, 141] on input "Jafarpur" at bounding box center [583, 137] width 257 height 23
click at [598, 250] on input "Save" at bounding box center [594, 255] width 79 height 21
drag, startPoint x: 522, startPoint y: 170, endPoint x: 414, endPoint y: 155, distance: 109.0
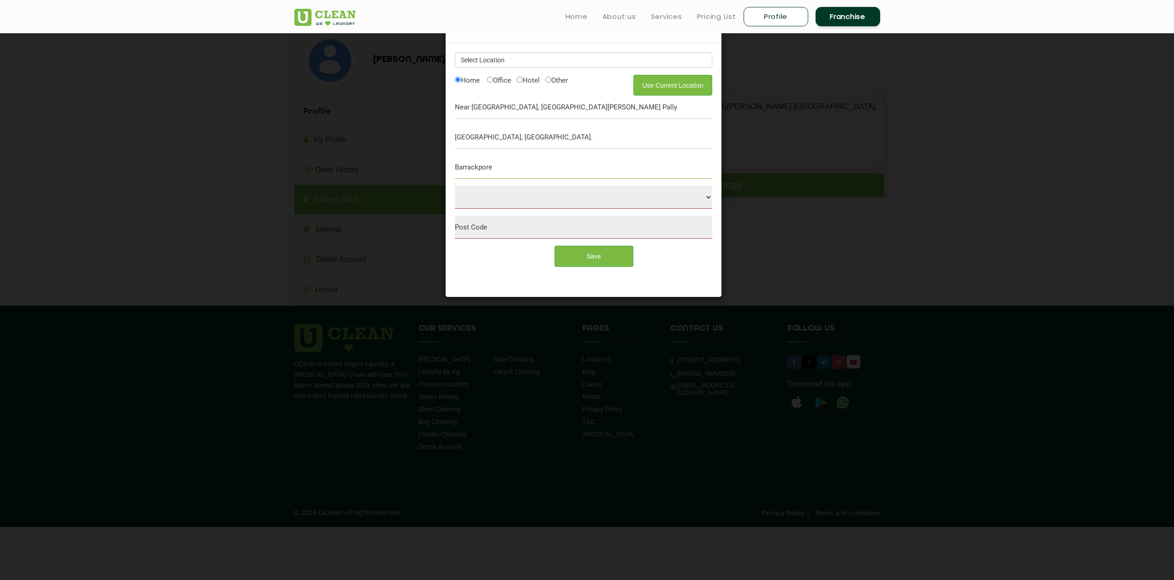
click at [414, 155] on div "Add New Address × Use Current Location Home Office Hotel Other Home Near Lals G…" at bounding box center [587, 290] width 1174 height 580
drag, startPoint x: 520, startPoint y: 138, endPoint x: 484, endPoint y: 136, distance: 37.0
click at [484, 136] on input "Jafarpur, Barrackpore." at bounding box center [583, 137] width 257 height 23
type input "Jafarpur"
click at [486, 170] on input "Barrackpore" at bounding box center [583, 167] width 257 height 23
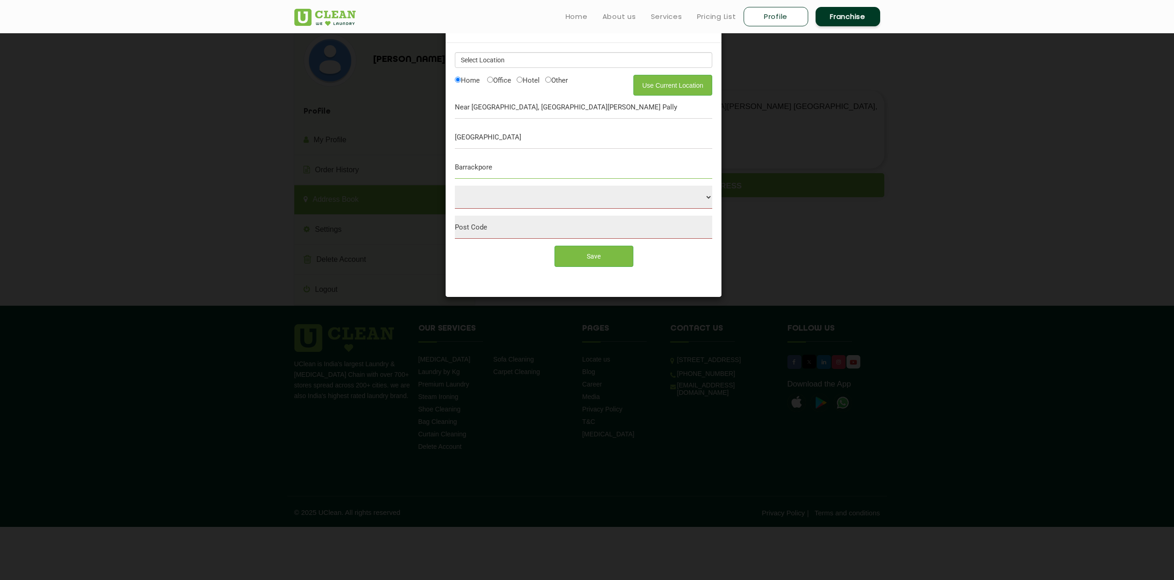
drag, startPoint x: 497, startPoint y: 170, endPoint x: 416, endPoint y: 168, distance: 80.3
click at [416, 168] on div "Add New Address × Use Current Location Home Office Hotel Other Home Near Lals G…" at bounding box center [587, 290] width 1174 height 580
drag, startPoint x: 614, startPoint y: 257, endPoint x: 609, endPoint y: 257, distance: 4.6
click at [613, 257] on input "Save" at bounding box center [594, 255] width 79 height 21
click at [500, 170] on input "text" at bounding box center [583, 167] width 257 height 23
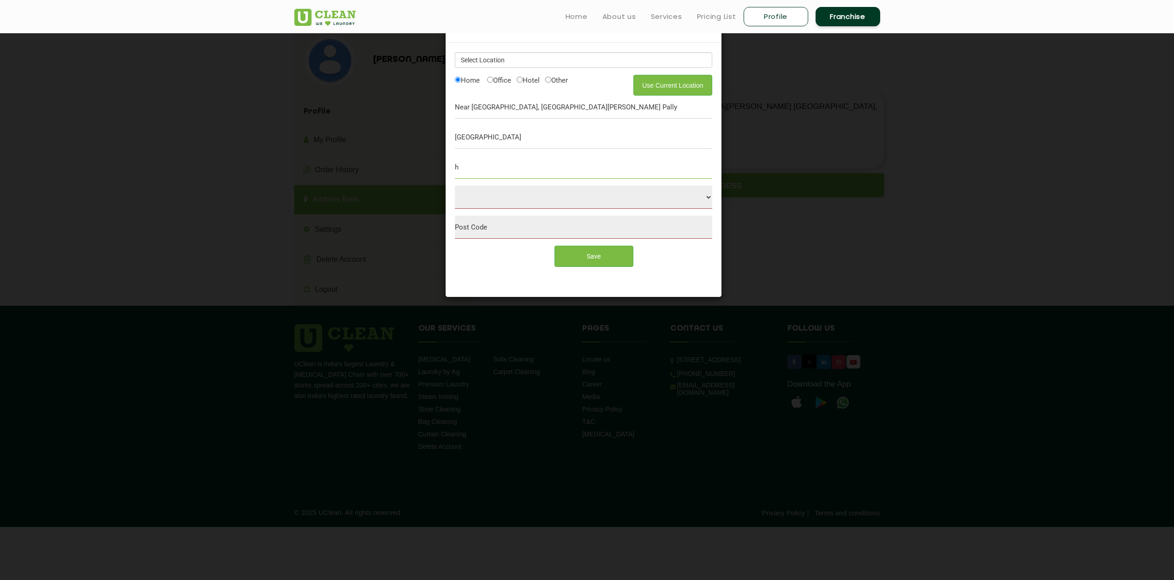
type input "h"
drag, startPoint x: 620, startPoint y: 270, endPoint x: 603, endPoint y: 257, distance: 21.0
click at [613, 268] on div "Save" at bounding box center [583, 259] width 271 height 28
click at [602, 256] on input "Save" at bounding box center [594, 255] width 79 height 21
click at [579, 167] on input "h" at bounding box center [583, 167] width 257 height 23
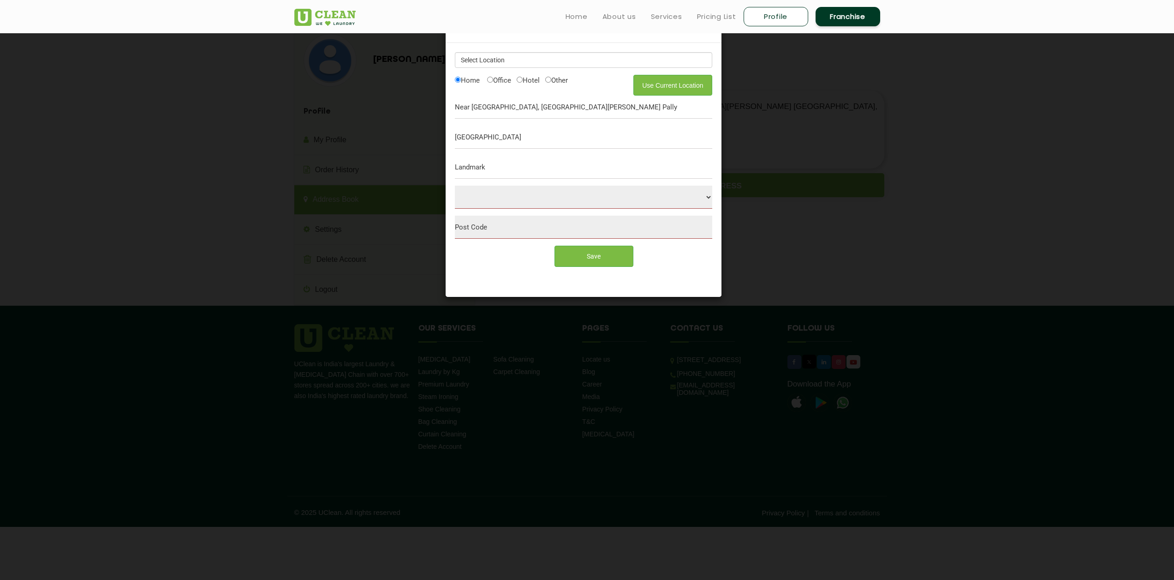
drag, startPoint x: 956, startPoint y: 237, endPoint x: 944, endPoint y: 237, distance: 12.5
click at [955, 237] on div "Add New Address × Use Current Location Home Office Hotel Other Home Near Lals G…" at bounding box center [587, 290] width 1174 height 580
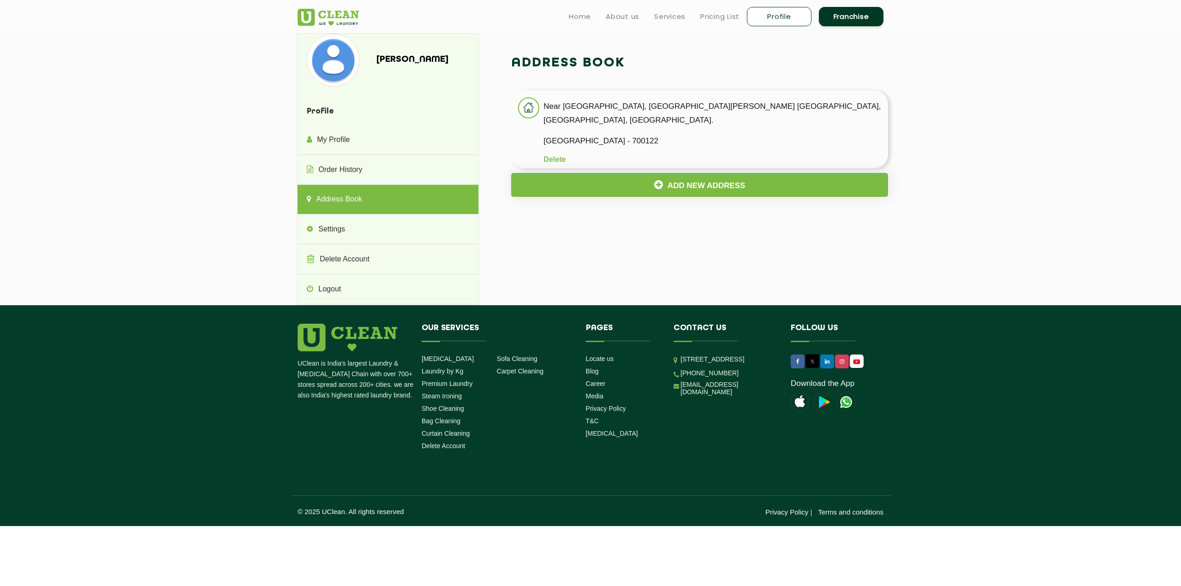
click at [667, 134] on p "[GEOGRAPHIC_DATA] - 700122" at bounding box center [716, 141] width 345 height 14
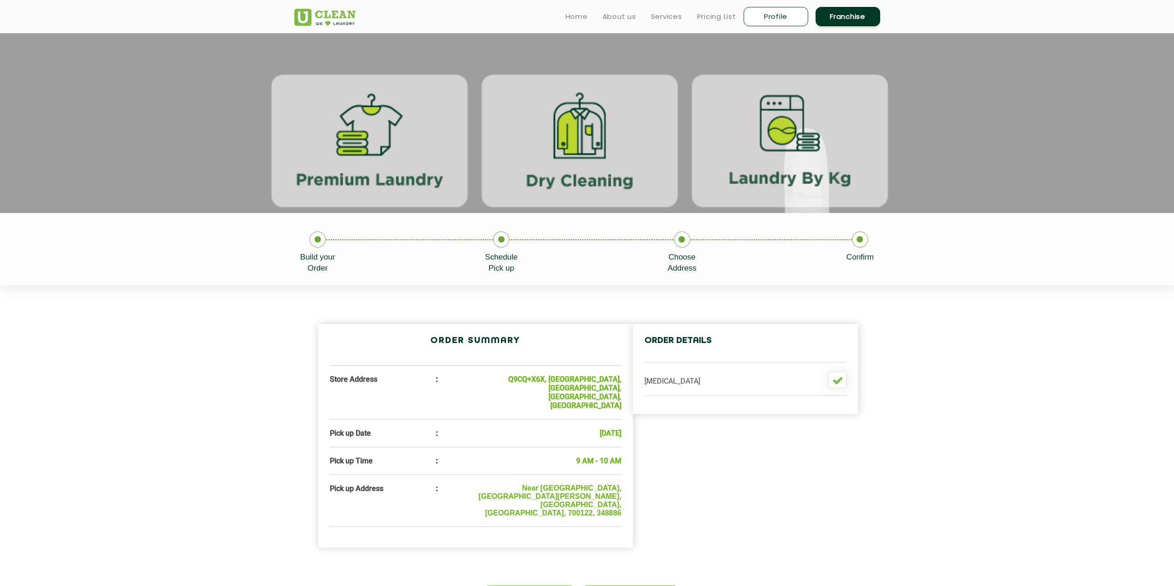
click at [768, 13] on link "Profile" at bounding box center [776, 16] width 65 height 19
select select
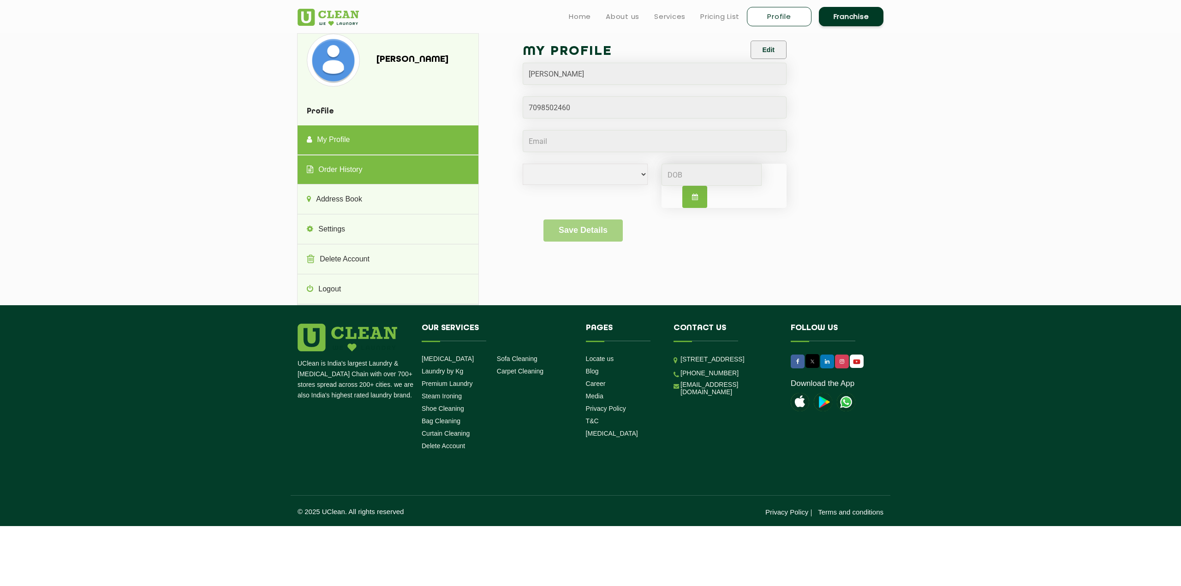
click at [345, 169] on link "Order History" at bounding box center [388, 171] width 180 height 30
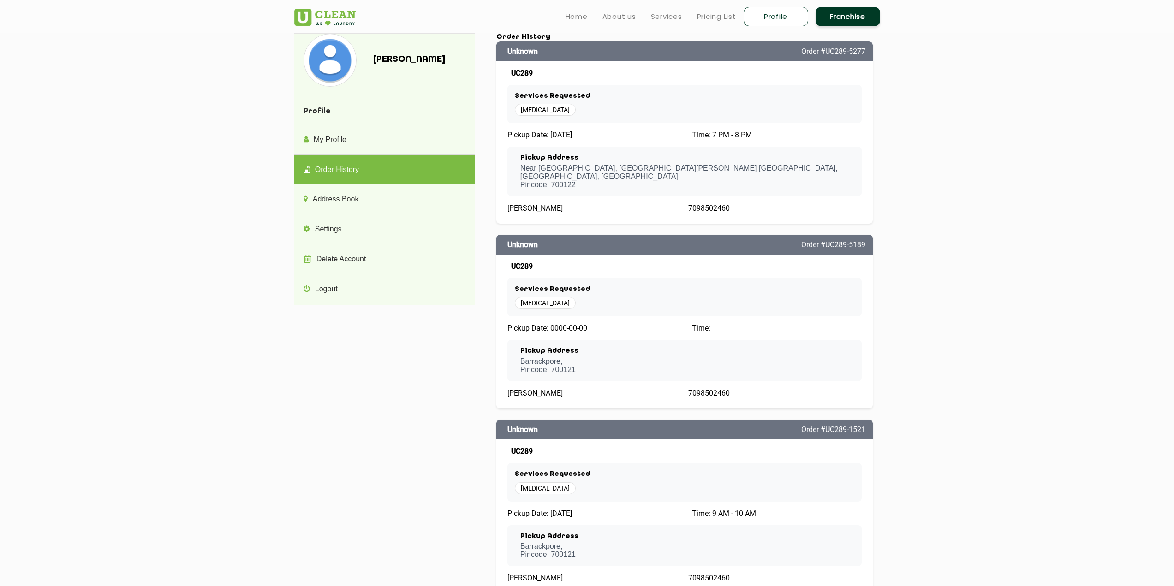
click at [545, 112] on span "[MEDICAL_DATA]" at bounding box center [545, 110] width 61 height 12
click at [832, 50] on span "Order #UC289-5277" at bounding box center [834, 51] width 64 height 9
click at [348, 198] on link "Address Book" at bounding box center [384, 200] width 180 height 30
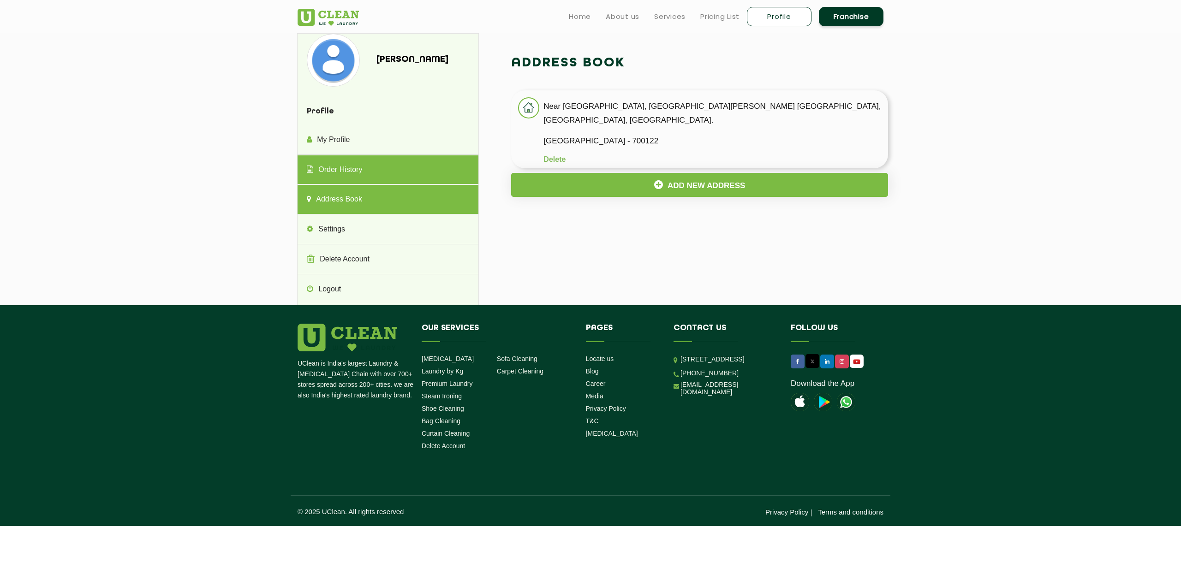
click at [343, 173] on link "Order History" at bounding box center [388, 171] width 180 height 30
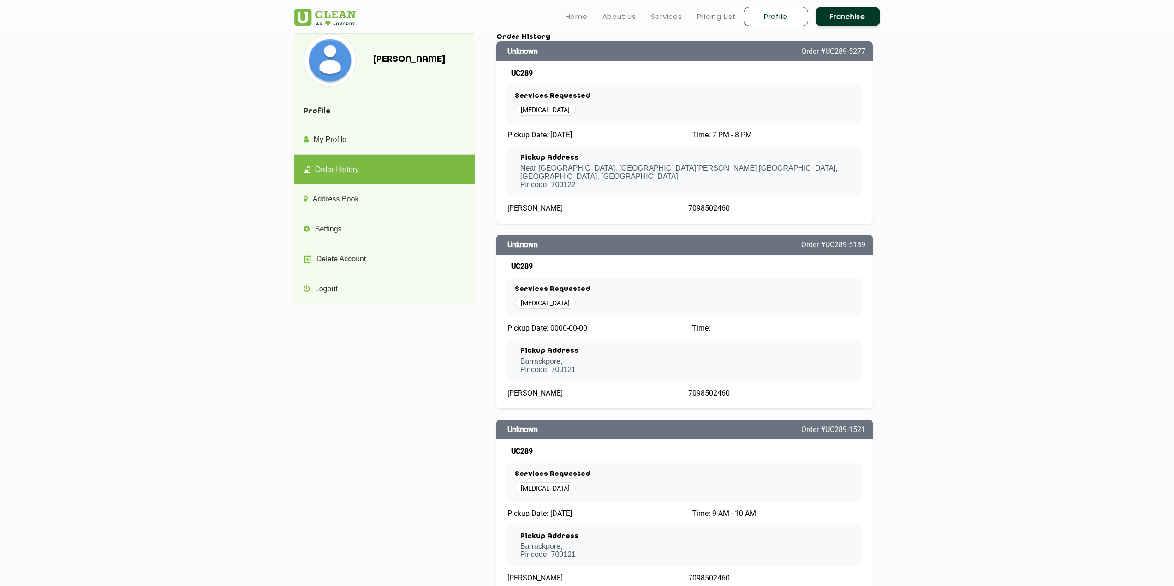
click at [572, 137] on span "Pickup Date: [DATE]" at bounding box center [540, 135] width 65 height 9
click at [548, 136] on span "Pickup Date: [DATE]" at bounding box center [540, 135] width 65 height 9
drag, startPoint x: 561, startPoint y: 133, endPoint x: 576, endPoint y: 132, distance: 15.8
click at [568, 133] on span "Pickup Date: [DATE]" at bounding box center [540, 135] width 65 height 9
drag, startPoint x: 576, startPoint y: 132, endPoint x: 582, endPoint y: 132, distance: 5.5
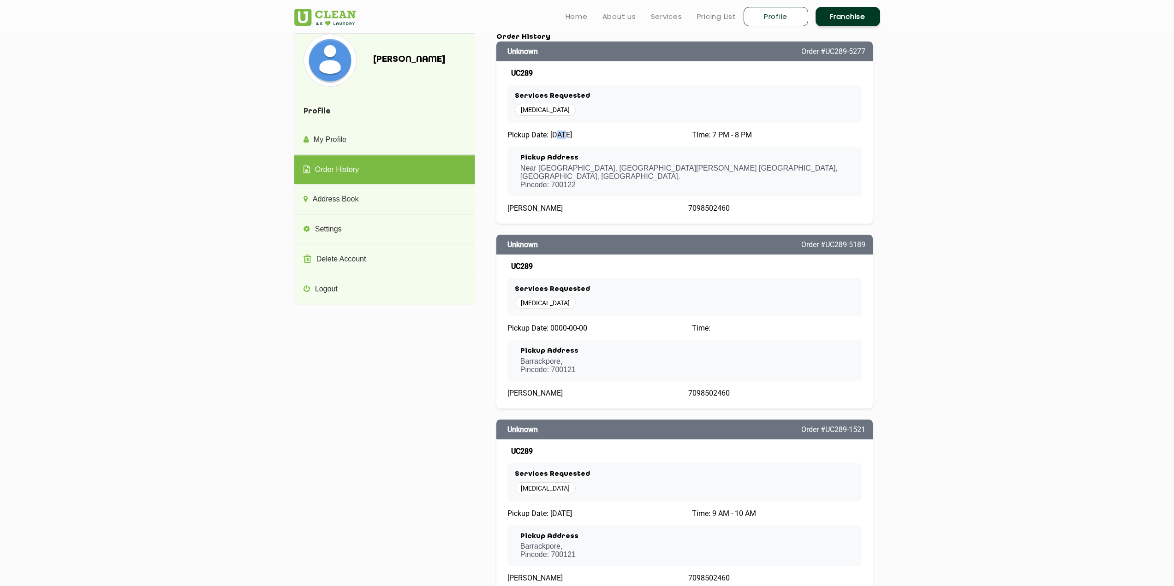
click at [572, 132] on span "Pickup Date: [DATE]" at bounding box center [540, 135] width 65 height 9
click at [612, 132] on div "Pickup Date: [DATE]" at bounding box center [594, 135] width 173 height 9
click at [557, 137] on span "Pickup Date: [DATE]" at bounding box center [540, 135] width 65 height 9
drag, startPoint x: 551, startPoint y: 136, endPoint x: 654, endPoint y: 128, distance: 103.2
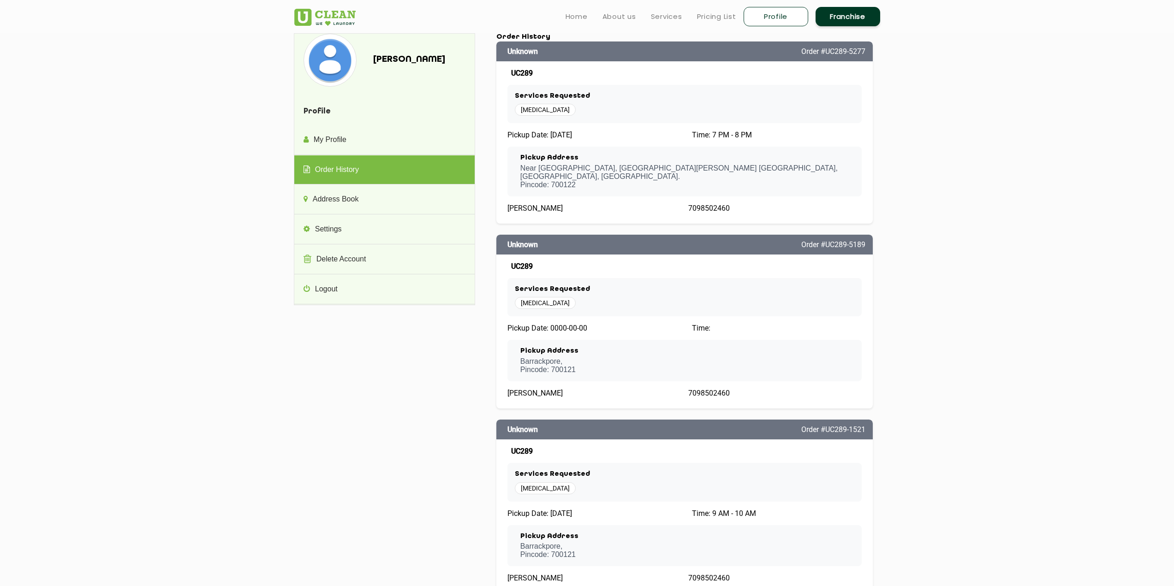
click at [628, 131] on div "Unknown Order #UC289-5277 UC289 Services Requested Dry Cleaning Pickup Date: 20…" at bounding box center [685, 133] width 377 height 182
drag, startPoint x: 654, startPoint y: 128, endPoint x: 649, endPoint y: 128, distance: 5.1
click at [655, 128] on div "Unknown Order #UC289-5277 UC289 Services Requested Dry Cleaning Pickup Date: 20…" at bounding box center [685, 133] width 377 height 182
click at [608, 135] on div "Pickup Date: [DATE]" at bounding box center [594, 135] width 173 height 9
drag, startPoint x: 544, startPoint y: 131, endPoint x: 611, endPoint y: 131, distance: 66.9
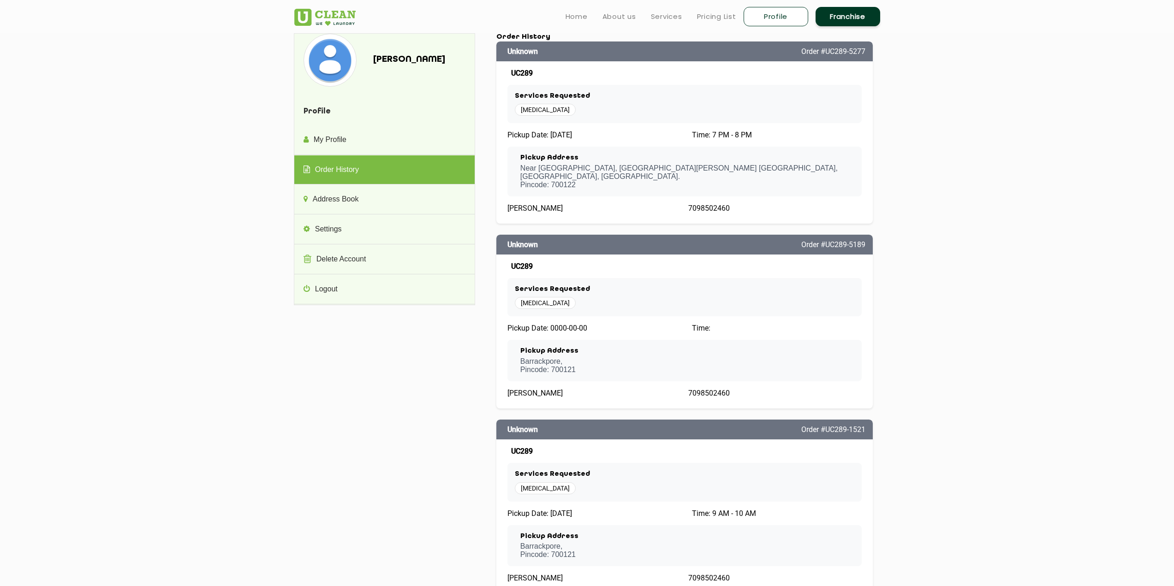
click at [581, 134] on div "Unknown Order #UC289-5277 UC289 Services Requested Dry Cleaning Pickup Date: 20…" at bounding box center [685, 133] width 377 height 182
click at [617, 134] on div "Pickup Date: [DATE]" at bounding box center [594, 135] width 173 height 9
click at [339, 233] on link "Settings" at bounding box center [384, 230] width 180 height 30
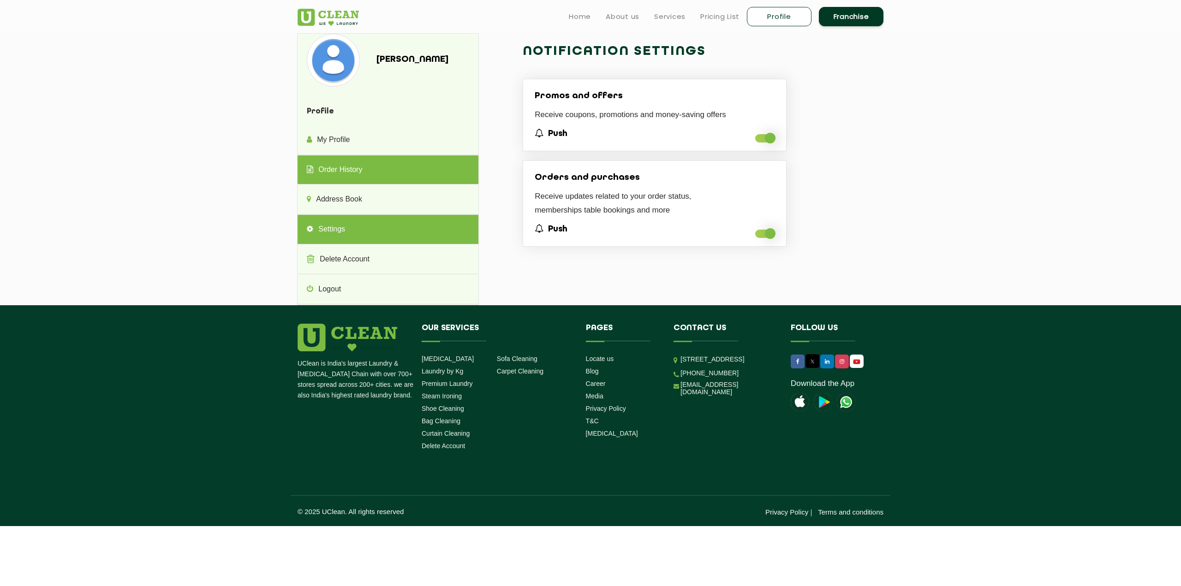
click at [359, 178] on link "Order History" at bounding box center [388, 171] width 180 height 30
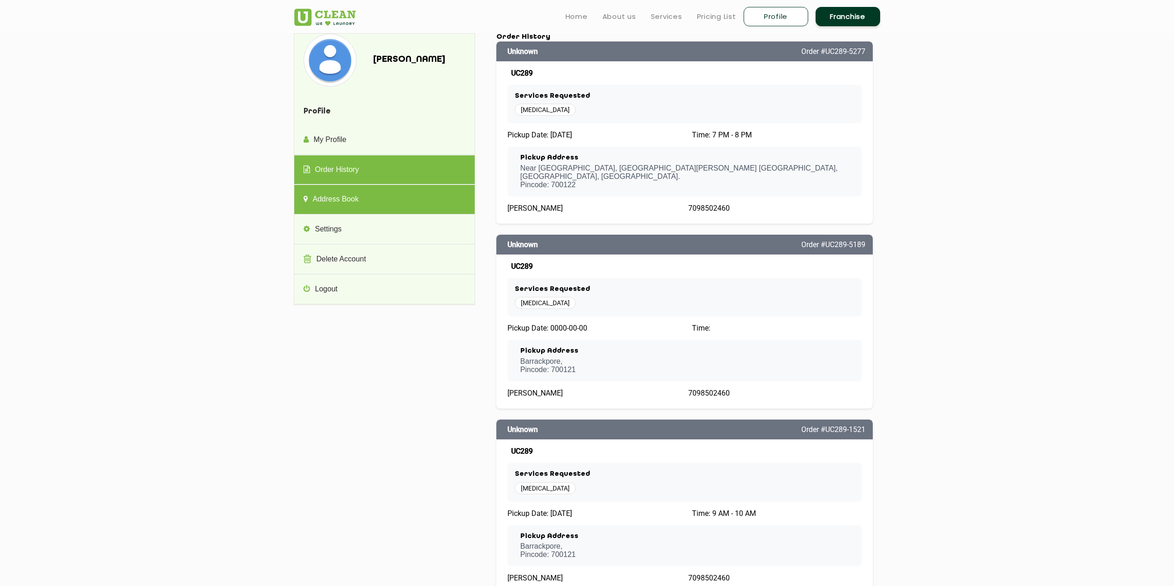
click at [363, 201] on link "Address Book" at bounding box center [384, 200] width 180 height 30
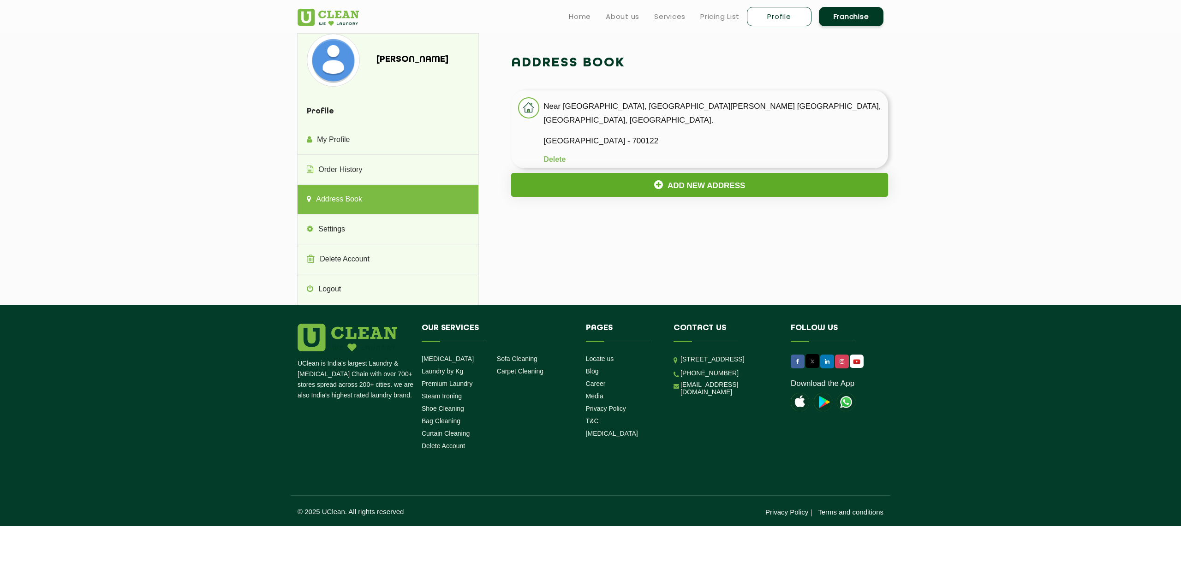
click at [689, 174] on button "Add New Address" at bounding box center [699, 185] width 377 height 24
select select
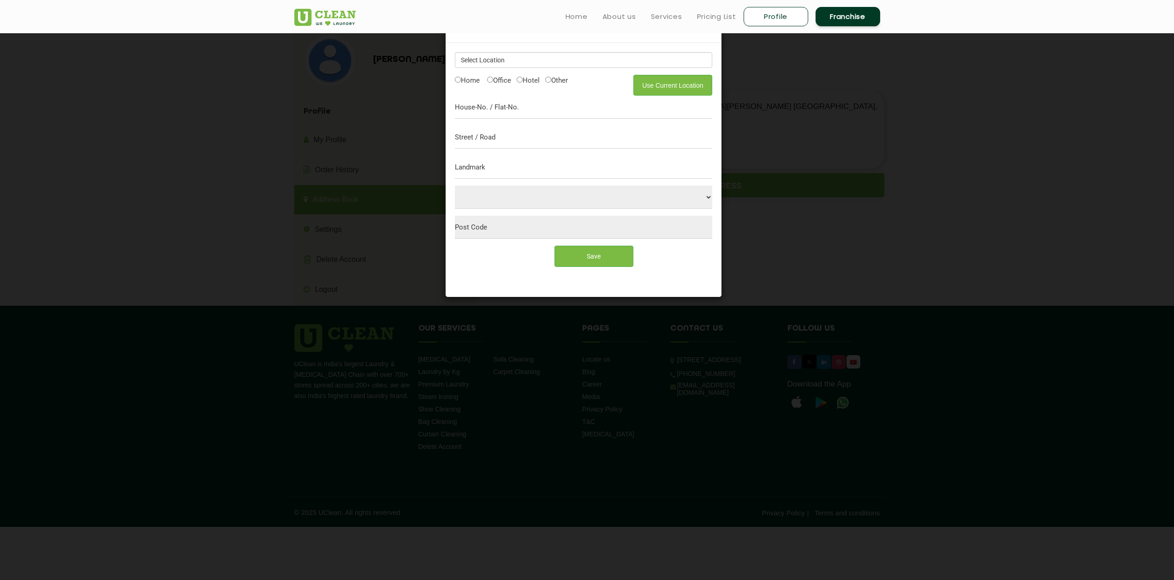
click at [476, 79] on label "Home" at bounding box center [467, 80] width 25 height 10
click at [461, 79] on input "Home" at bounding box center [458, 80] width 6 height 6
radio input "true"
drag, startPoint x: 979, startPoint y: 181, endPoint x: 913, endPoint y: 181, distance: 65.5
click at [978, 181] on div "Add New Address × Use Current Location Home Office Hotel Other Home Select City…" at bounding box center [587, 290] width 1174 height 580
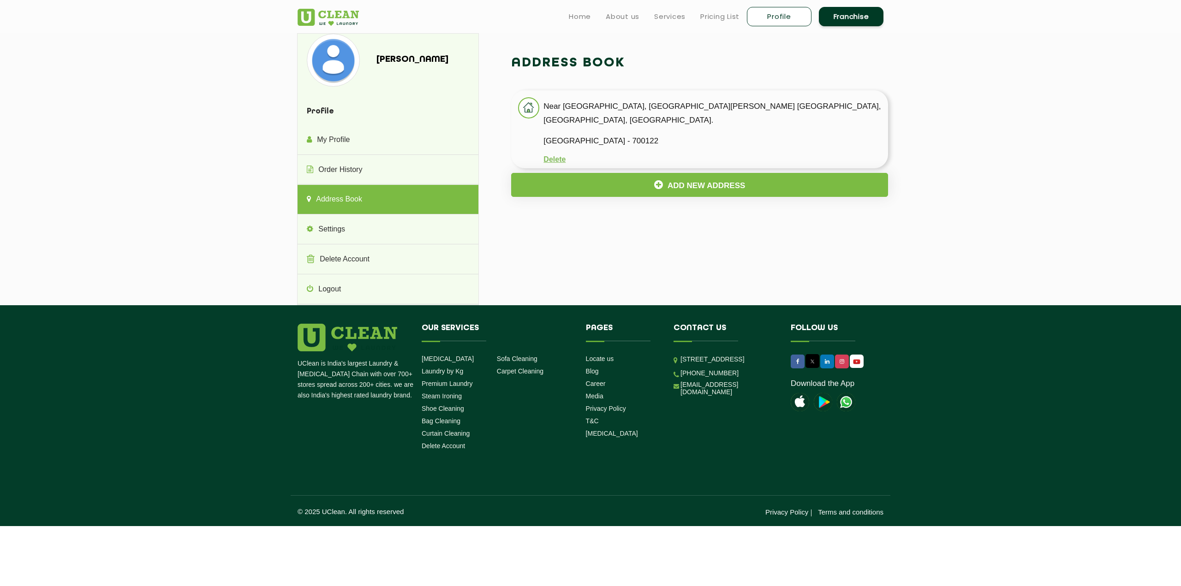
click at [558, 156] on button "Delete" at bounding box center [555, 160] width 22 height 8
click at [557, 156] on button "Delete" at bounding box center [555, 160] width 22 height 8
click at [666, 174] on button "Add New Address" at bounding box center [699, 185] width 377 height 24
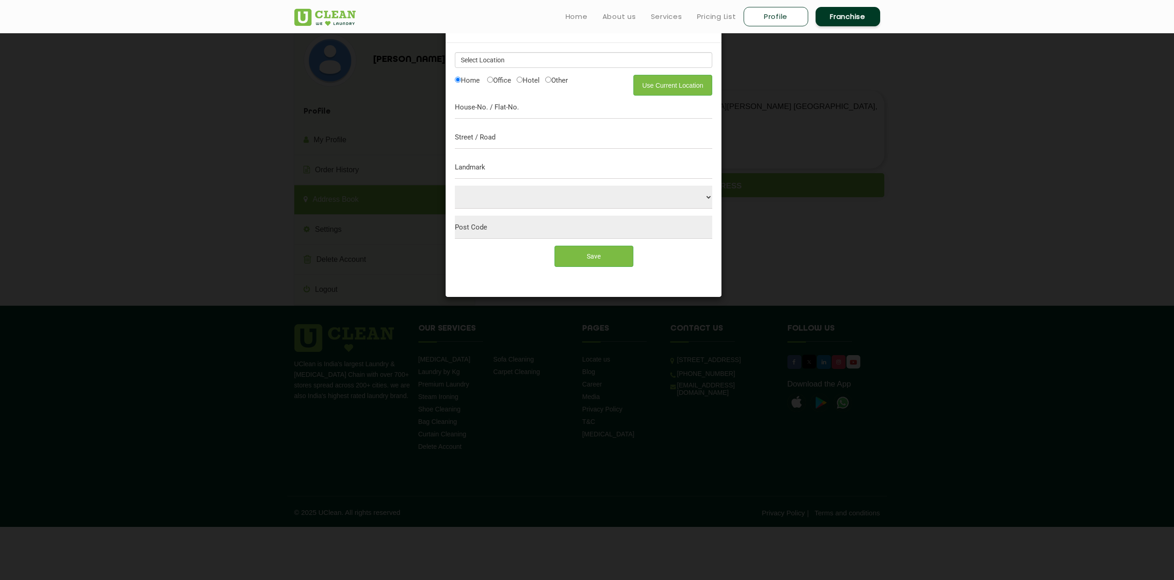
click at [799, 150] on div "Add New Address × Use Current Location Home Office Hotel Other Home Select City…" at bounding box center [587, 290] width 1174 height 580
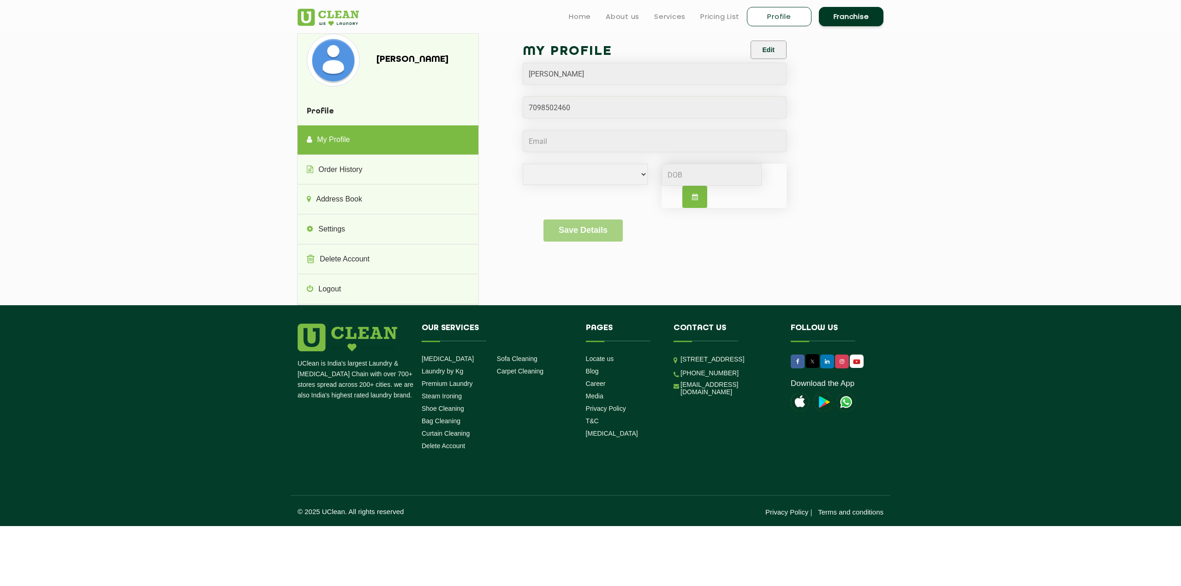
select select
click at [350, 176] on link "Order History" at bounding box center [388, 171] width 180 height 30
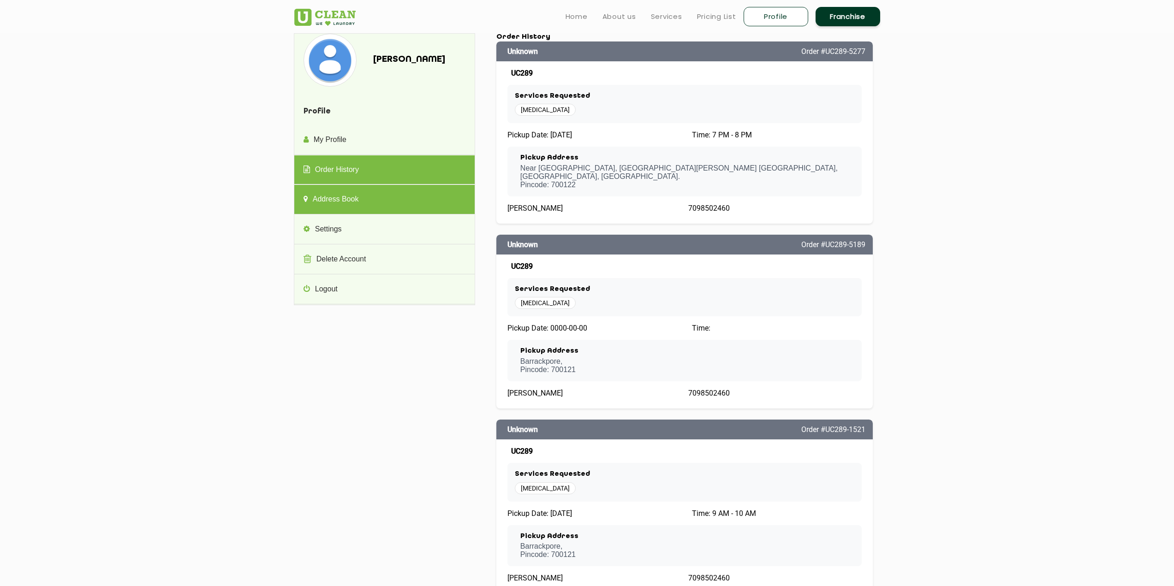
click at [354, 210] on link "Address Book" at bounding box center [384, 200] width 180 height 30
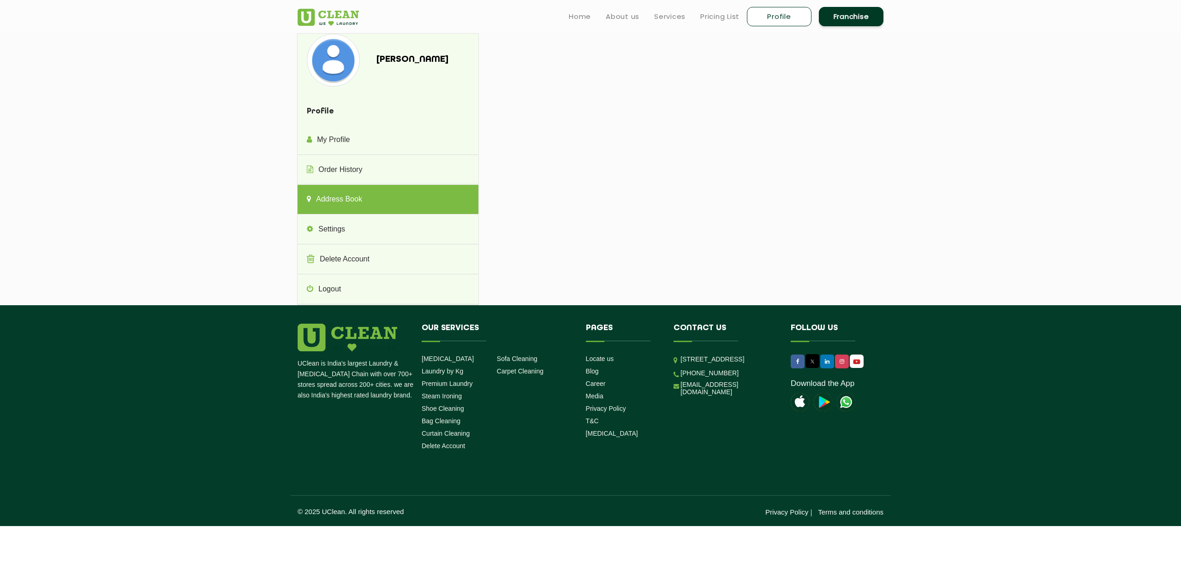
click at [879, 114] on div "[PERSON_NAME] Profile My Profile Order History Address Book Settings Delete Acc…" at bounding box center [591, 169] width 600 height 272
click at [371, 173] on link "Order History" at bounding box center [388, 171] width 180 height 30
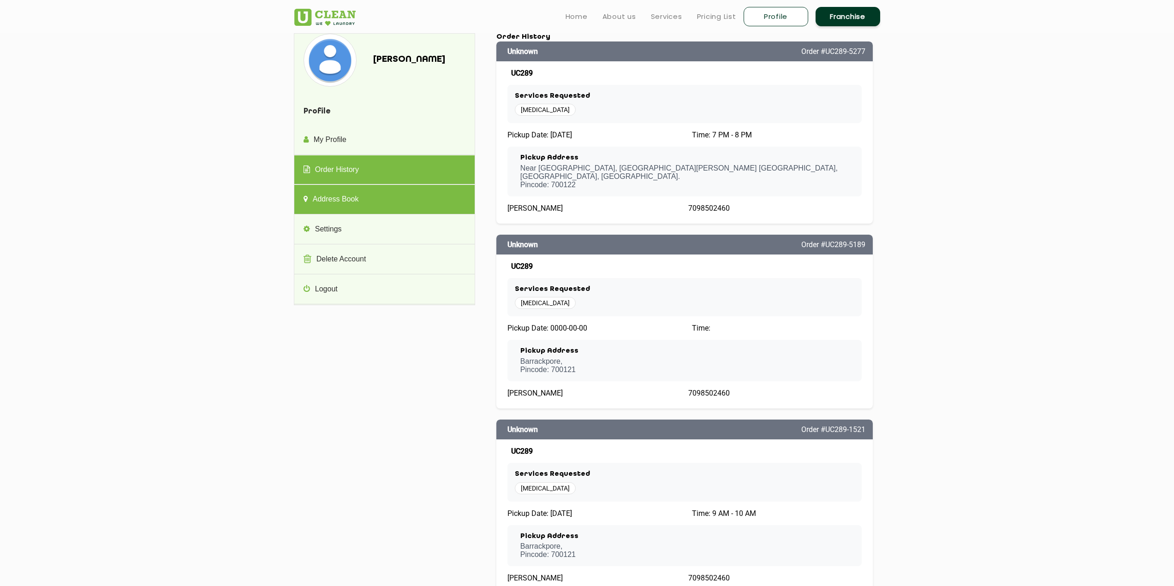
click at [379, 202] on link "Address Book" at bounding box center [384, 200] width 180 height 30
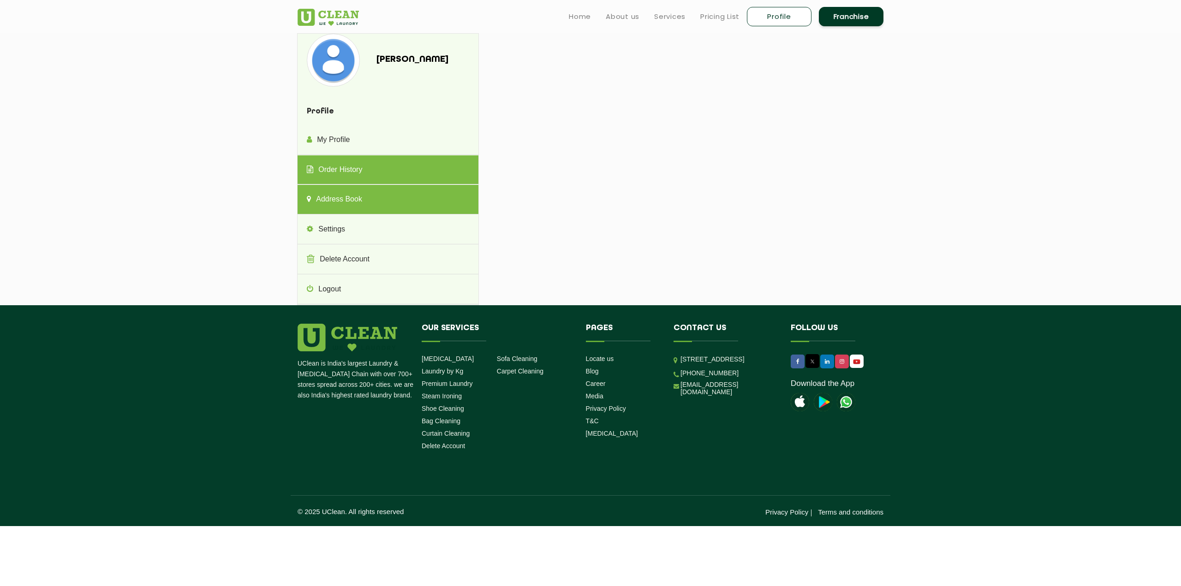
click at [365, 167] on link "Order History" at bounding box center [388, 171] width 180 height 30
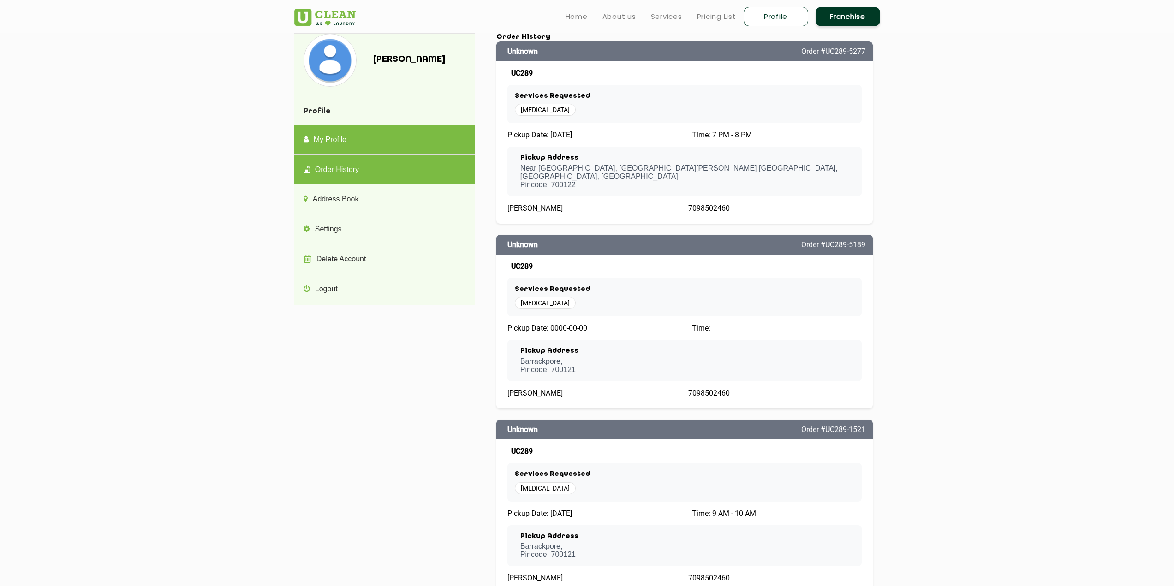
click at [358, 143] on link "My Profile" at bounding box center [384, 141] width 180 height 30
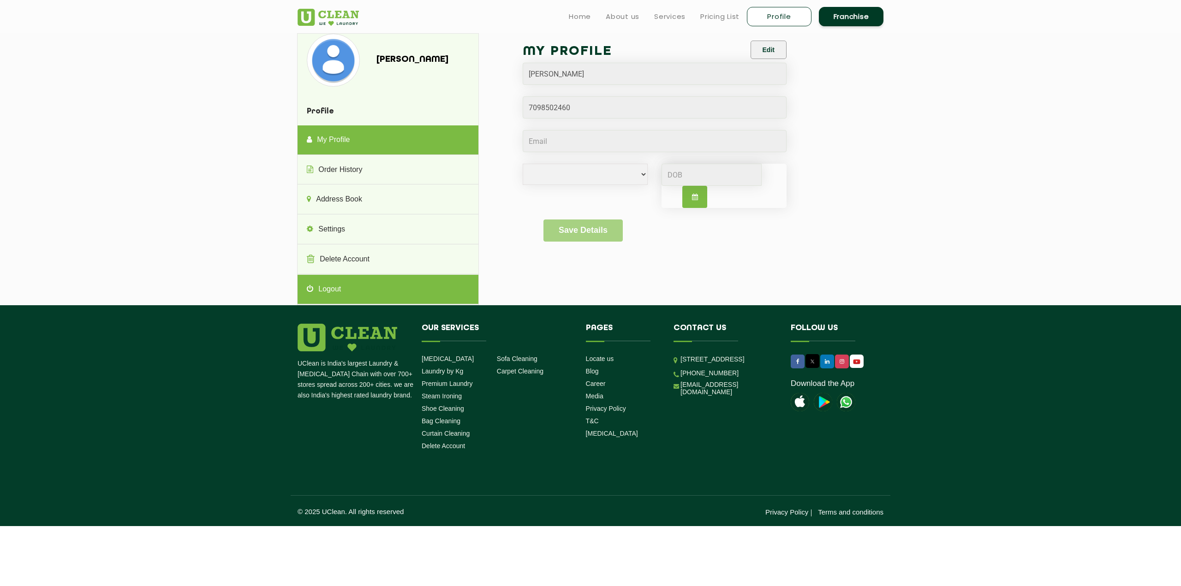
click at [347, 290] on link "Logout" at bounding box center [388, 290] width 180 height 30
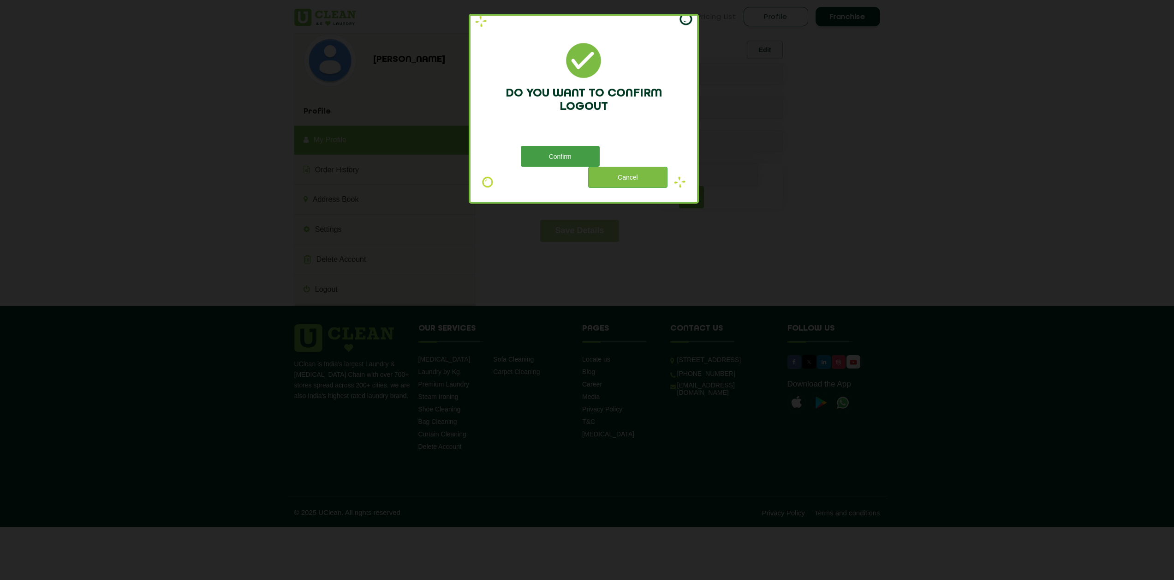
drag, startPoint x: 550, startPoint y: 154, endPoint x: 562, endPoint y: 242, distance: 89.0
click at [550, 155] on button "Confirm" at bounding box center [560, 156] width 79 height 21
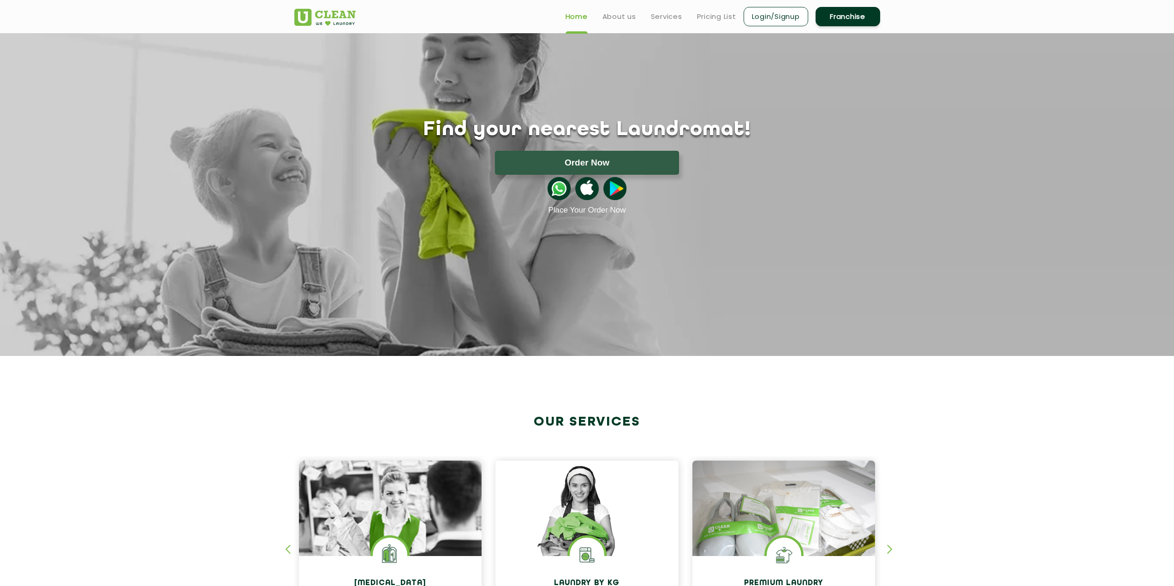
click at [774, 17] on link "Login/Signup" at bounding box center [776, 16] width 65 height 19
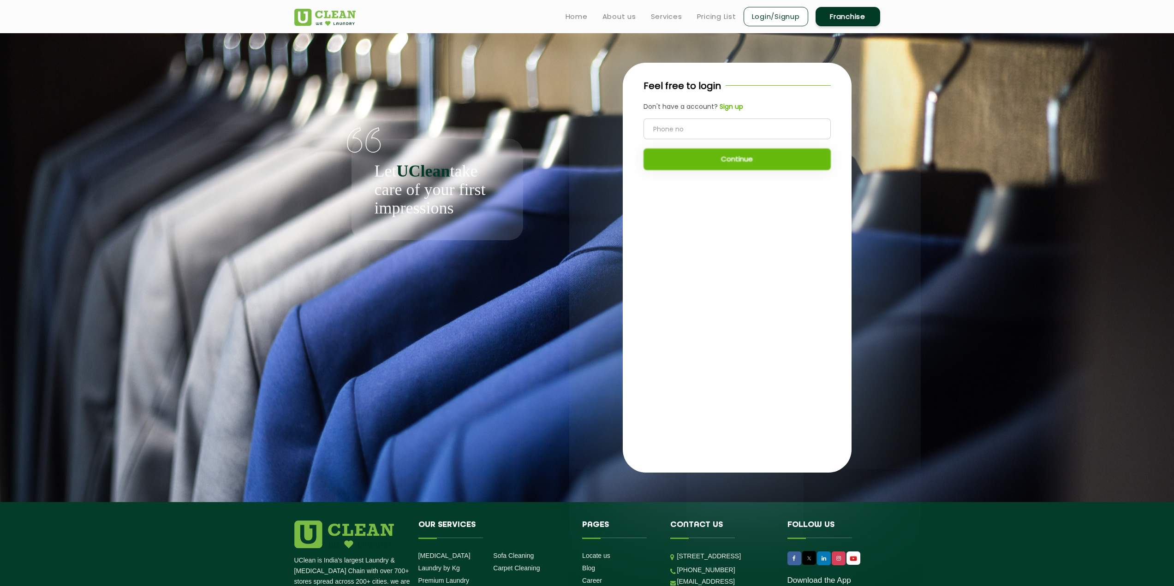
click at [670, 131] on input "tel" at bounding box center [737, 129] width 187 height 21
click at [662, 130] on input "7990985024" at bounding box center [737, 129] width 187 height 21
click at [670, 132] on input "7090985024" at bounding box center [737, 129] width 187 height 21
type input "7098502460"
click at [693, 165] on button "Continue" at bounding box center [737, 160] width 187 height 22
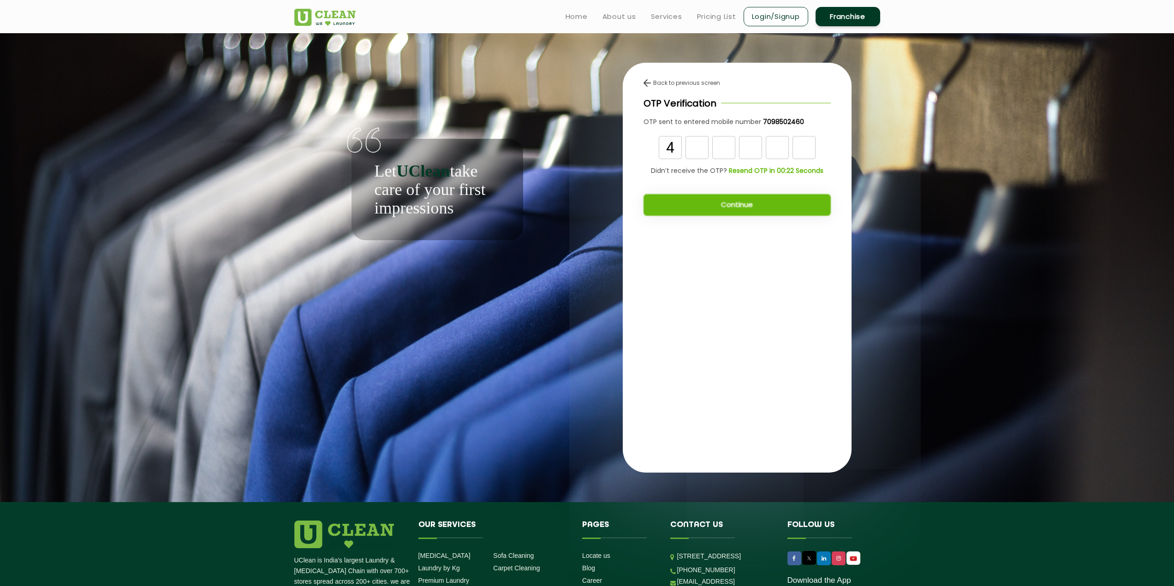
type input "4"
type input "5"
type input "2"
type input "9"
type input "5"
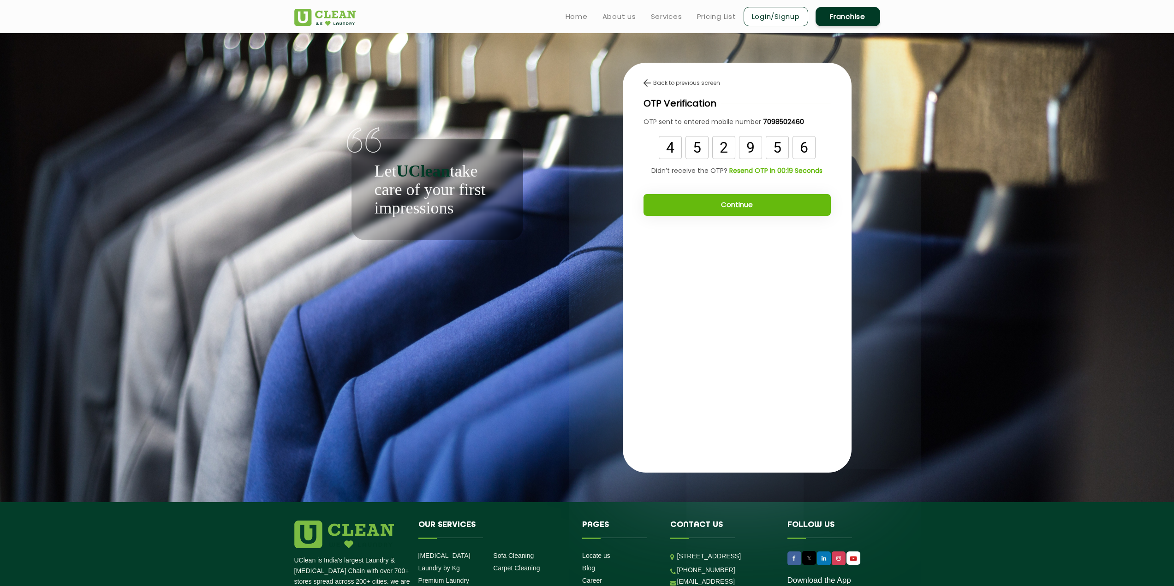
type input "6"
click at [744, 210] on button "Continue" at bounding box center [737, 205] width 187 height 22
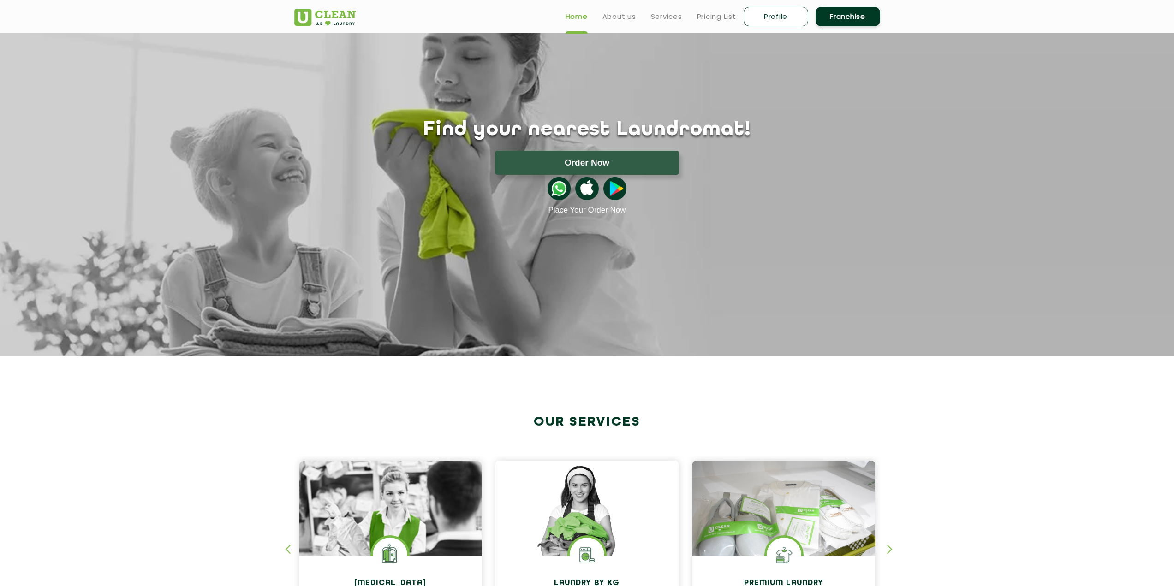
click at [772, 21] on link "Profile" at bounding box center [776, 16] width 65 height 19
select select
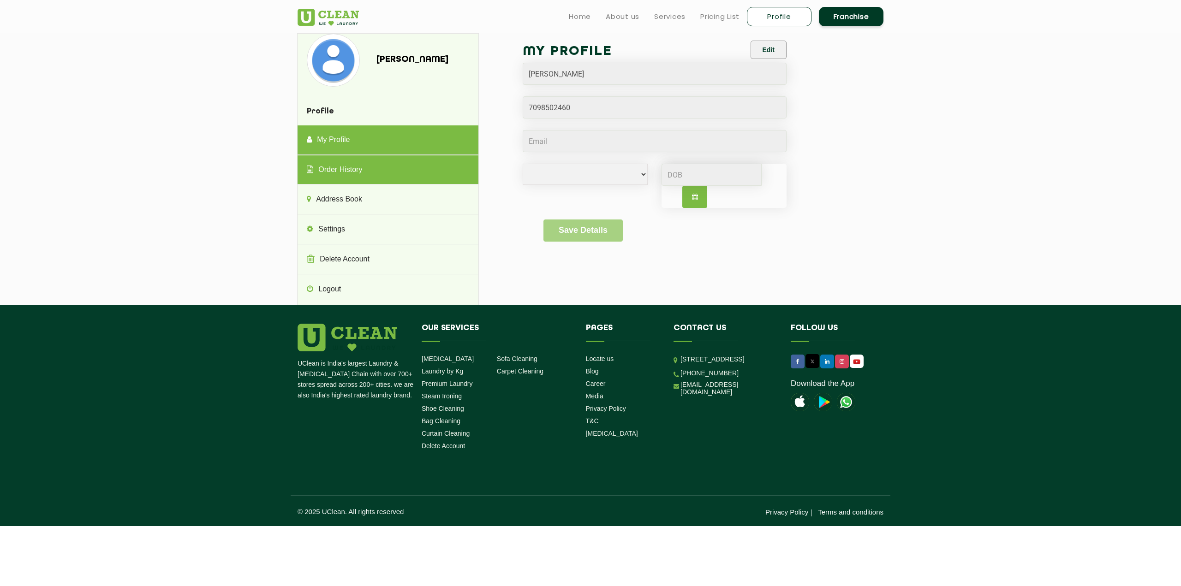
click at [362, 173] on link "Order History" at bounding box center [388, 171] width 180 height 30
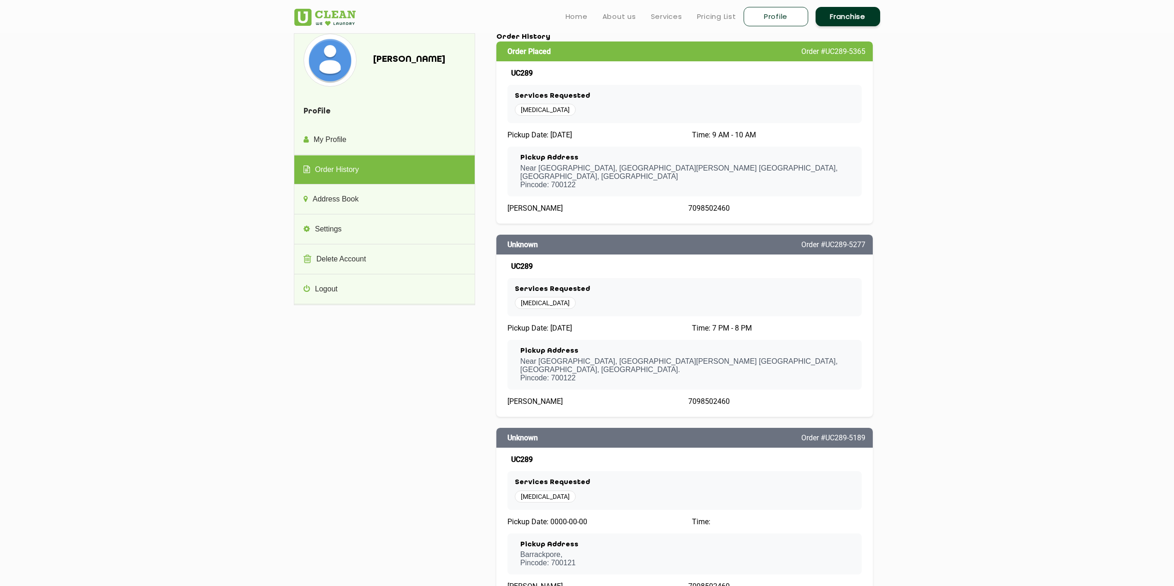
click at [591, 12] on ul "Home About us Services Pricing List Profile Franchise" at bounding box center [719, 17] width 322 height 22
click at [586, 12] on link "Home" at bounding box center [577, 16] width 22 height 11
